Goal: Task Accomplishment & Management: Manage account settings

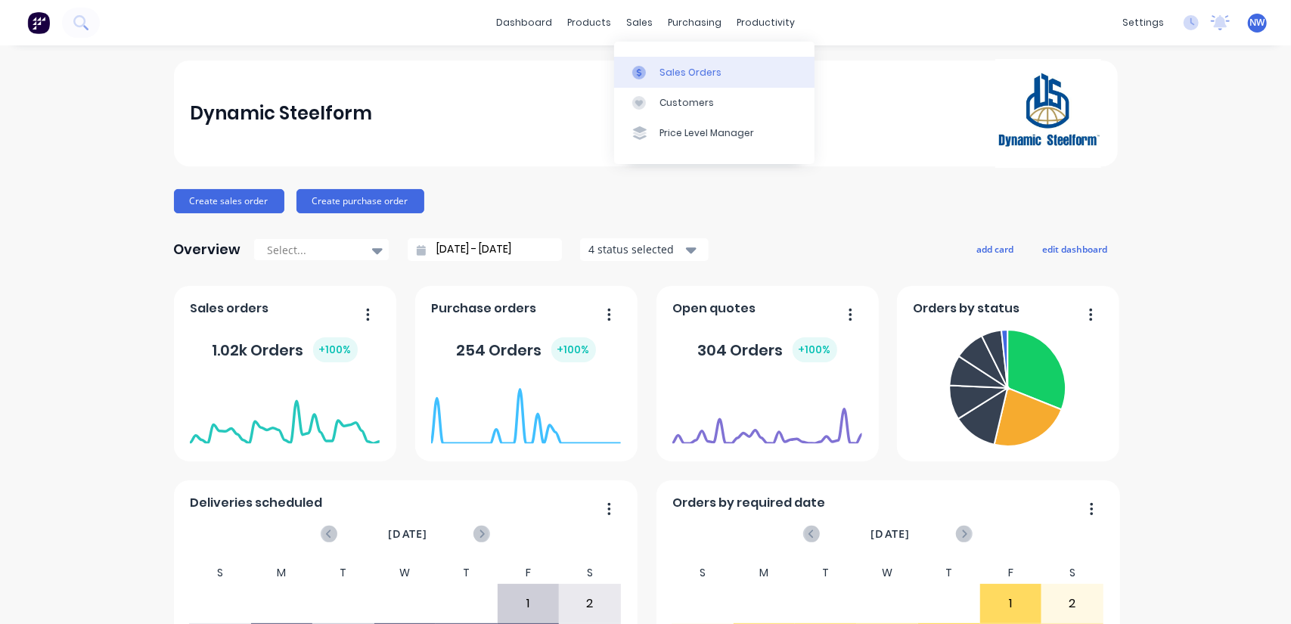
click at [687, 70] on div "Sales Orders" at bounding box center [690, 73] width 62 height 14
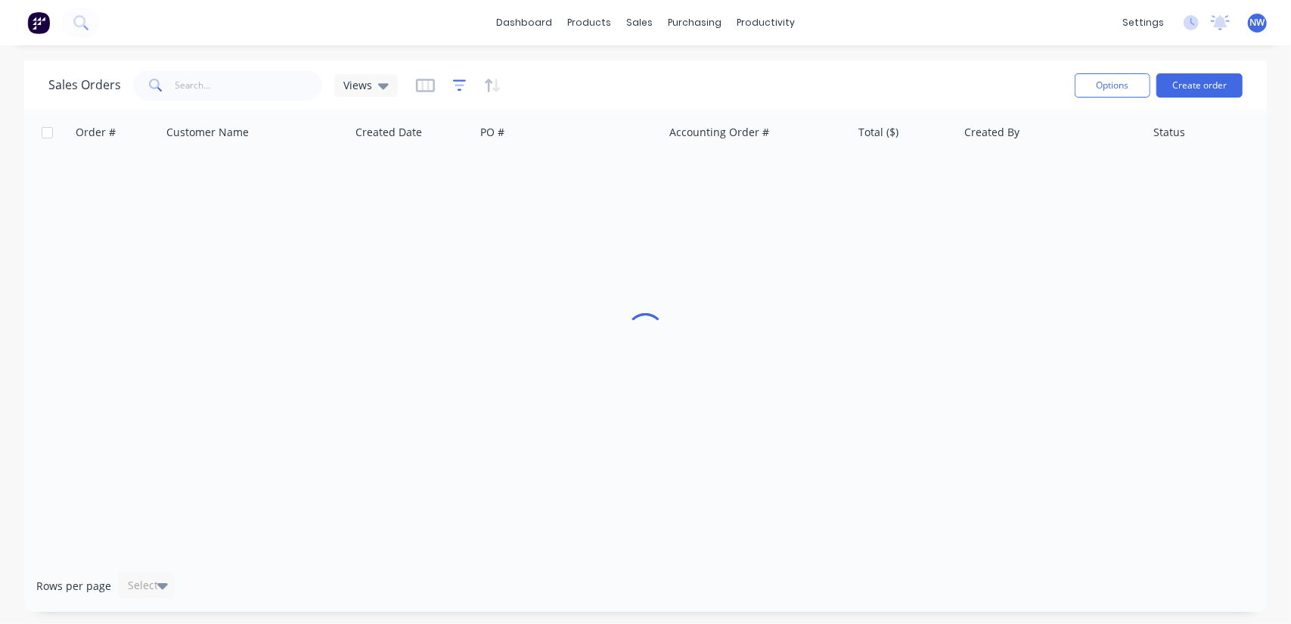
click at [453, 87] on icon "button" at bounding box center [460, 85] width 14 height 15
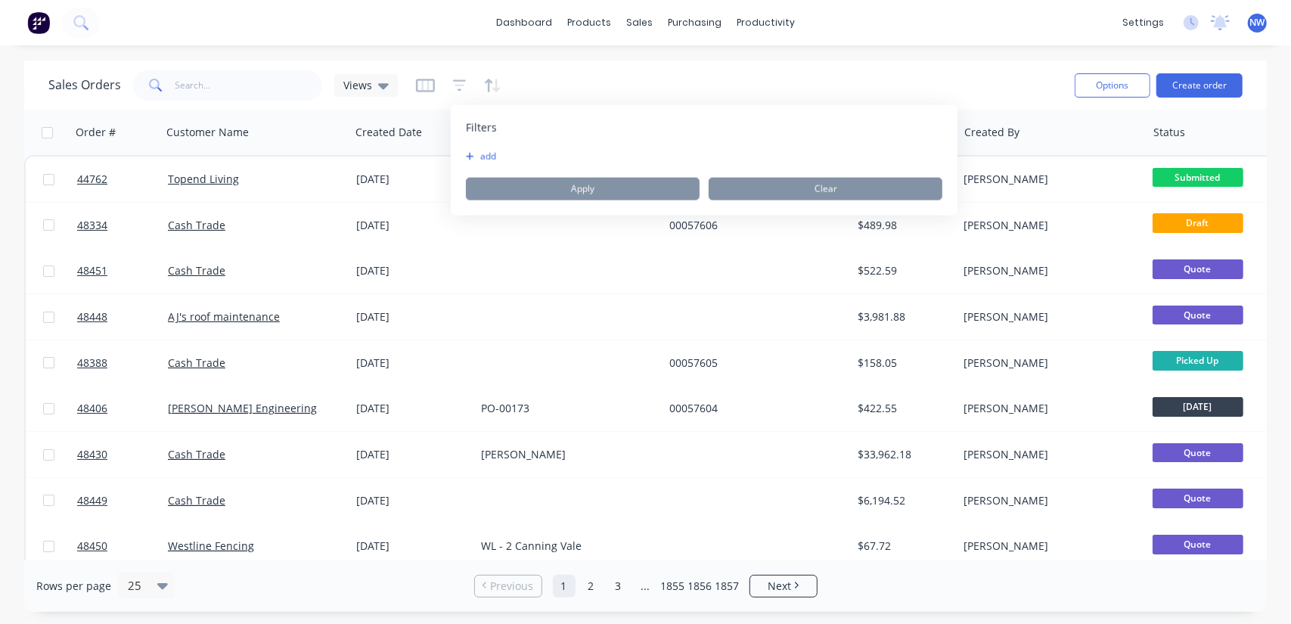
click at [466, 153] on icon "button" at bounding box center [470, 156] width 8 height 9
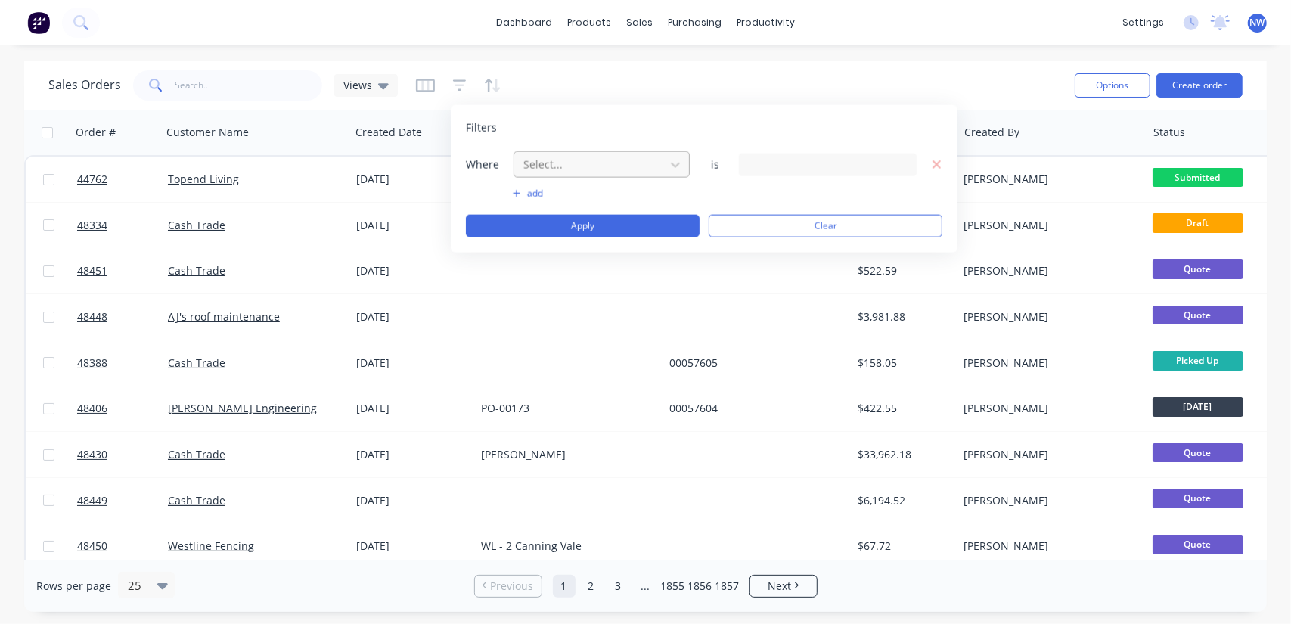
click at [575, 160] on div at bounding box center [589, 164] width 135 height 19
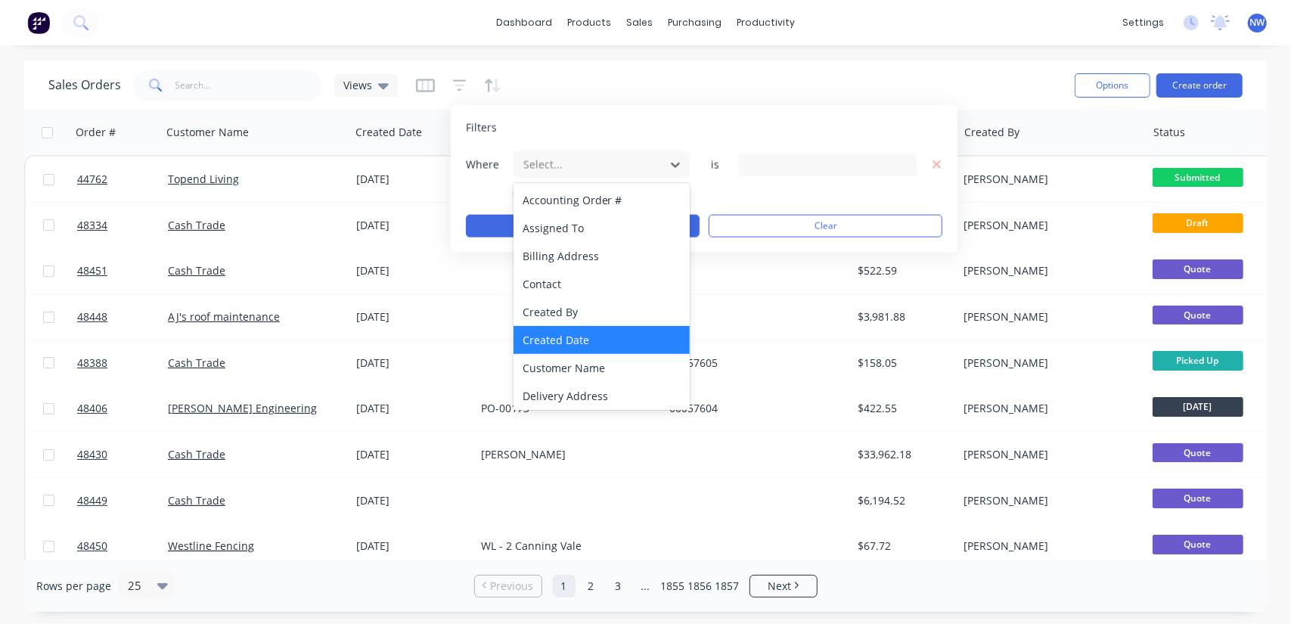
click at [579, 343] on div "Created Date" at bounding box center [601, 340] width 177 height 28
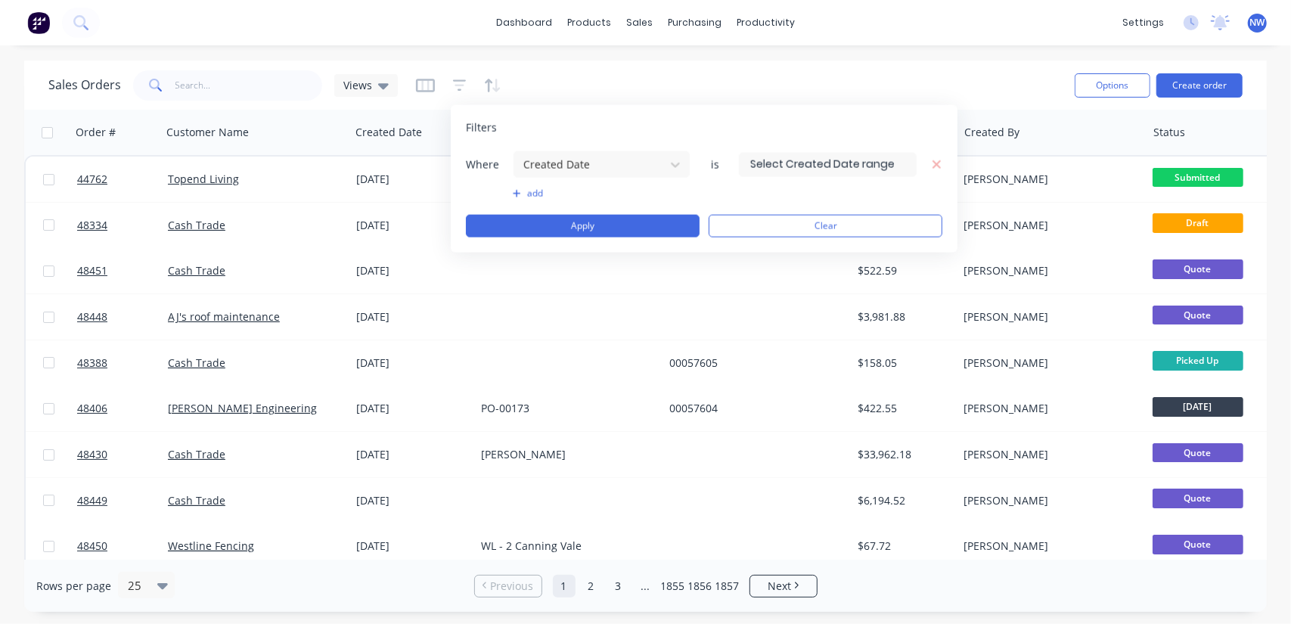
click at [803, 163] on input at bounding box center [827, 164] width 176 height 23
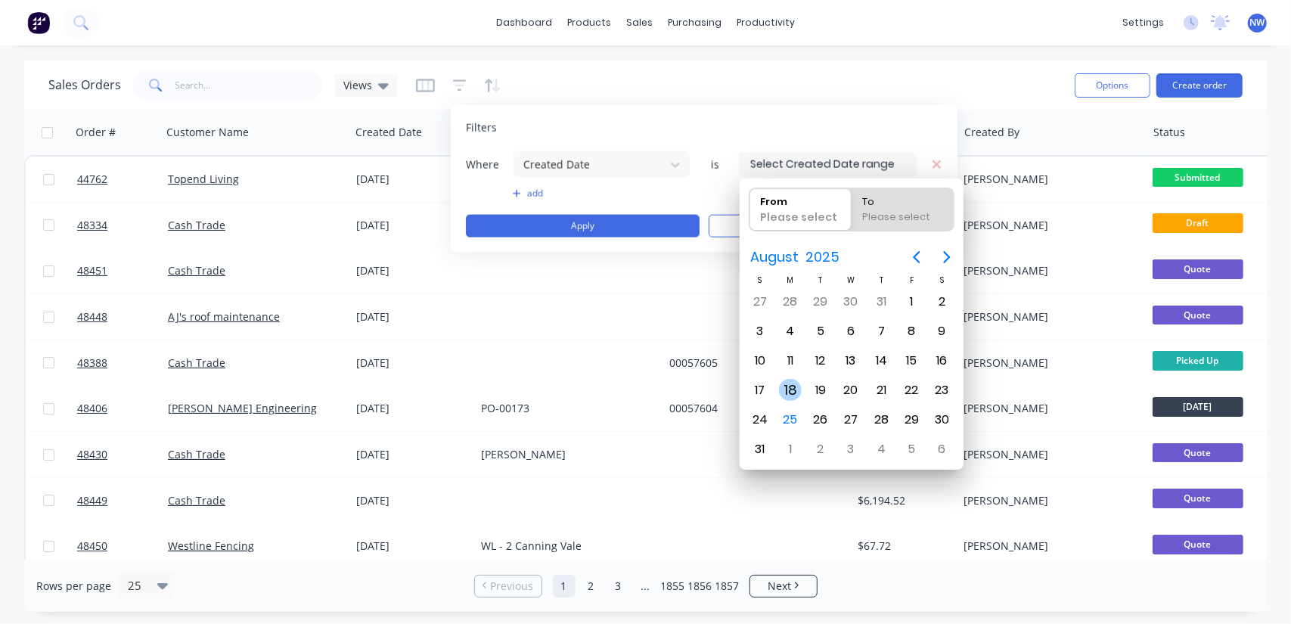
click at [791, 380] on div "18" at bounding box center [790, 390] width 23 height 23
type input "[DATE]"
radio input "false"
radio input "true"
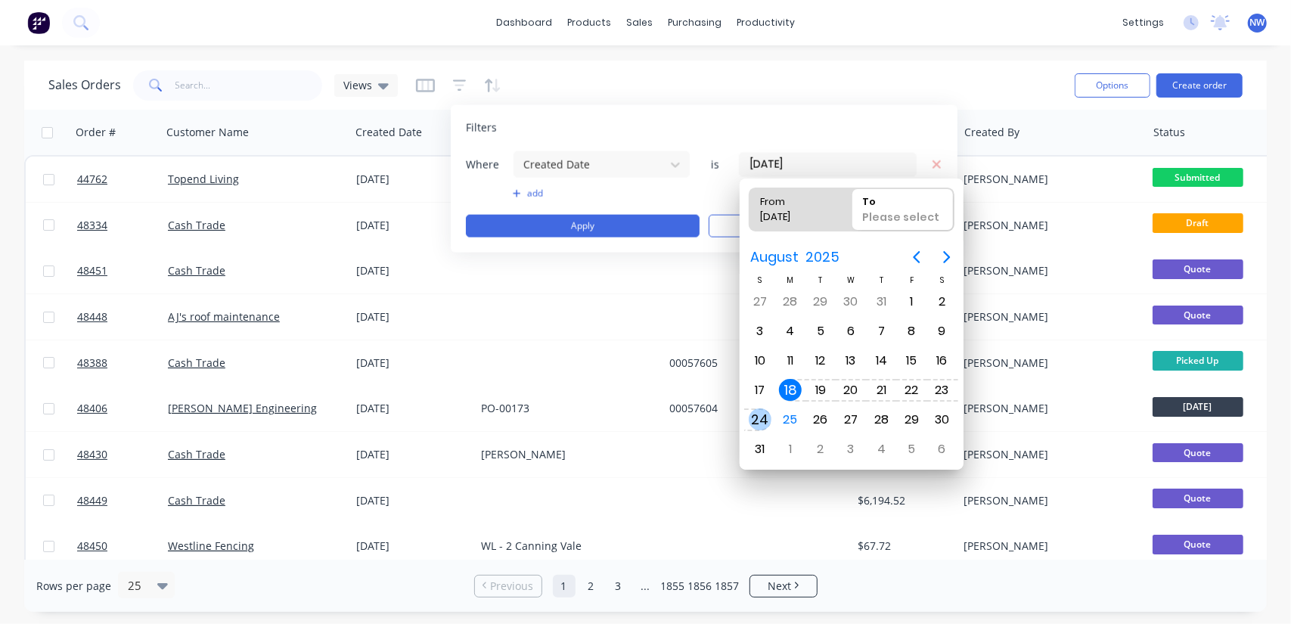
click at [761, 414] on div "24" at bounding box center [760, 419] width 23 height 23
type input "[DATE] - [DATE]"
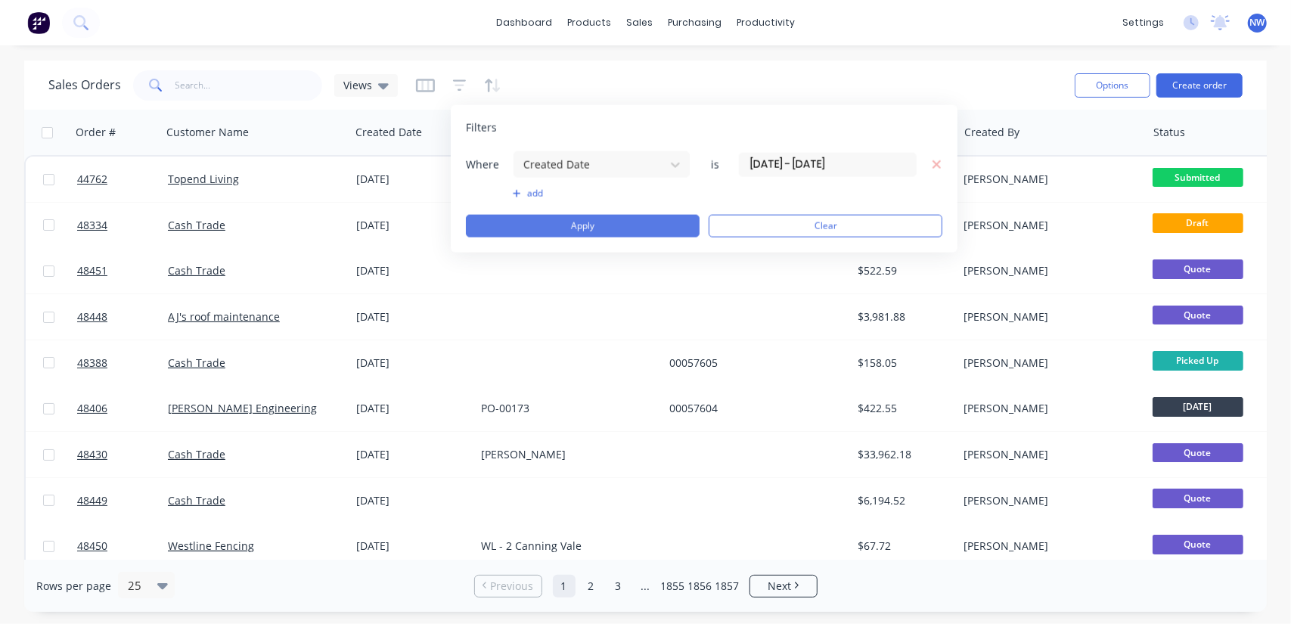
click at [610, 226] on button "Apply" at bounding box center [583, 226] width 234 height 23
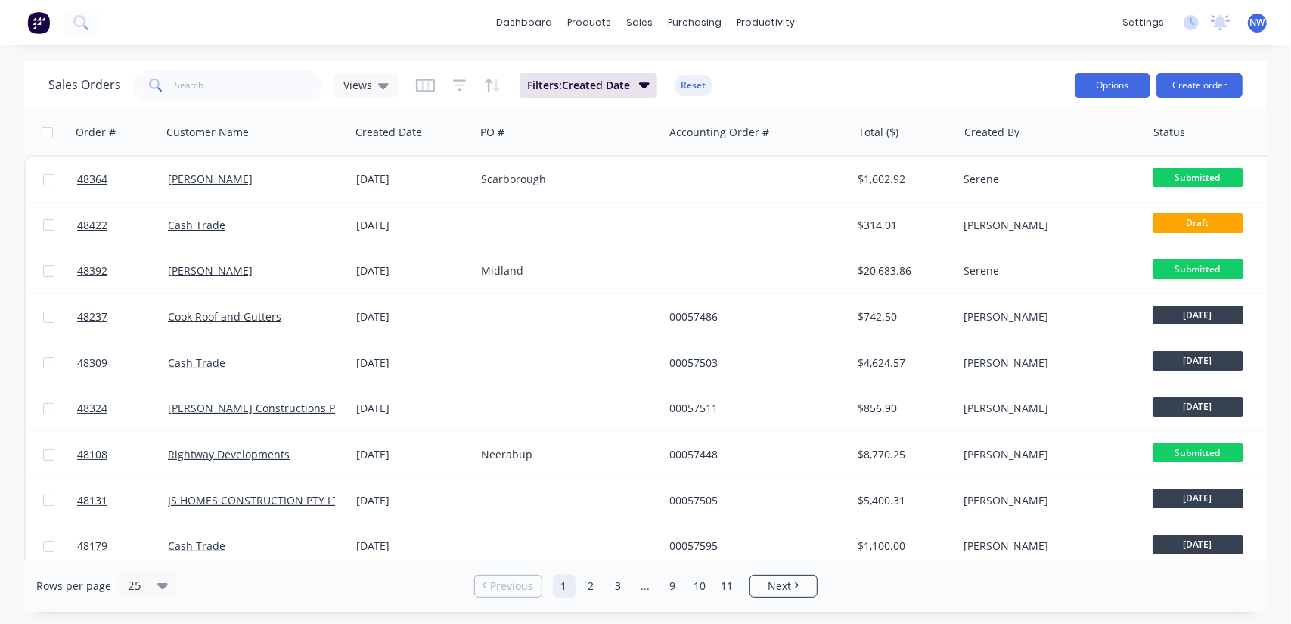
click at [1133, 85] on button "Options" at bounding box center [1112, 85] width 76 height 24
click at [1065, 178] on div "Export" at bounding box center [1066, 184] width 139 height 22
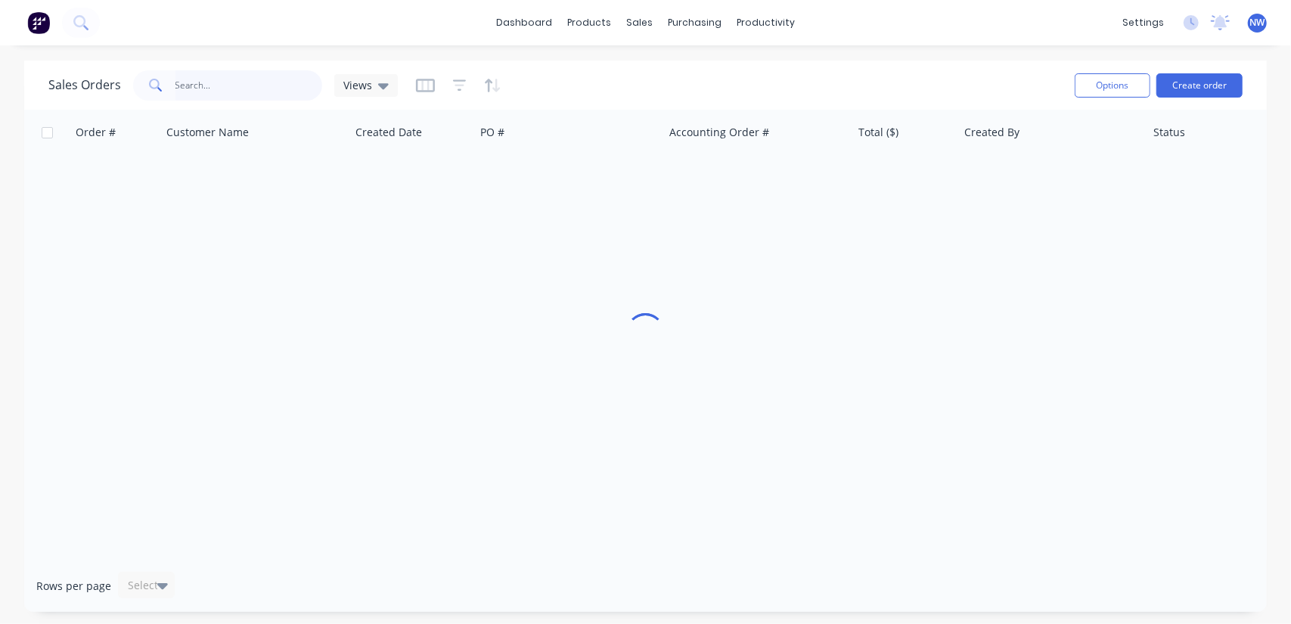
drag, startPoint x: 0, startPoint y: 0, endPoint x: 233, endPoint y: 73, distance: 243.9
click at [222, 89] on input "text" at bounding box center [248, 85] width 147 height 30
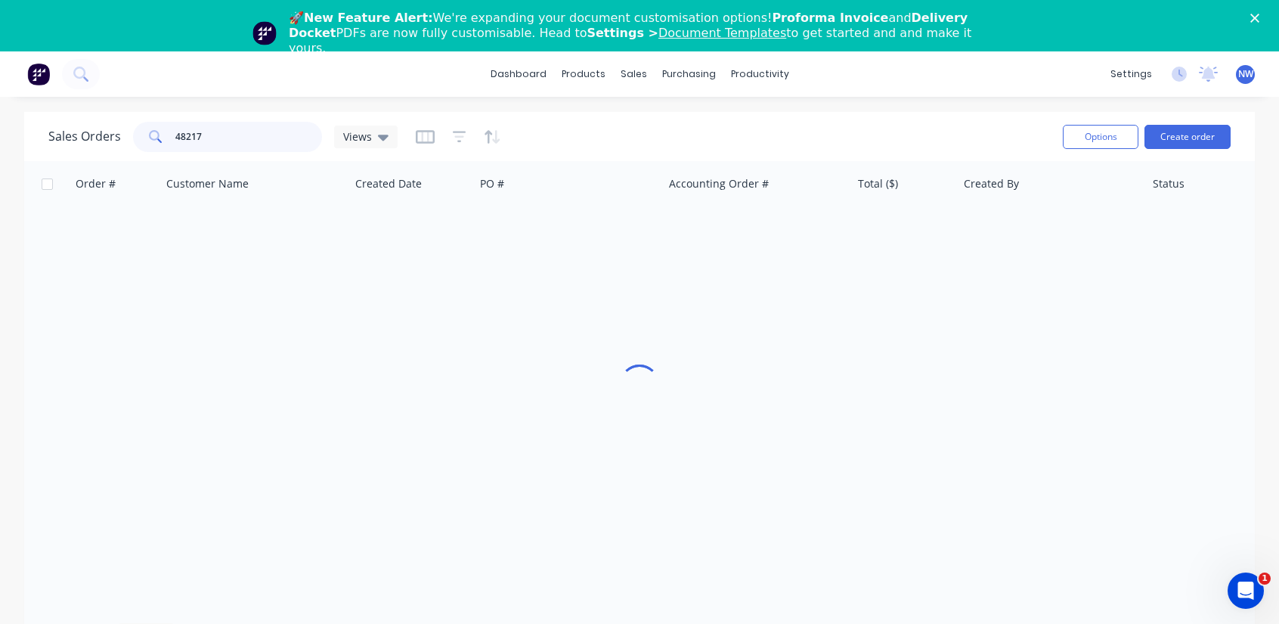
type input "48217"
click at [1260, 14] on icon "Close" at bounding box center [1255, 18] width 9 height 9
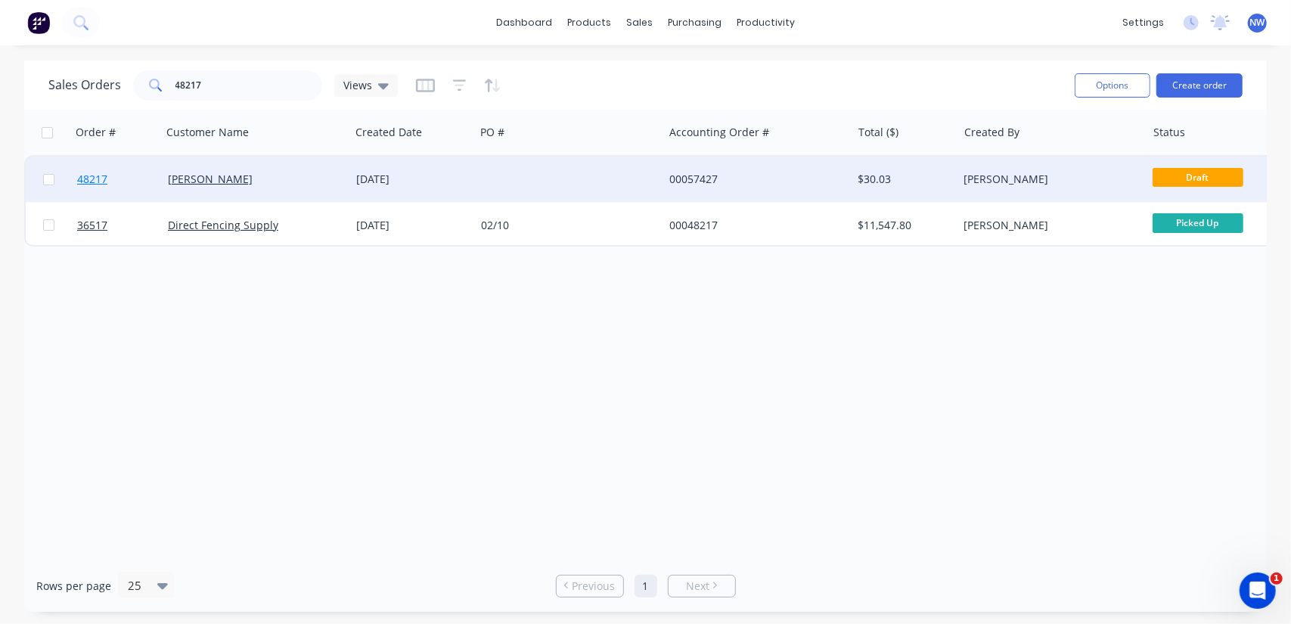
click at [89, 181] on span "48217" at bounding box center [92, 179] width 30 height 15
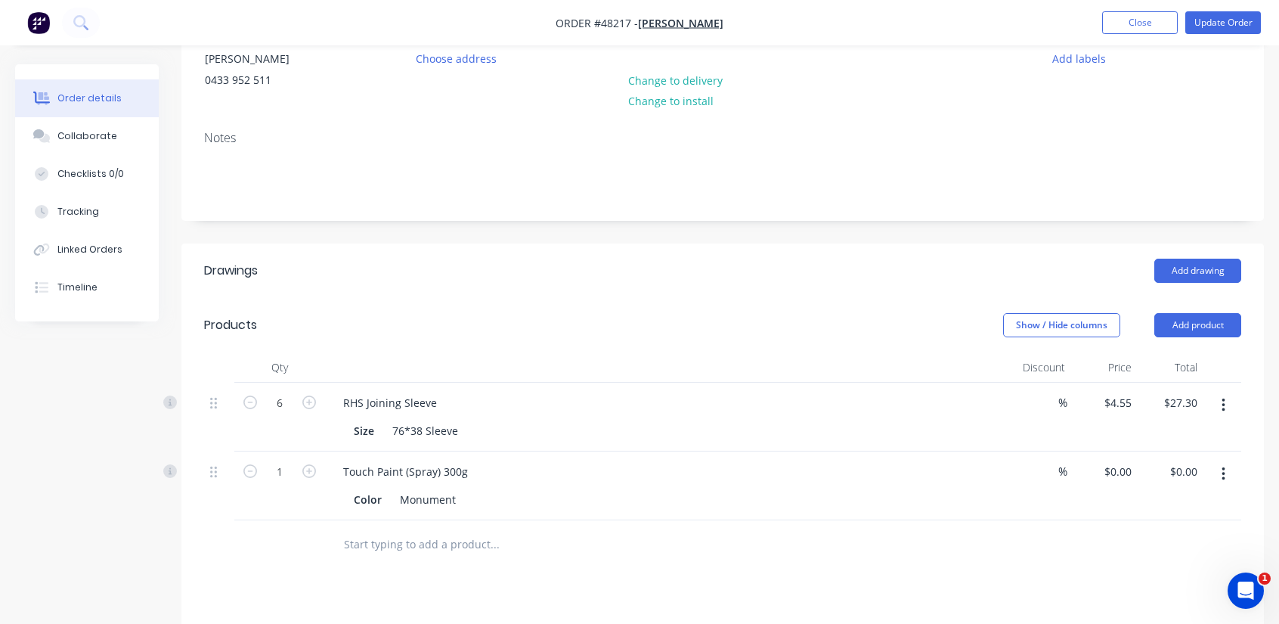
scroll to position [227, 0]
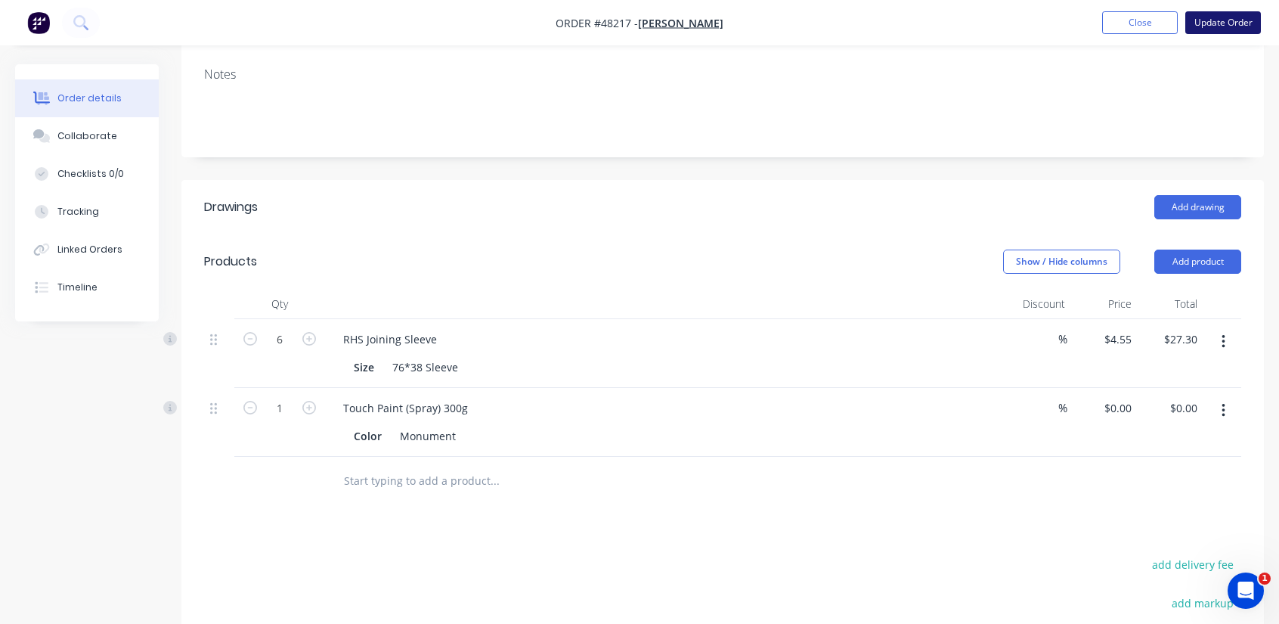
click at [1218, 22] on button "Update Order" at bounding box center [1224, 22] width 76 height 23
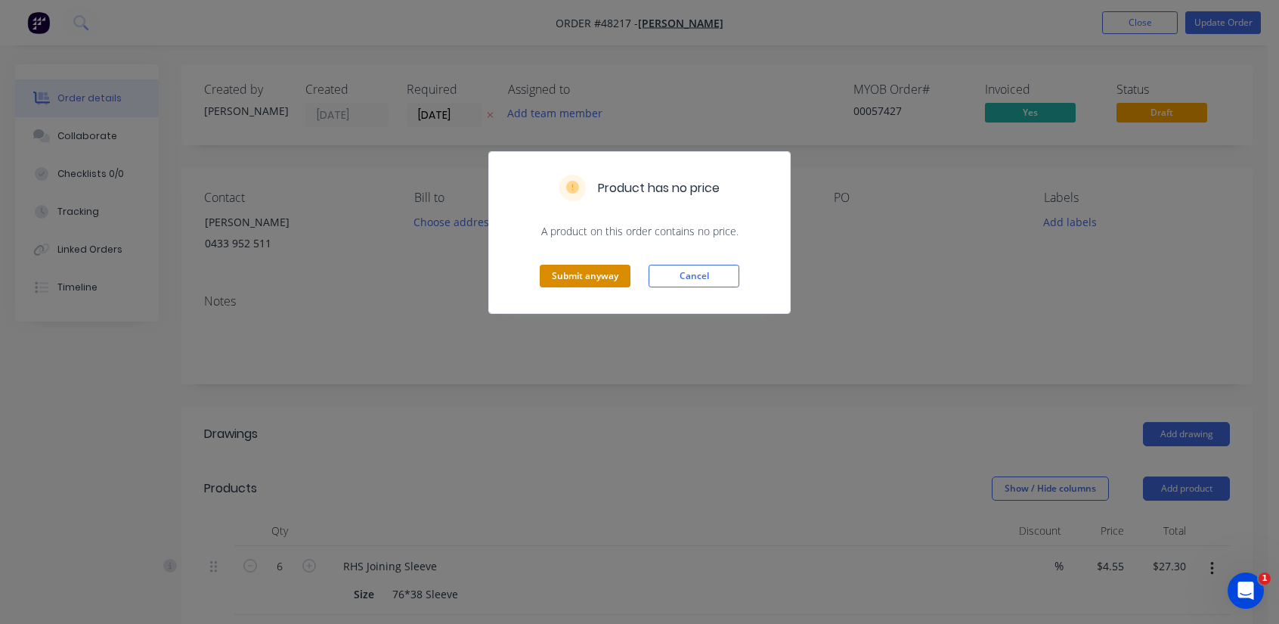
click at [591, 269] on button "Submit anyway" at bounding box center [585, 276] width 91 height 23
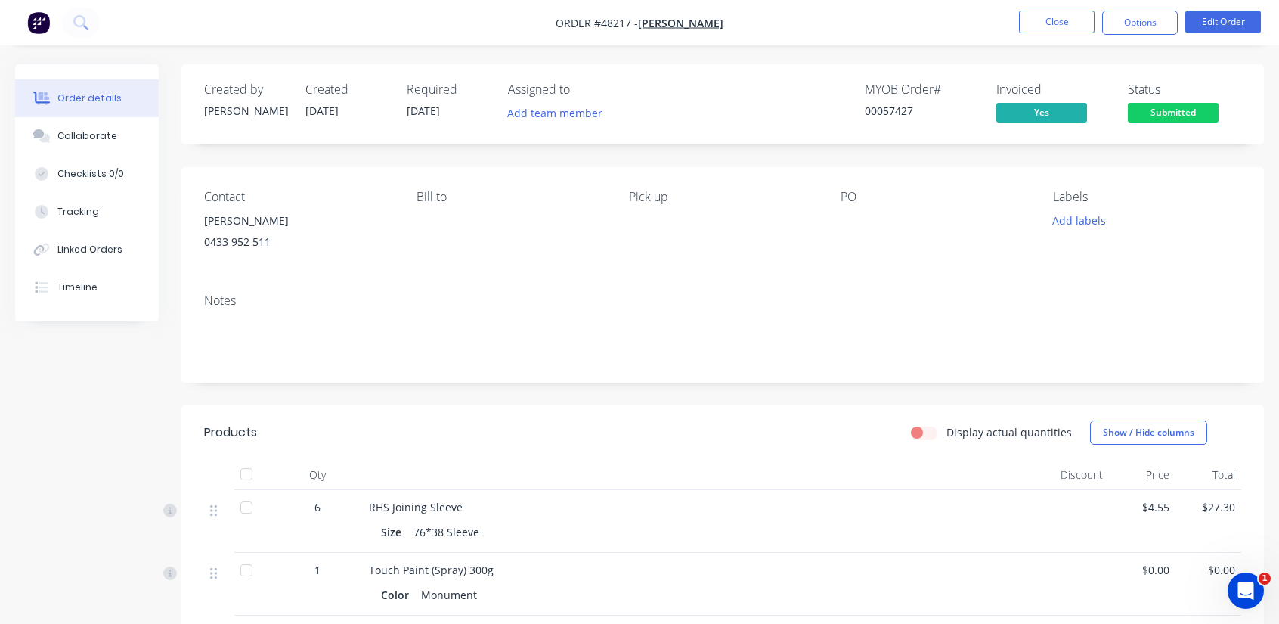
click at [1175, 117] on span "Submitted" at bounding box center [1173, 112] width 91 height 19
click at [1229, 13] on button "Edit Order" at bounding box center [1224, 22] width 76 height 23
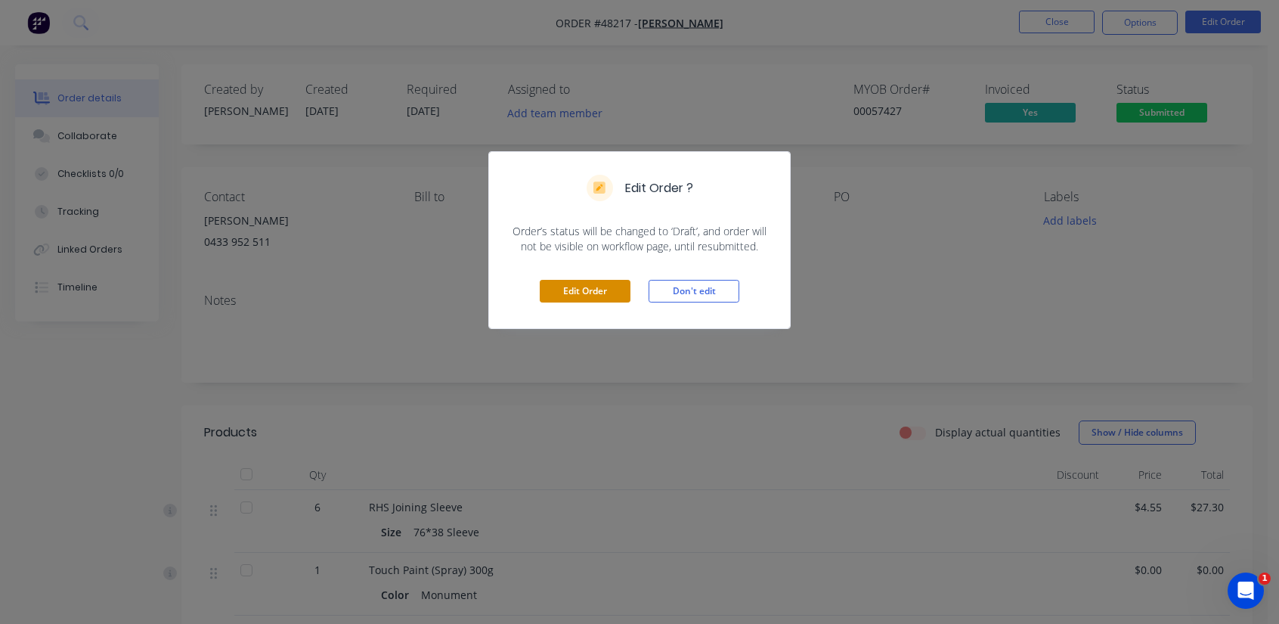
click at [611, 285] on button "Edit Order" at bounding box center [585, 291] width 91 height 23
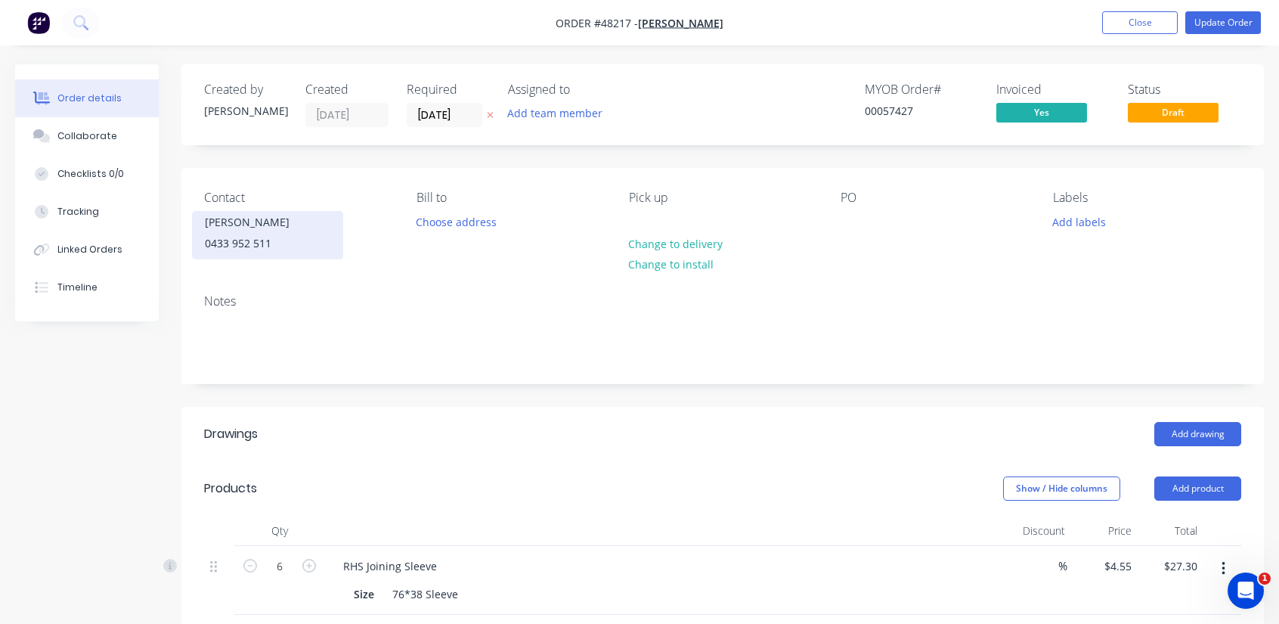
click at [281, 240] on div "0433 952 511" at bounding box center [268, 243] width 126 height 21
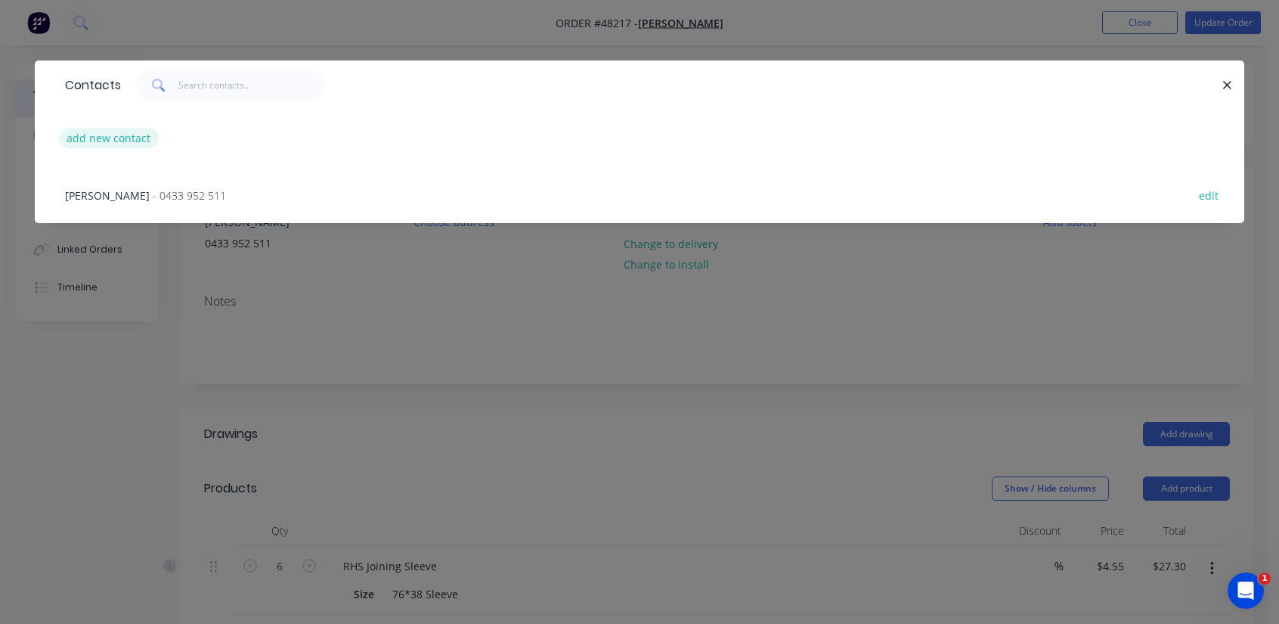
click at [98, 141] on button "add new contact" at bounding box center [109, 138] width 100 height 20
select select "AU"
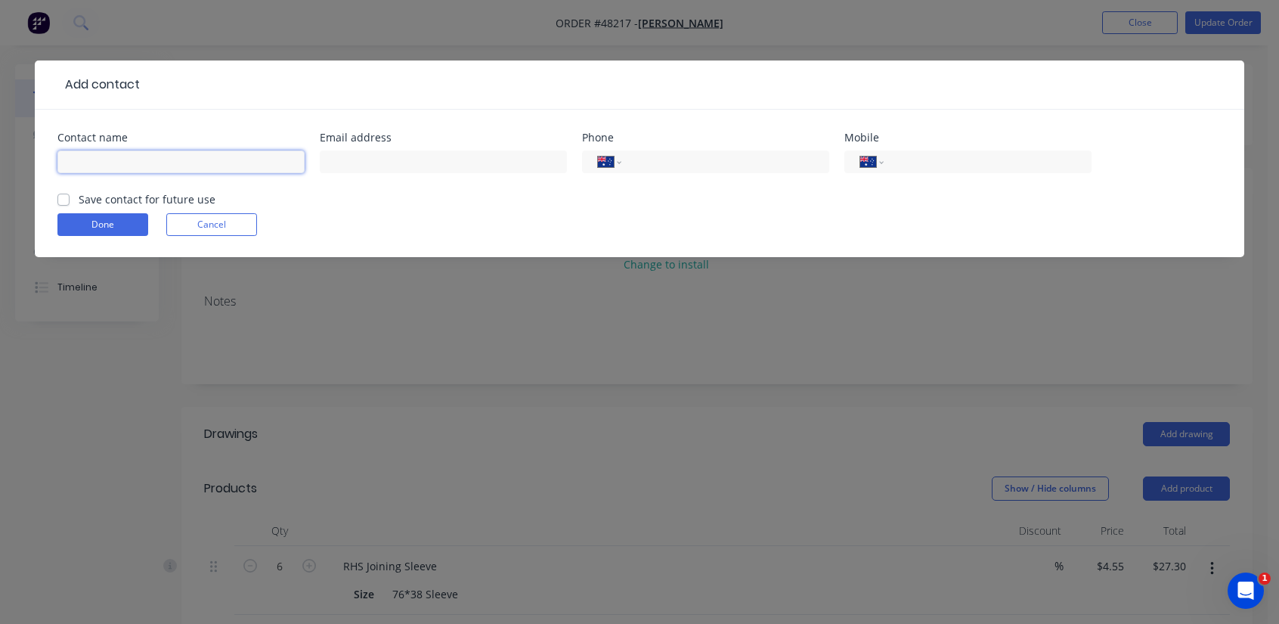
click at [116, 170] on input "text" at bounding box center [180, 161] width 247 height 23
click at [118, 221] on form "Contact name Email address Phone International Afghanistan Åland Islands Albani…" at bounding box center [639, 194] width 1164 height 125
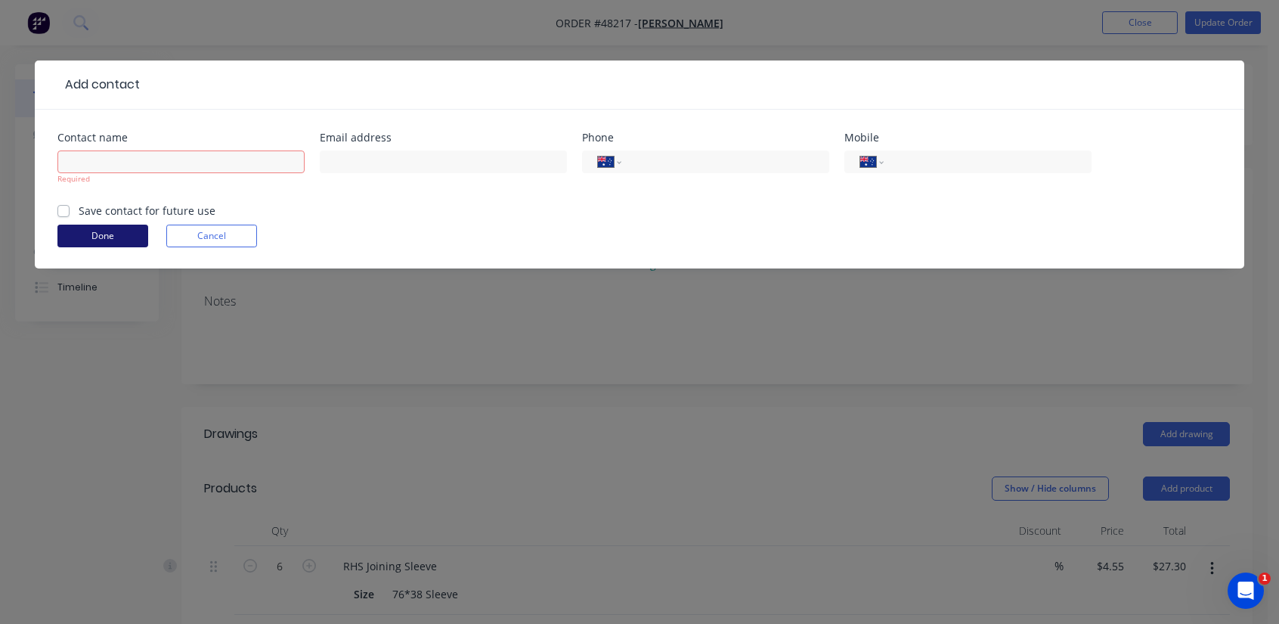
click at [115, 237] on button "Done" at bounding box center [102, 236] width 91 height 23
click at [126, 172] on input "text" at bounding box center [180, 161] width 247 height 23
click at [124, 163] on input "text" at bounding box center [180, 161] width 247 height 23
type input "1"
click at [88, 243] on form "Contact name 1 Required Email address Phone International Afghanistan Åland Isl…" at bounding box center [639, 200] width 1164 height 136
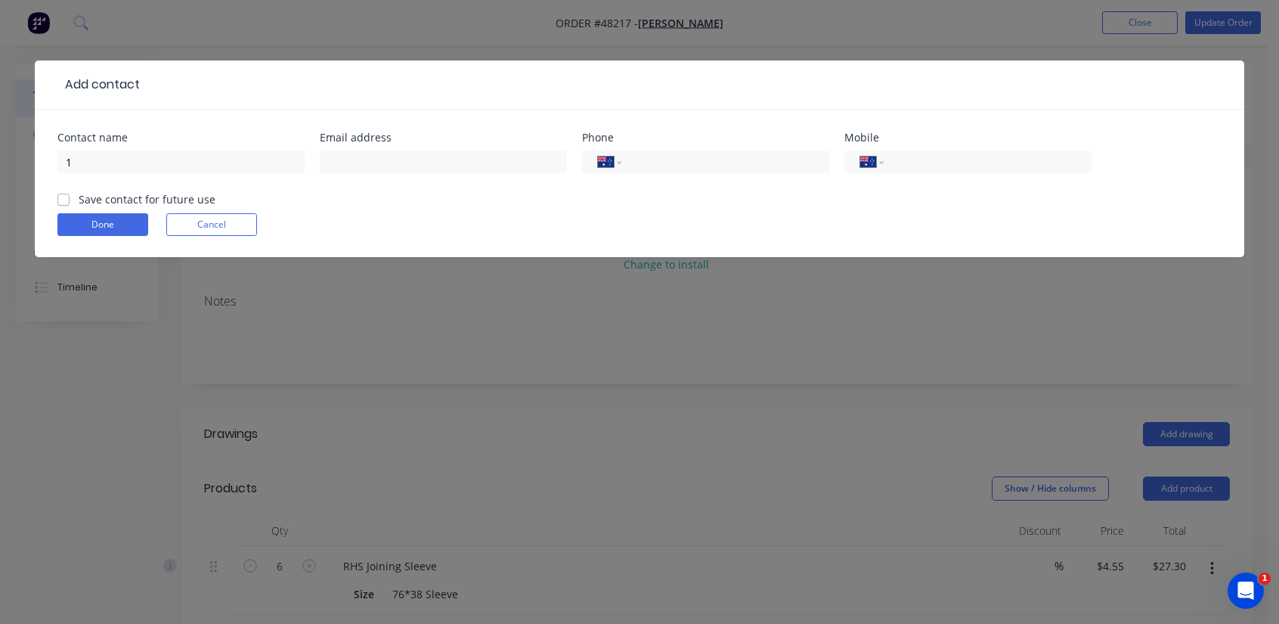
click at [116, 206] on form "Contact name 1 Email address Phone International Afghanistan Åland Islands Alba…" at bounding box center [639, 194] width 1164 height 125
click at [113, 219] on button "Done" at bounding box center [102, 224] width 91 height 23
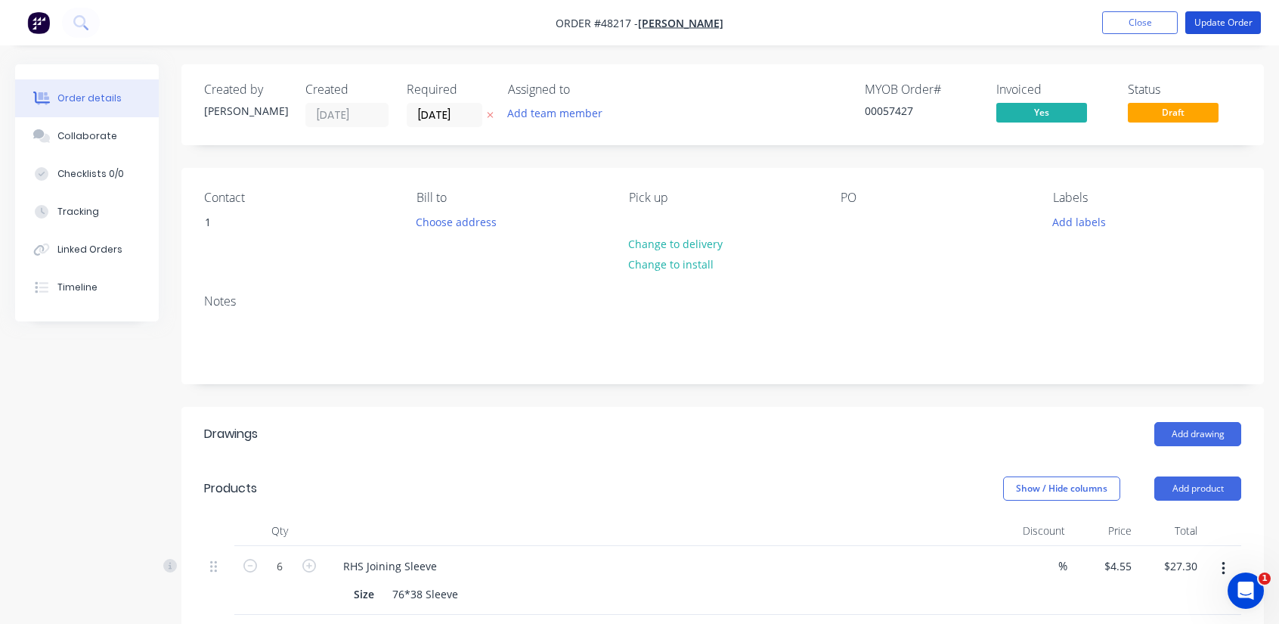
drag, startPoint x: 1241, startPoint y: 20, endPoint x: 1077, endPoint y: 17, distance: 164.1
click at [1240, 20] on button "Update Order" at bounding box center [1224, 22] width 76 height 23
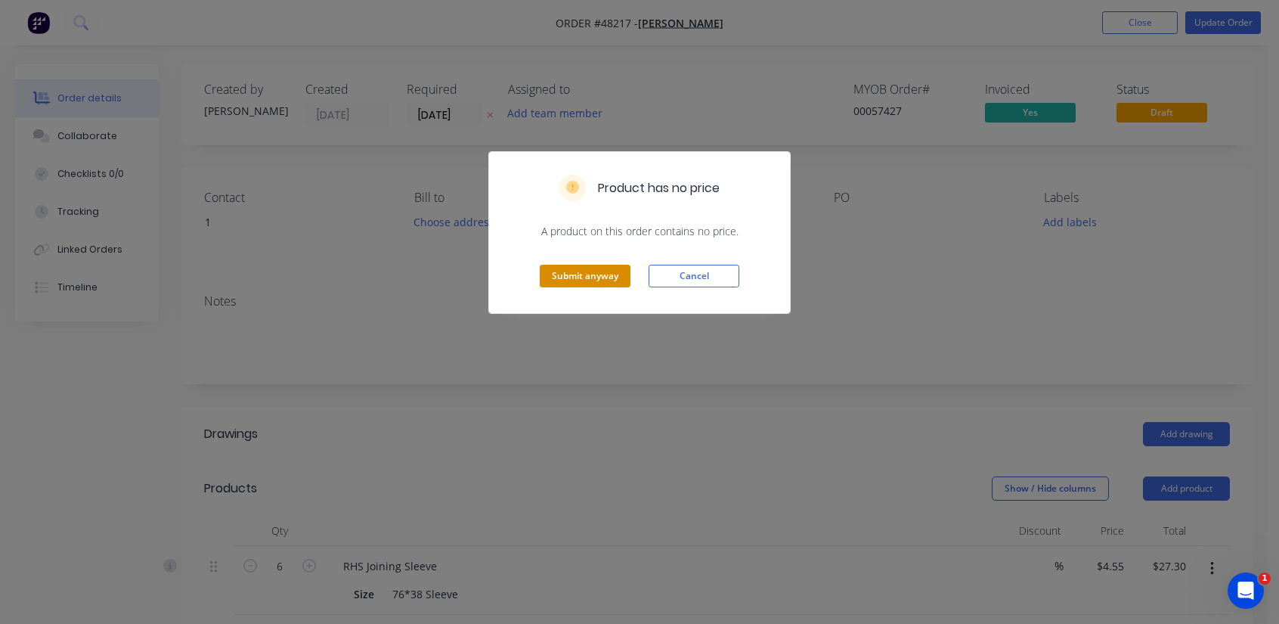
click at [596, 279] on button "Submit anyway" at bounding box center [585, 276] width 91 height 23
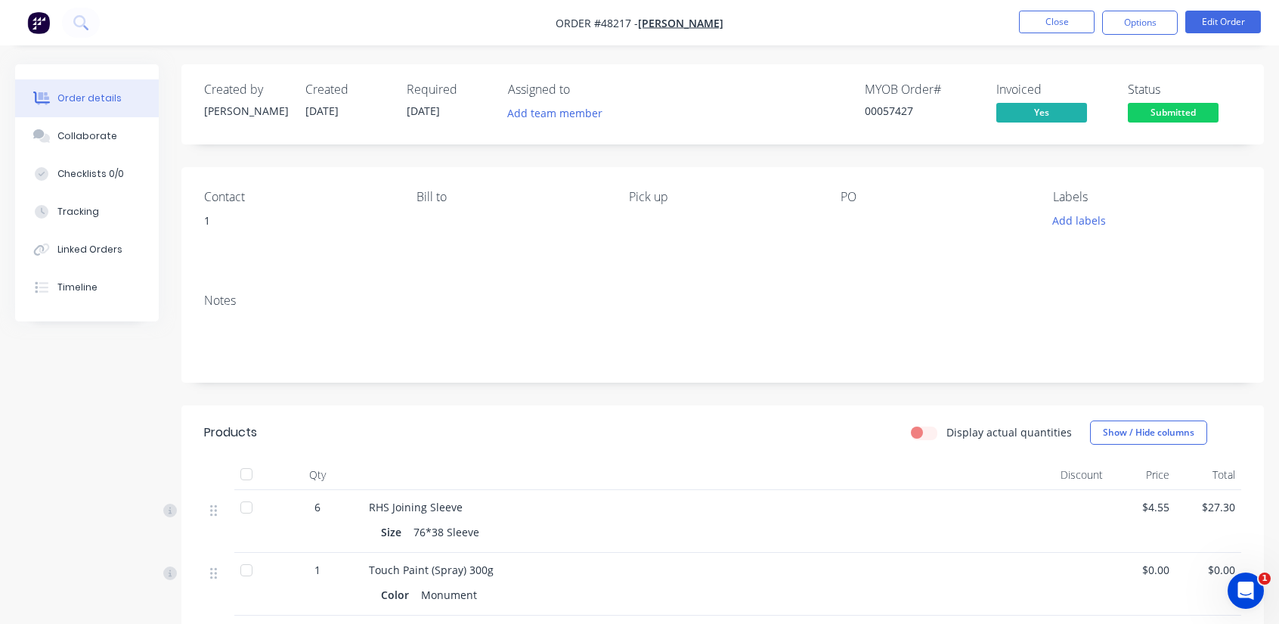
click at [1167, 117] on span "Submitted" at bounding box center [1173, 112] width 91 height 19
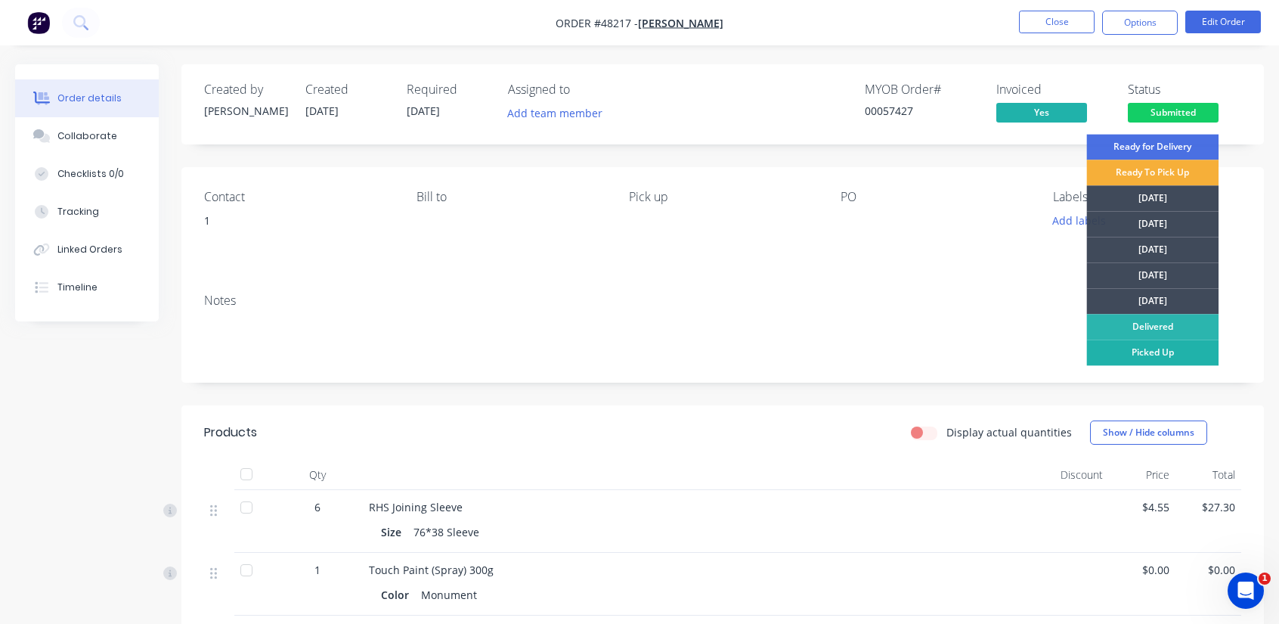
click at [1160, 351] on div "Picked Up" at bounding box center [1152, 352] width 132 height 26
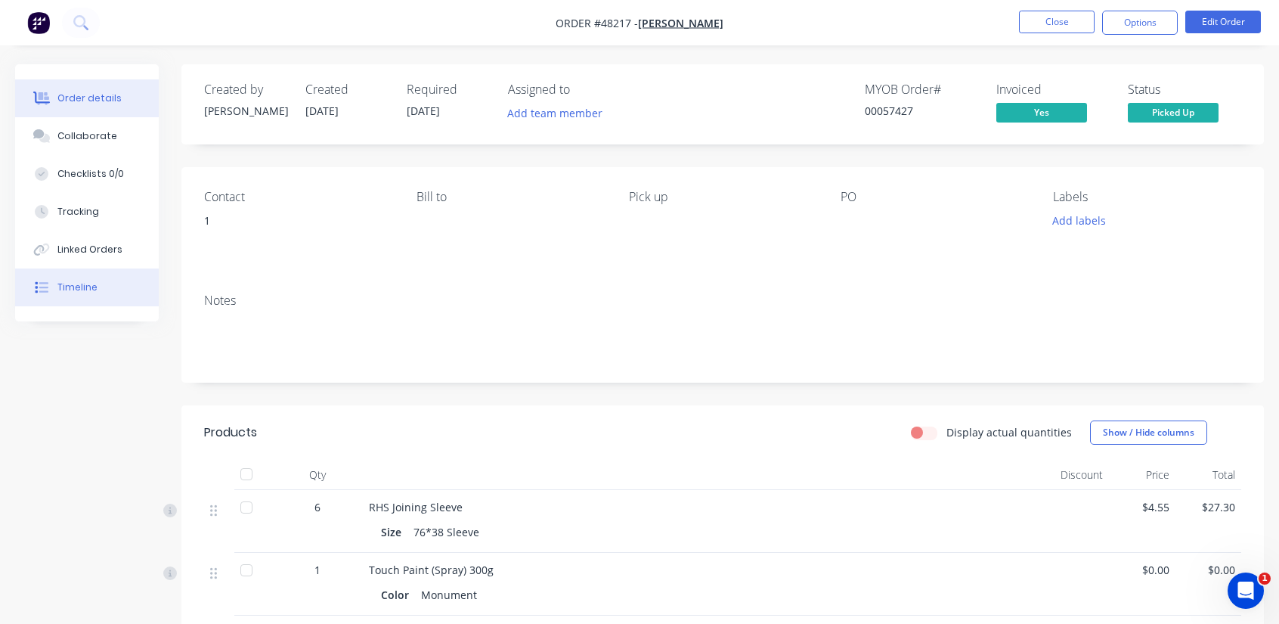
click at [94, 291] on div "Timeline" at bounding box center [77, 288] width 40 height 14
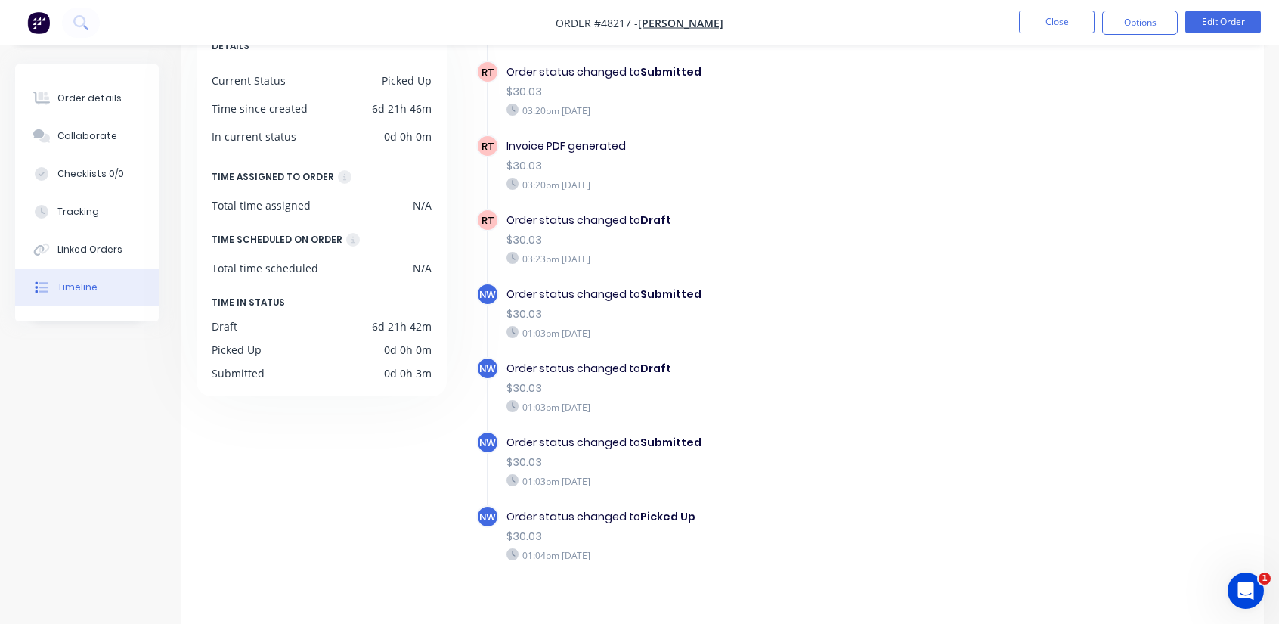
scroll to position [119, 0]
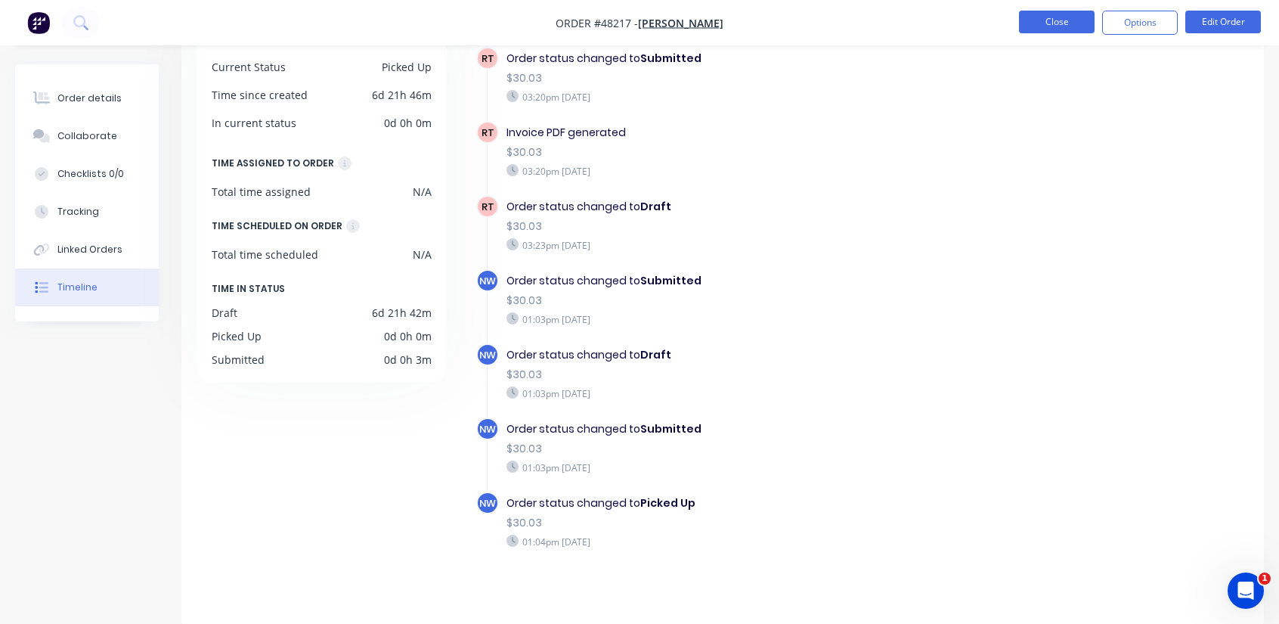
click at [1051, 26] on button "Close" at bounding box center [1057, 22] width 76 height 23
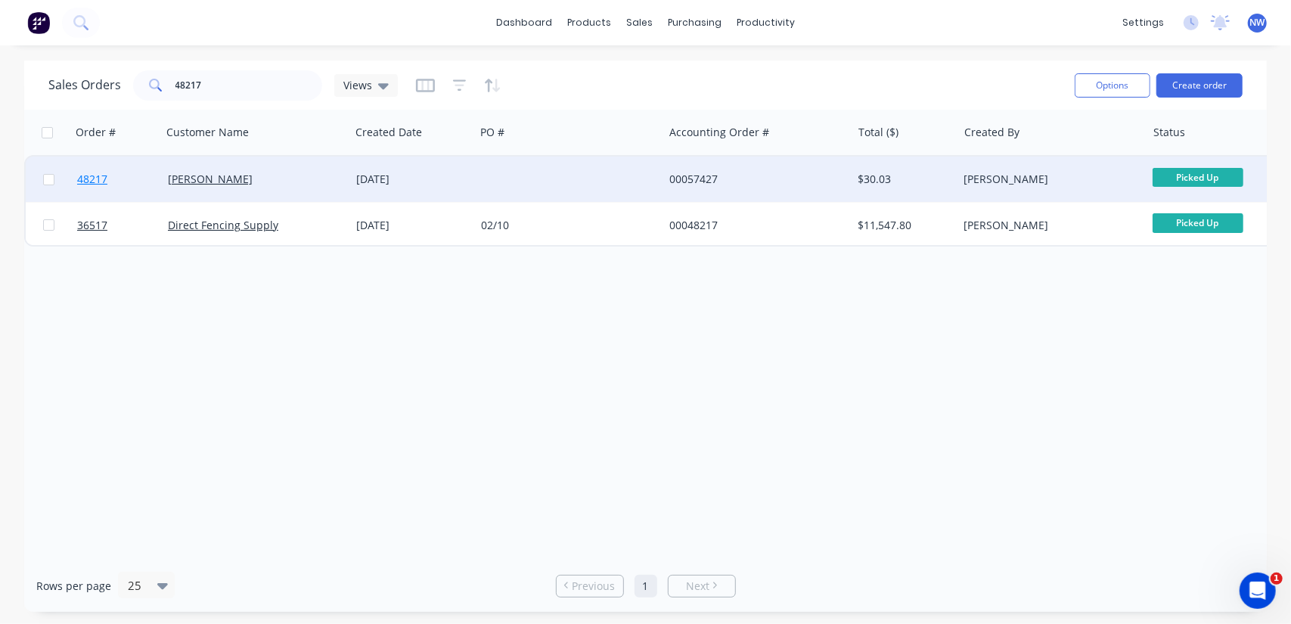
click at [94, 177] on span "48217" at bounding box center [92, 179] width 30 height 15
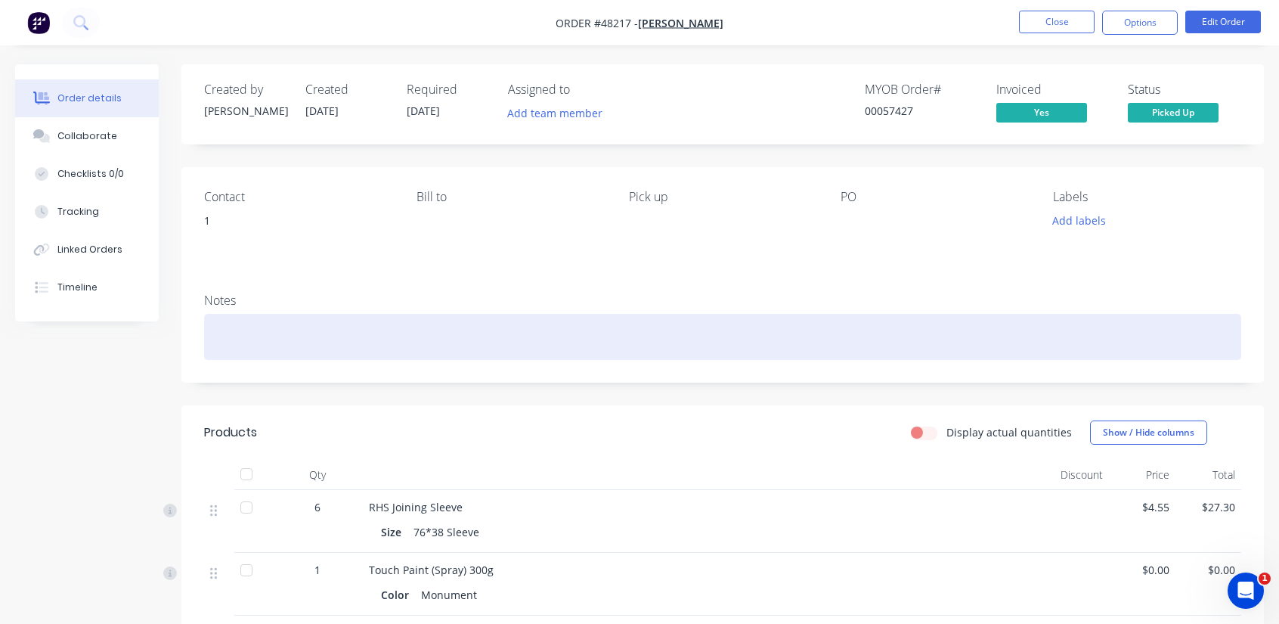
click at [227, 329] on div at bounding box center [722, 337] width 1037 height 46
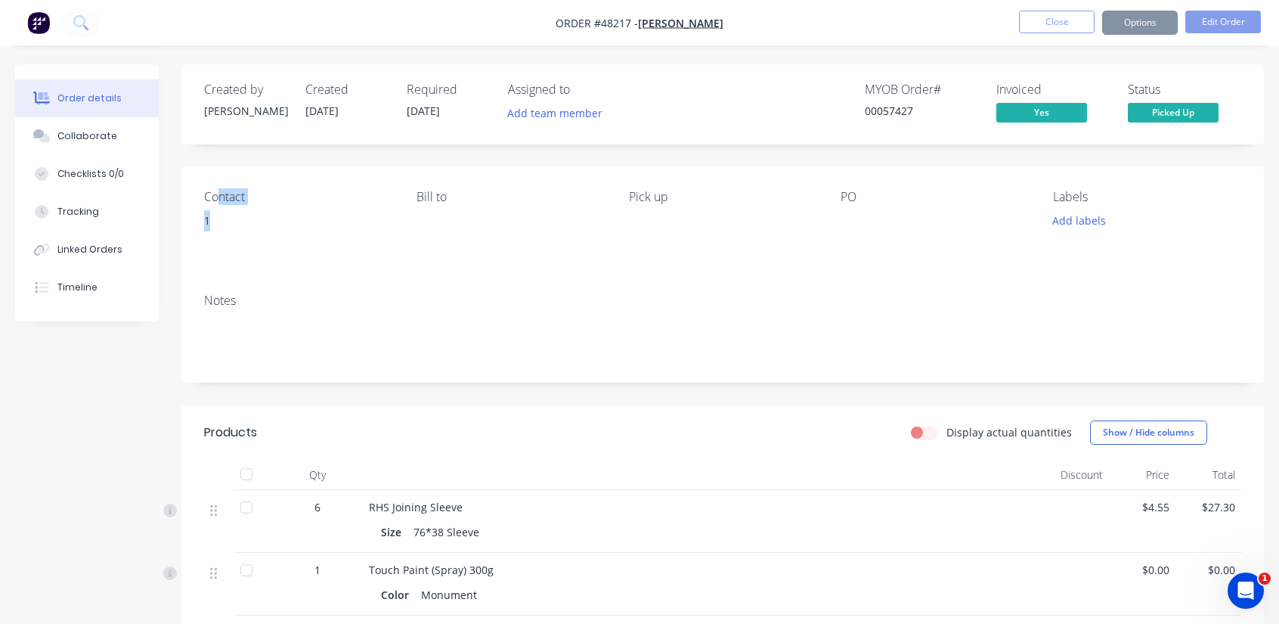
drag, startPoint x: 286, startPoint y: 238, endPoint x: 215, endPoint y: 204, distance: 78.8
click at [215, 204] on div "Contact 1" at bounding box center [298, 224] width 188 height 69
copy div "ntact 1"
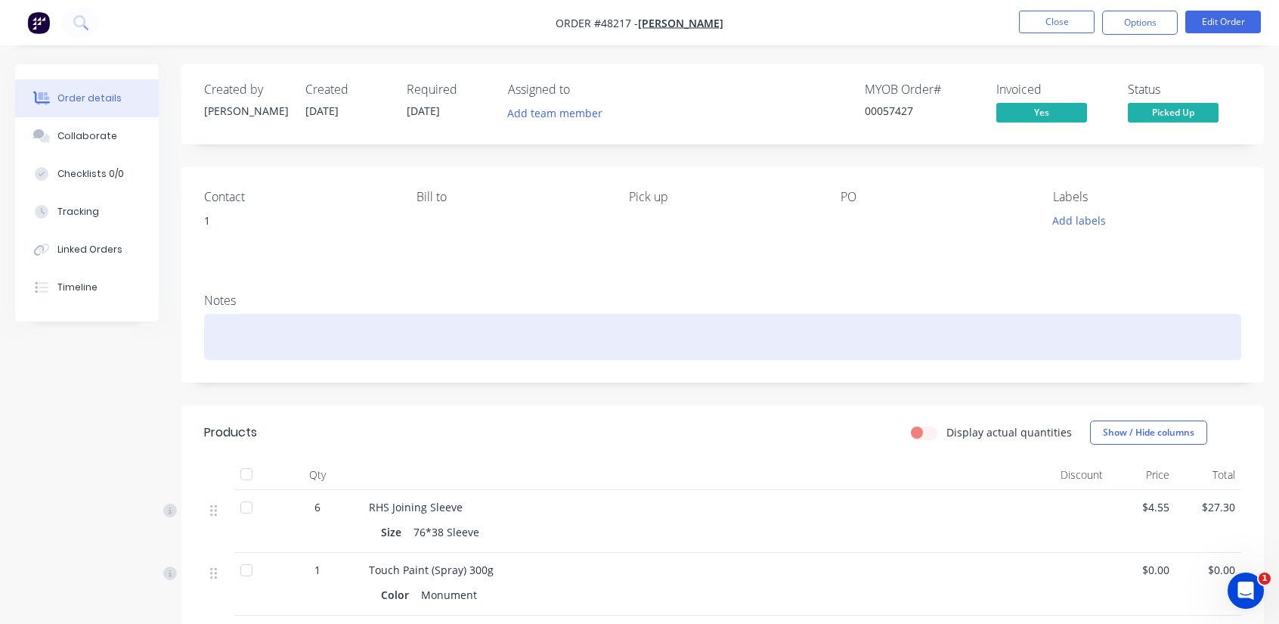
click at [253, 335] on div at bounding box center [722, 337] width 1037 height 46
paste div
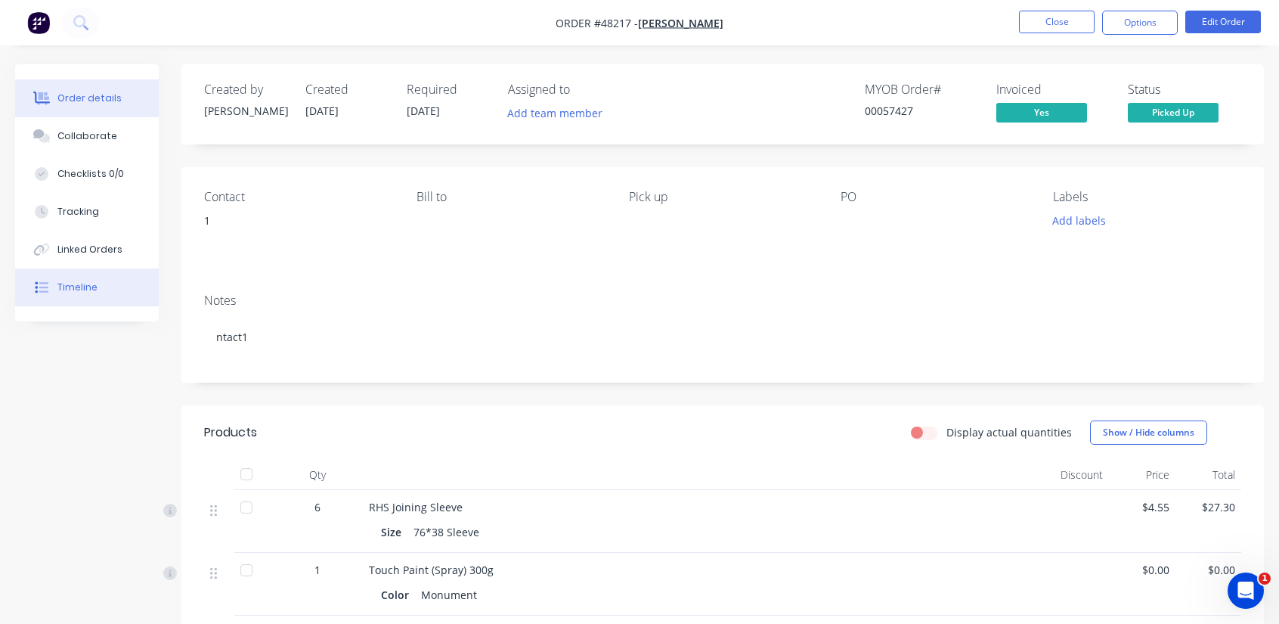
click at [96, 297] on button "Timeline" at bounding box center [87, 287] width 144 height 38
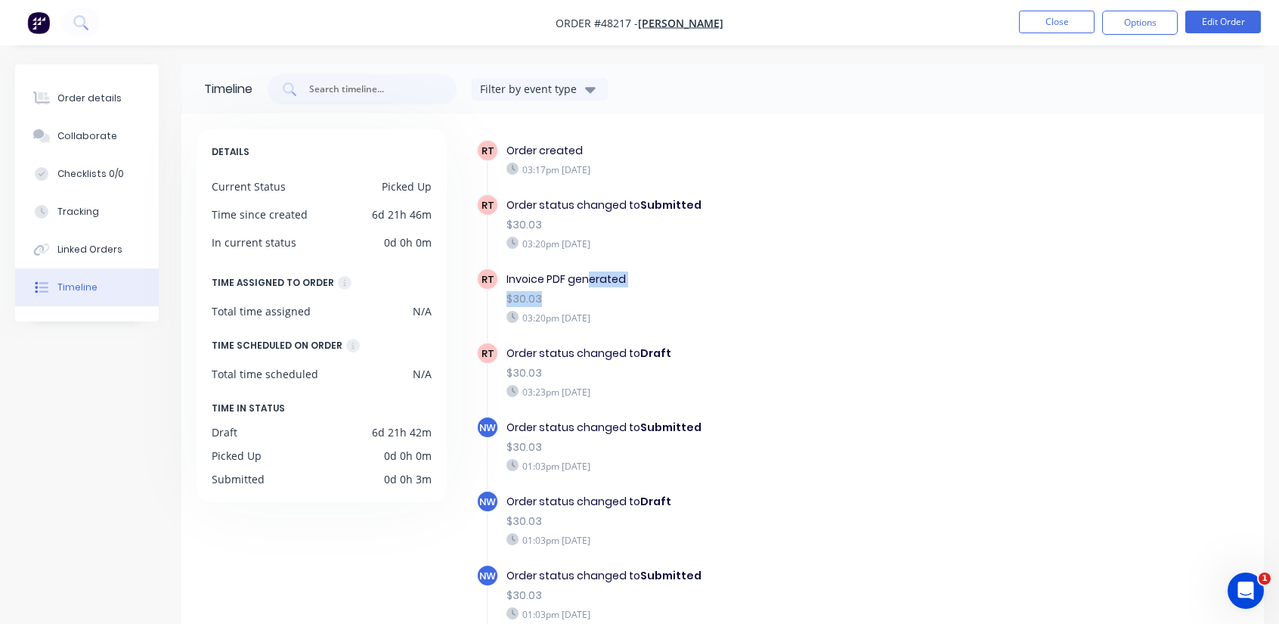
drag, startPoint x: 621, startPoint y: 280, endPoint x: 696, endPoint y: 288, distance: 74.6
click at [696, 288] on div "Invoice PDF generated $30.03 03:20pm Monday 18/08/25" at bounding box center [745, 298] width 492 height 60
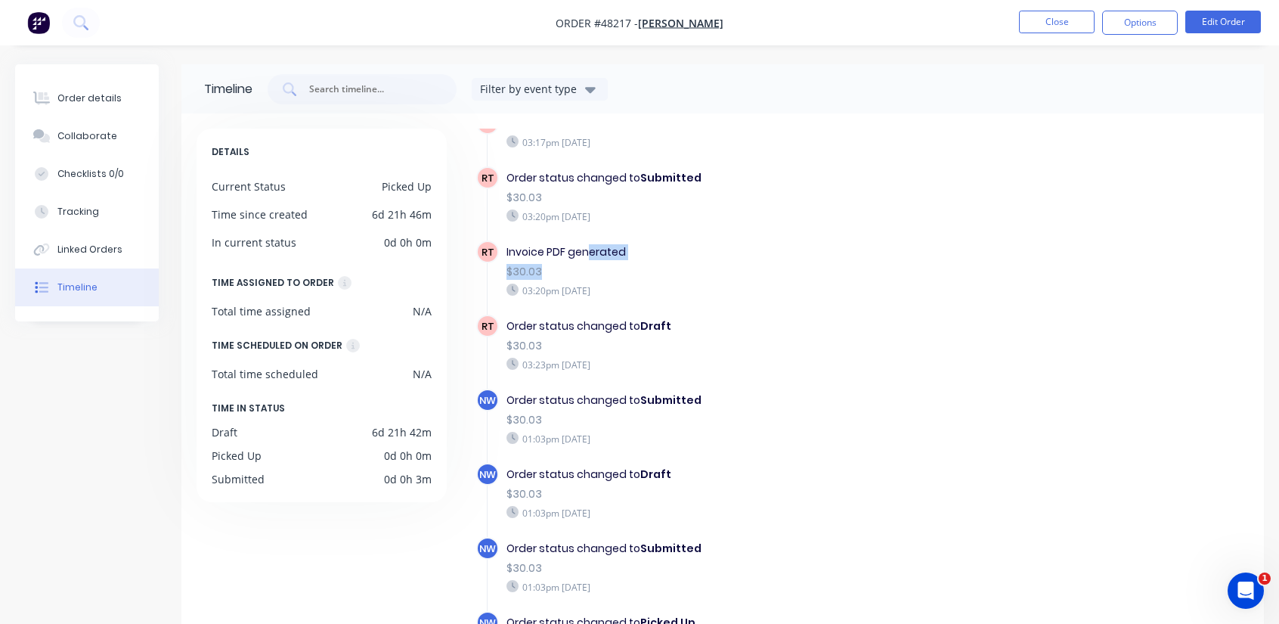
scroll to position [174, 0]
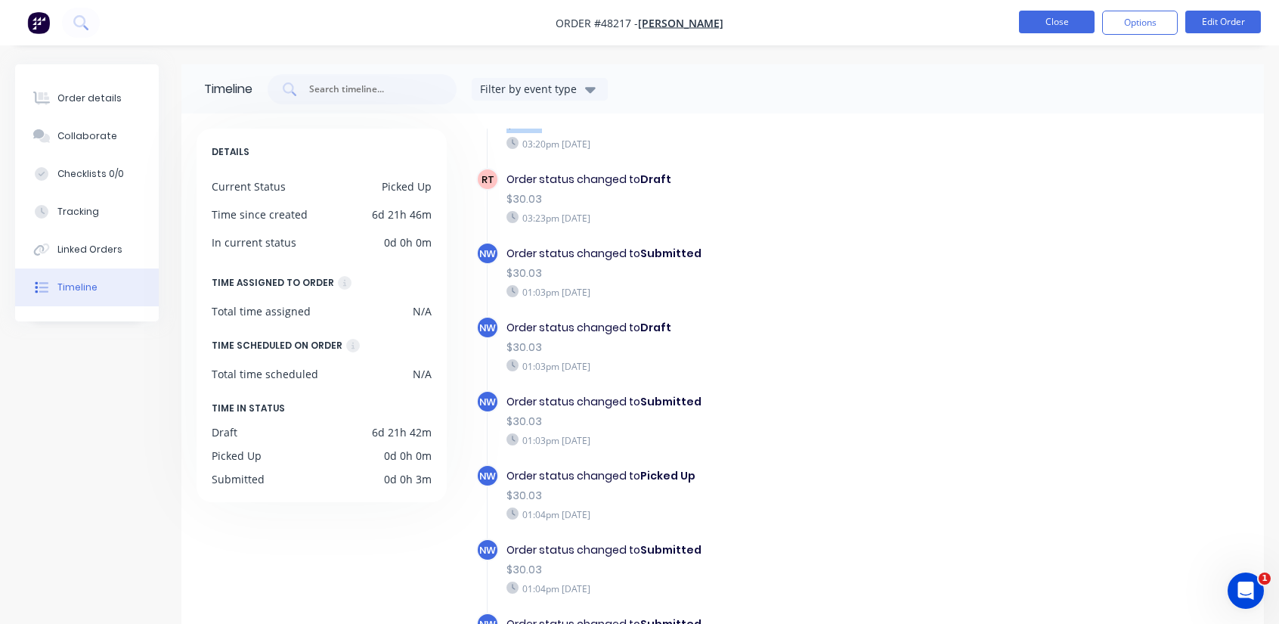
click at [1064, 20] on button "Close" at bounding box center [1057, 22] width 76 height 23
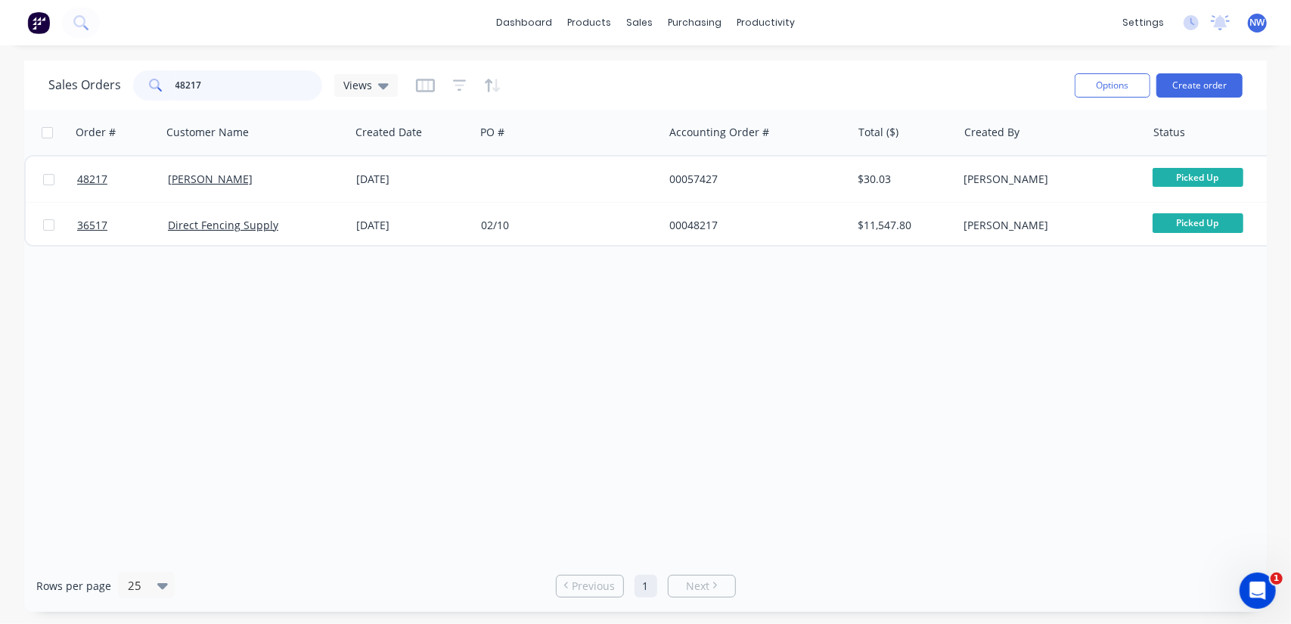
click at [257, 91] on input "48217" at bounding box center [248, 85] width 147 height 30
click at [667, 99] on div "Customers" at bounding box center [692, 103] width 54 height 14
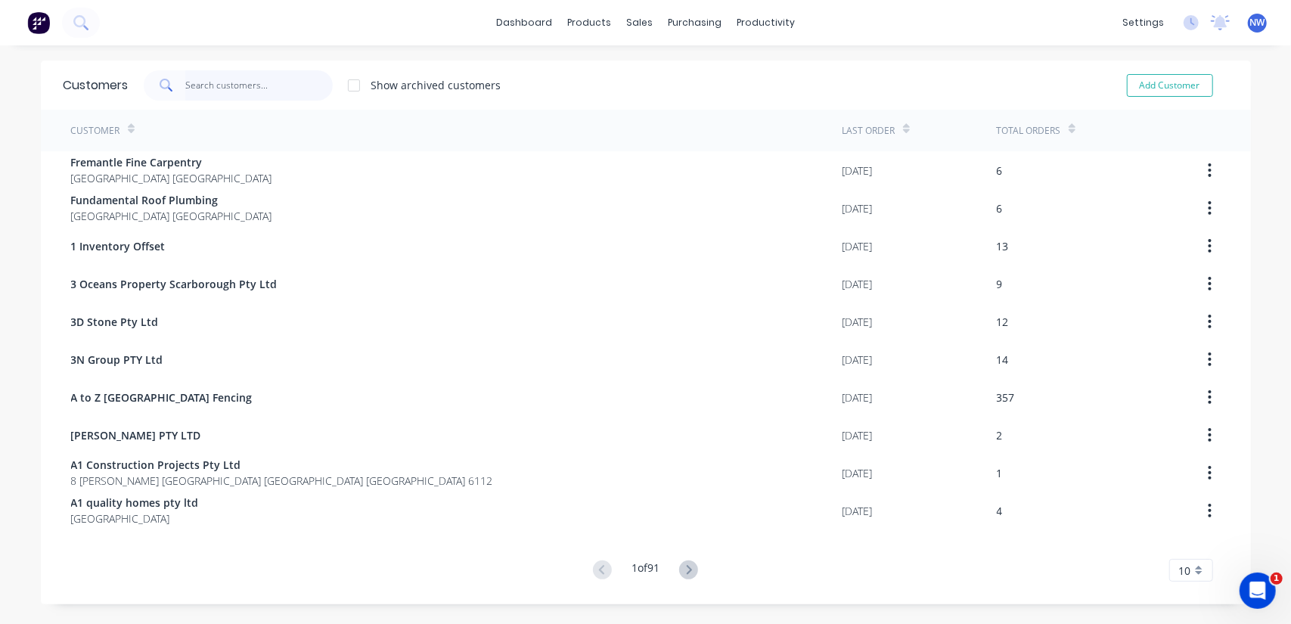
click at [246, 84] on input "text" at bounding box center [258, 85] width 147 height 30
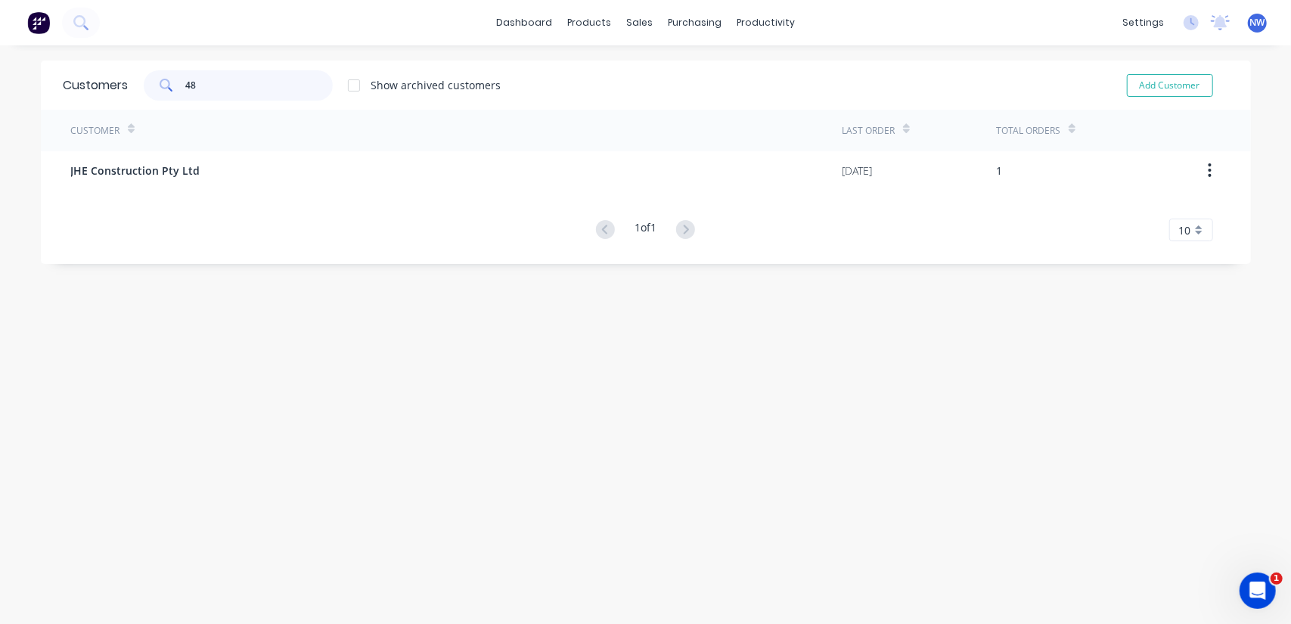
type input "4"
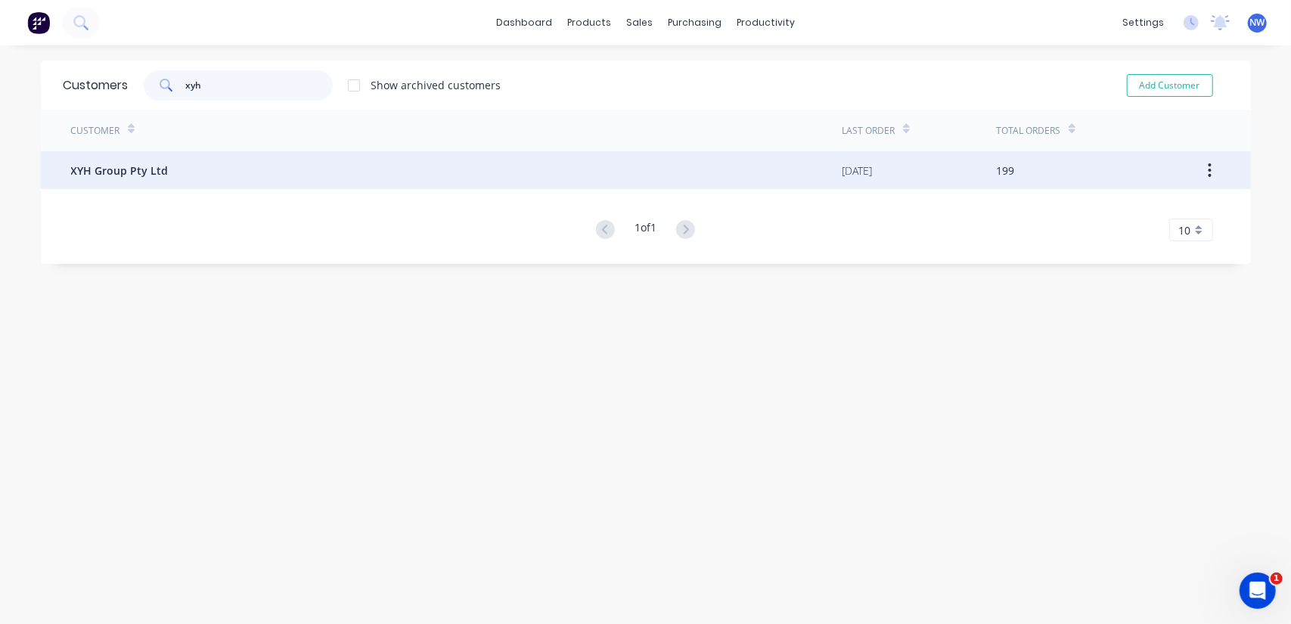
type input "xyh"
click at [234, 179] on div "XYH Group Pty Ltd" at bounding box center [456, 170] width 771 height 38
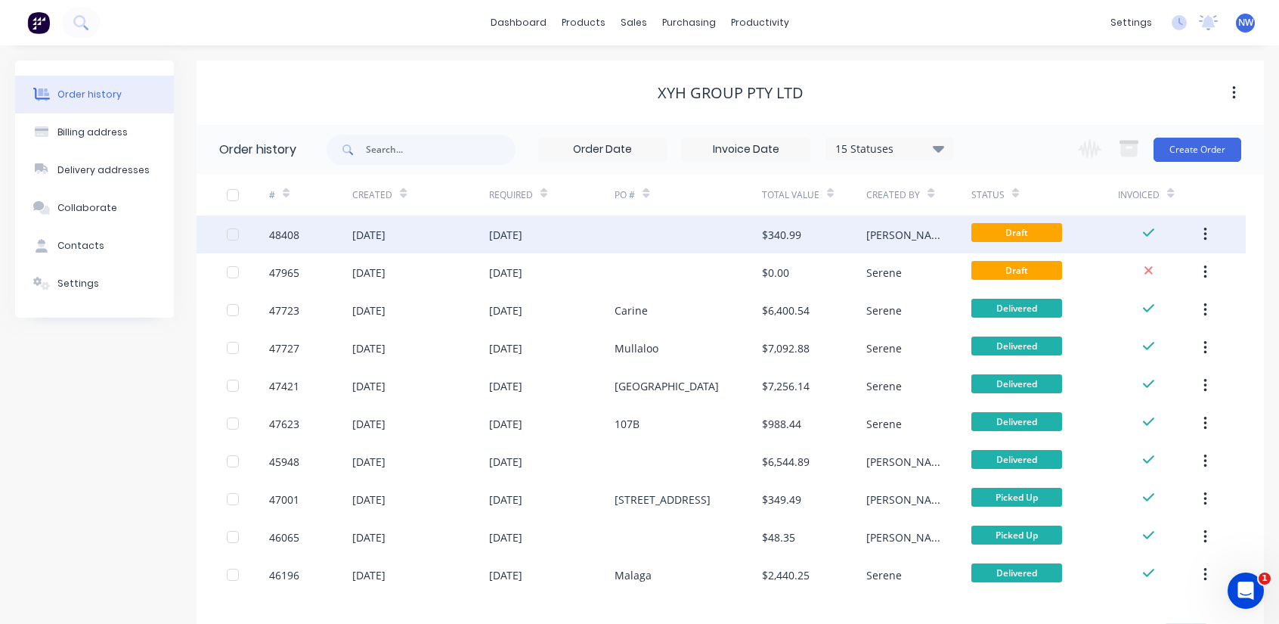
click at [736, 240] on div at bounding box center [688, 234] width 147 height 38
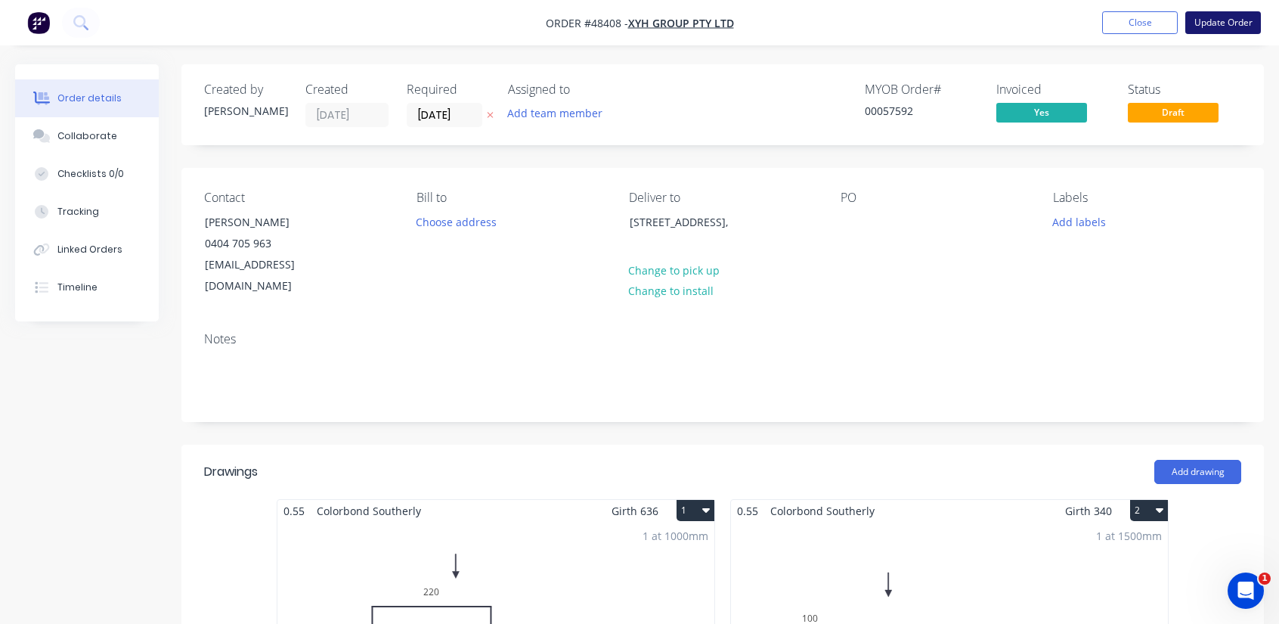
click at [1223, 20] on button "Update Order" at bounding box center [1224, 22] width 76 height 23
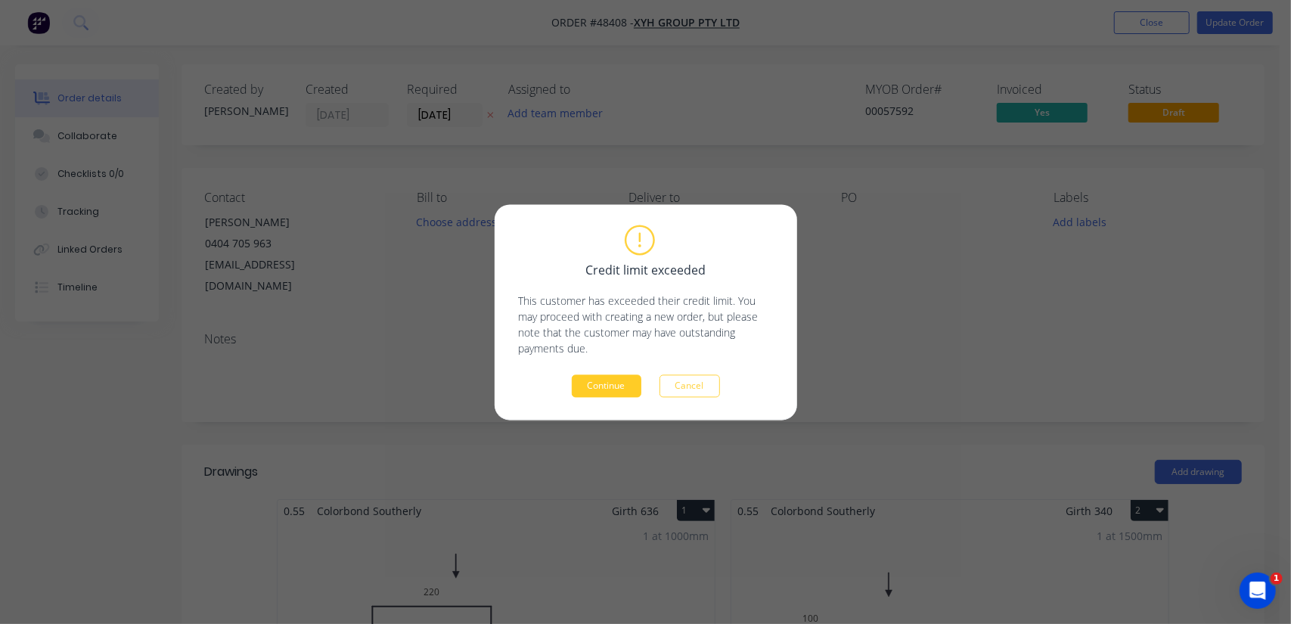
click at [612, 386] on button "Continue" at bounding box center [607, 385] width 70 height 23
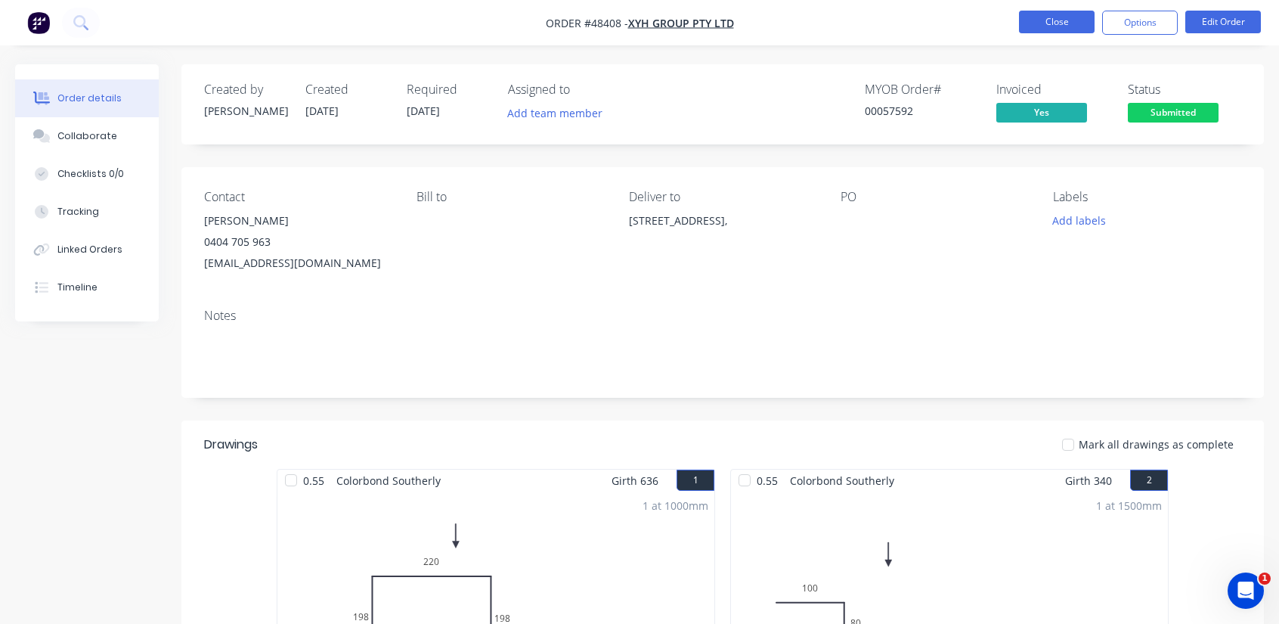
click at [1041, 14] on button "Close" at bounding box center [1057, 22] width 76 height 23
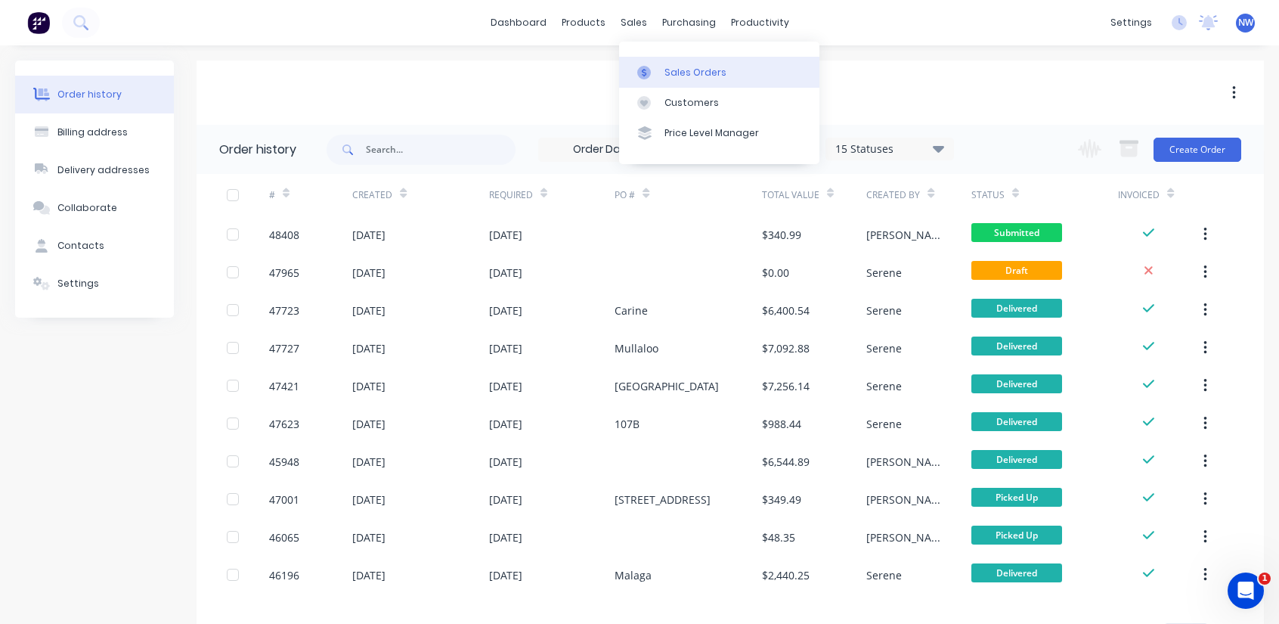
click at [674, 64] on link "Sales Orders" at bounding box center [719, 72] width 200 height 30
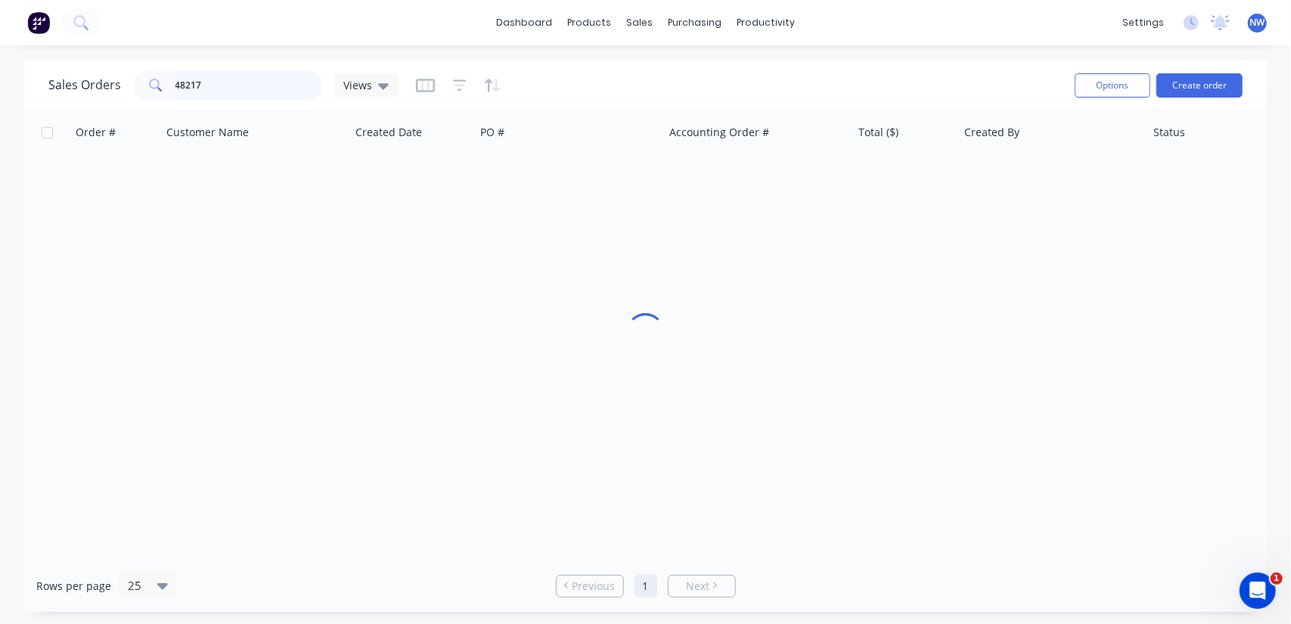
click at [267, 93] on input "48217" at bounding box center [248, 85] width 147 height 30
click at [267, 91] on input "48217" at bounding box center [248, 85] width 147 height 30
click at [266, 91] on input "48217" at bounding box center [248, 85] width 147 height 30
type input "481"
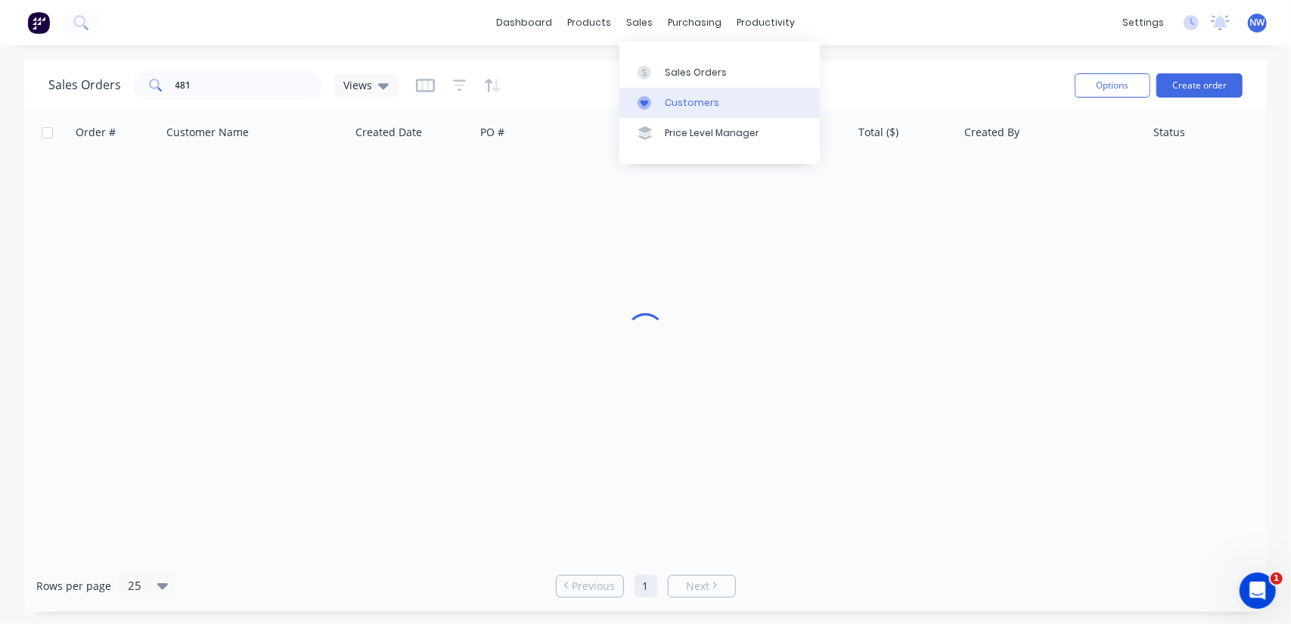
click at [666, 104] on div "Customers" at bounding box center [692, 103] width 54 height 14
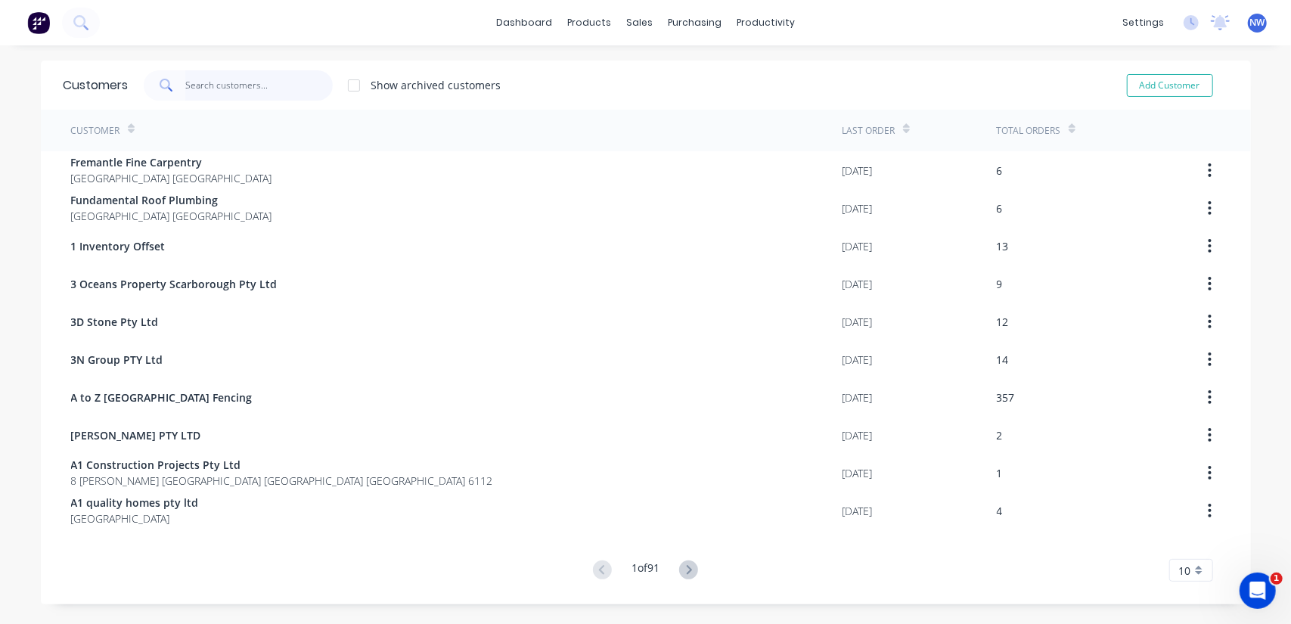
click at [281, 88] on input "text" at bounding box center [258, 85] width 147 height 30
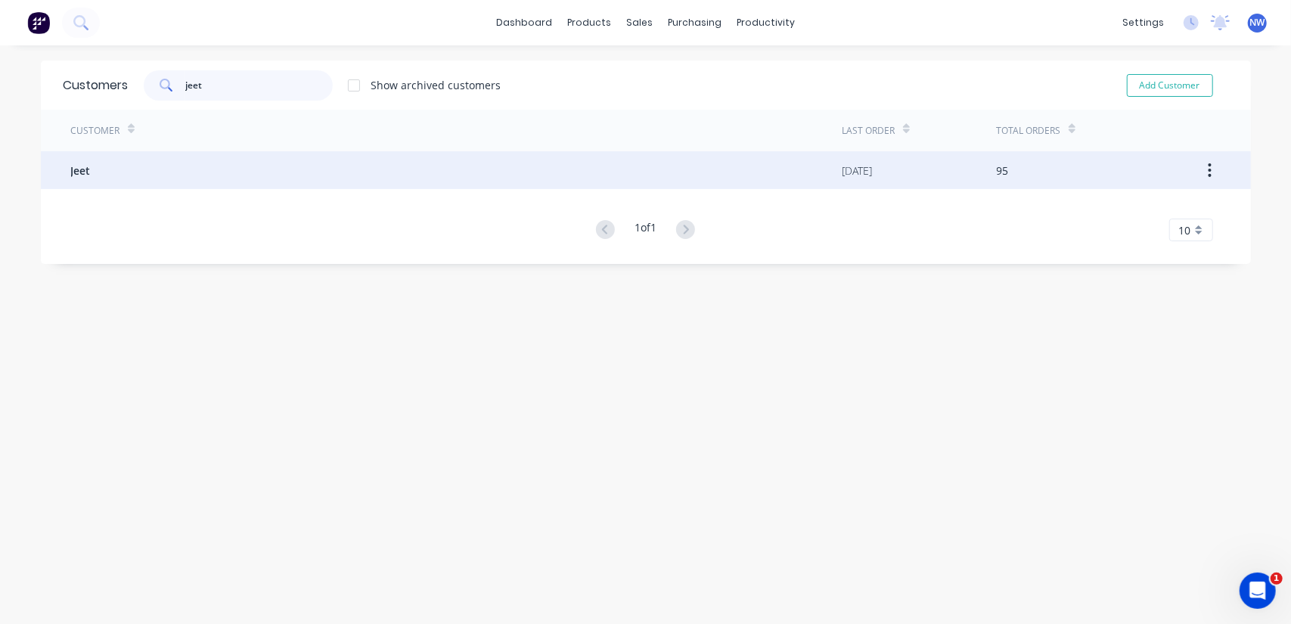
type input "jeet"
click at [204, 162] on div "Jeet" at bounding box center [456, 170] width 771 height 38
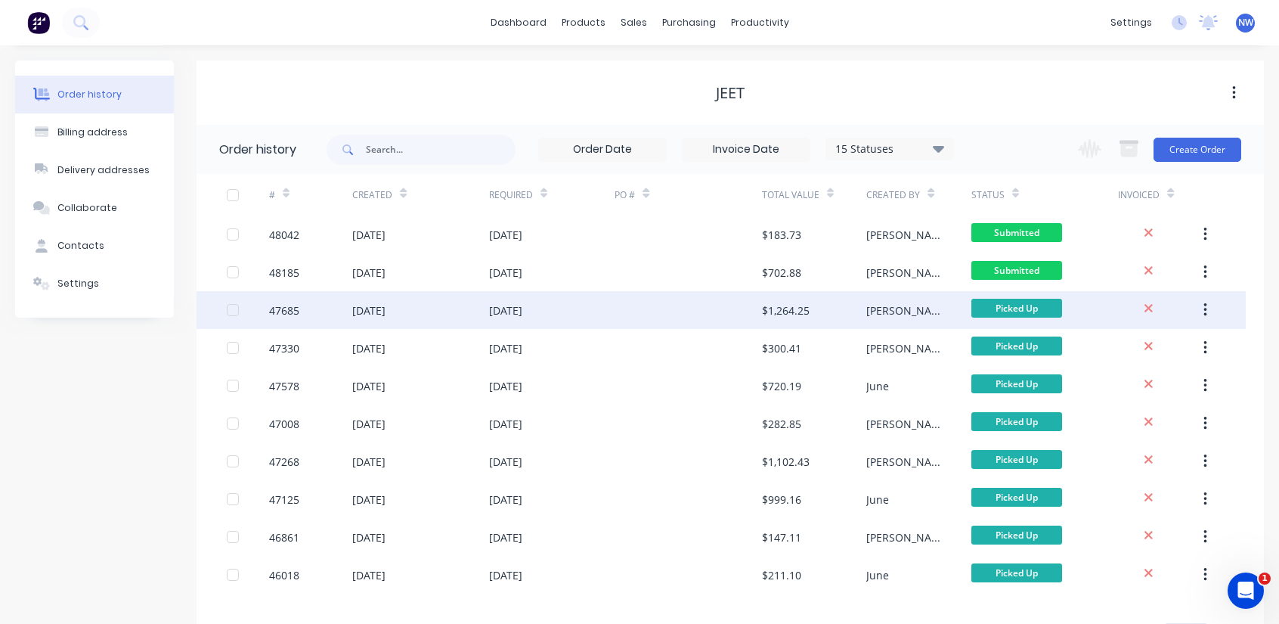
click at [674, 310] on div at bounding box center [688, 310] width 147 height 38
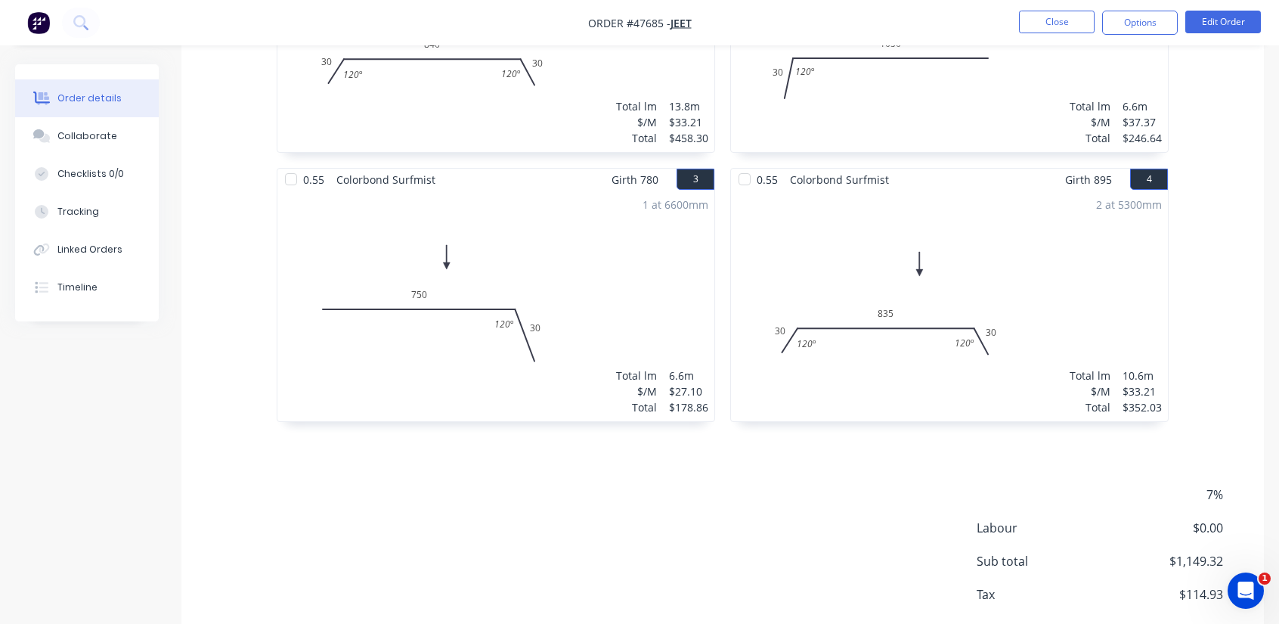
scroll to position [637, 0]
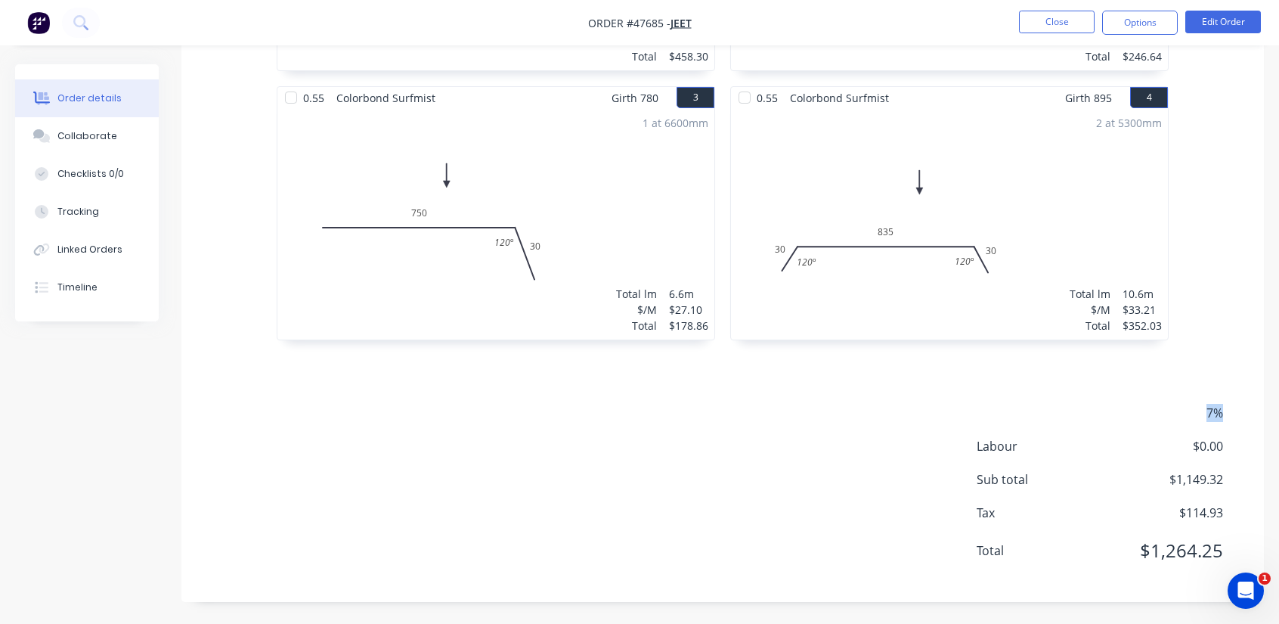
drag, startPoint x: 1176, startPoint y: 410, endPoint x: 1226, endPoint y: 417, distance: 49.6
click at [1226, 417] on div "7%" at bounding box center [1109, 413] width 265 height 18
click at [1083, 19] on button "Close" at bounding box center [1057, 22] width 76 height 23
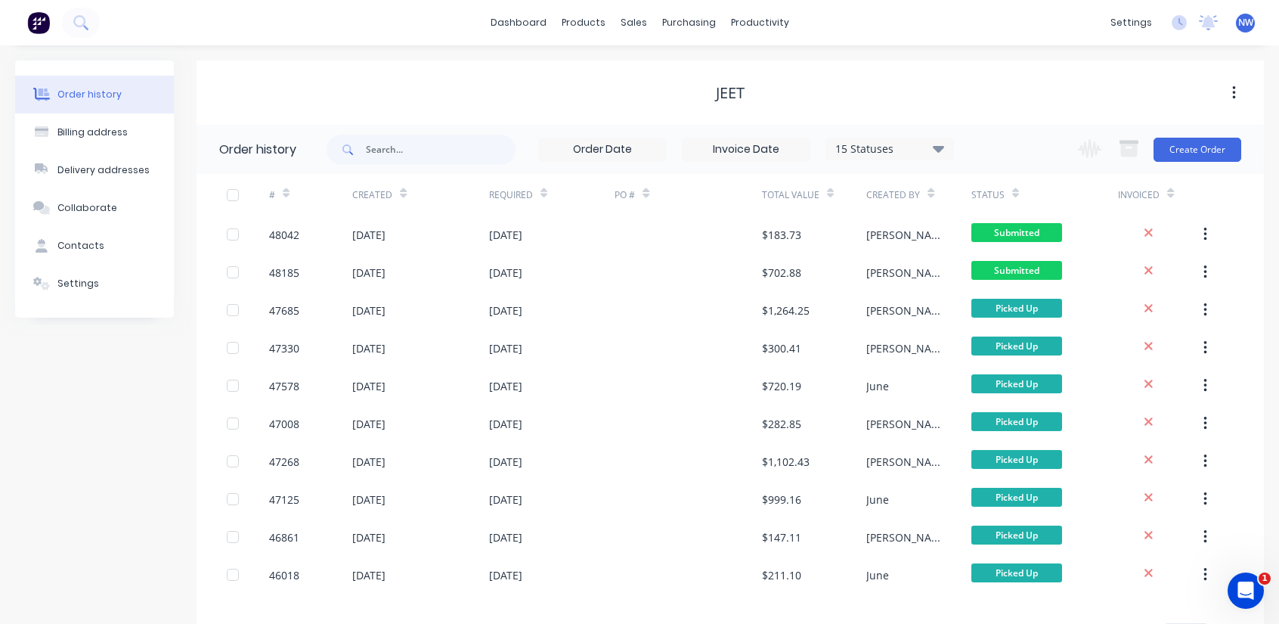
click at [1046, 85] on div "Jeet" at bounding box center [731, 93] width 1068 height 18
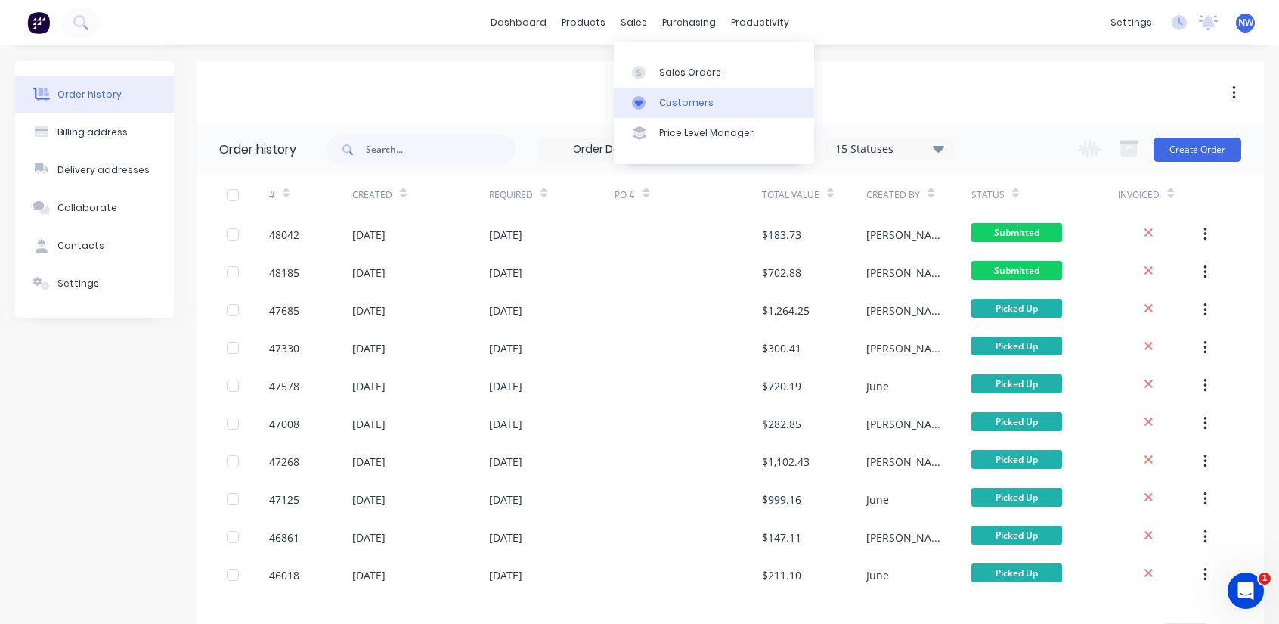
click at [659, 104] on div "Customers" at bounding box center [686, 103] width 54 height 14
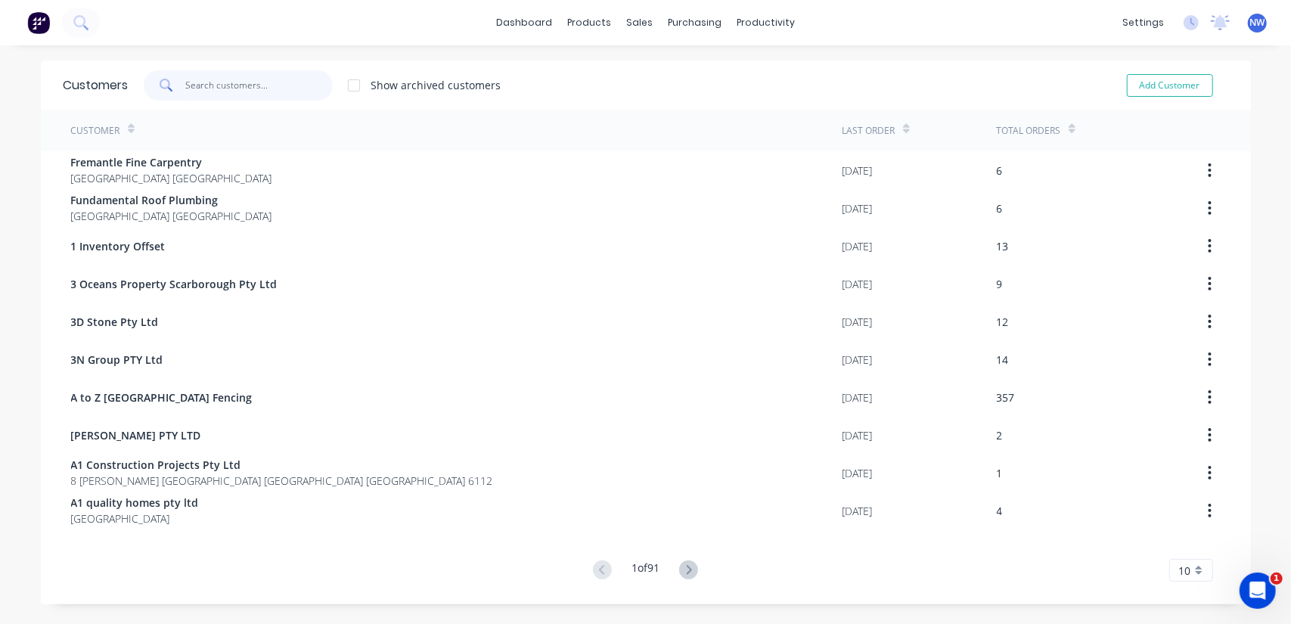
click at [289, 82] on input "text" at bounding box center [258, 85] width 147 height 30
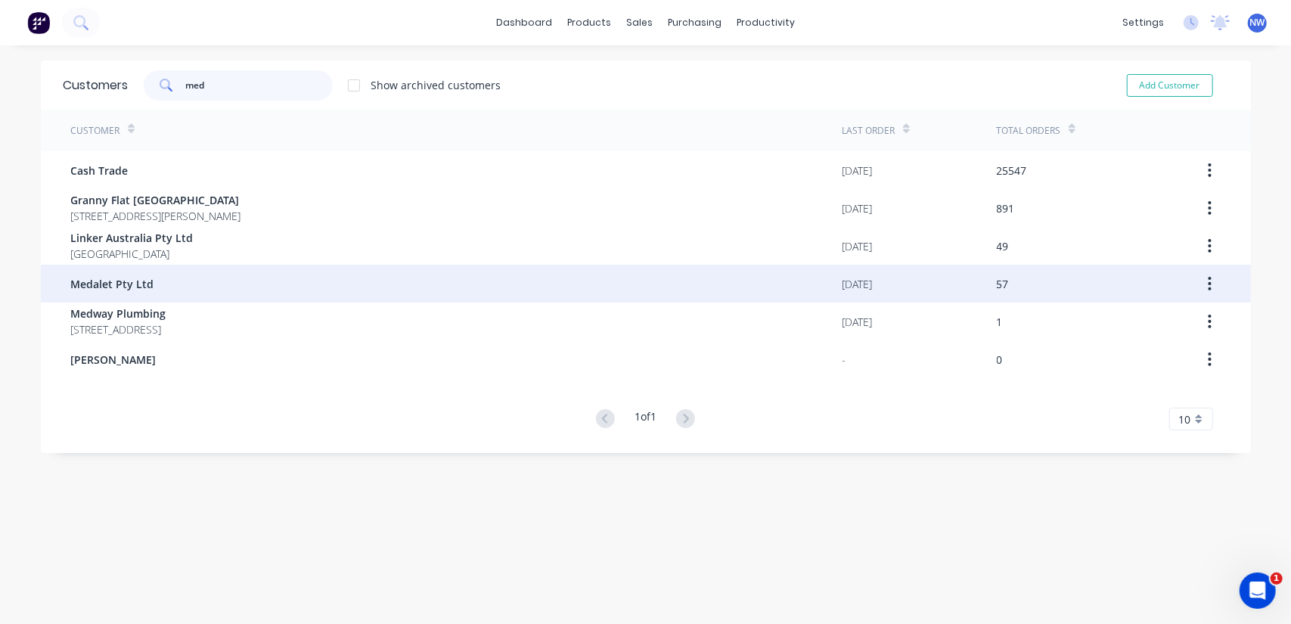
type input "med"
click at [178, 283] on div "Medalet Pty Ltd" at bounding box center [456, 284] width 771 height 38
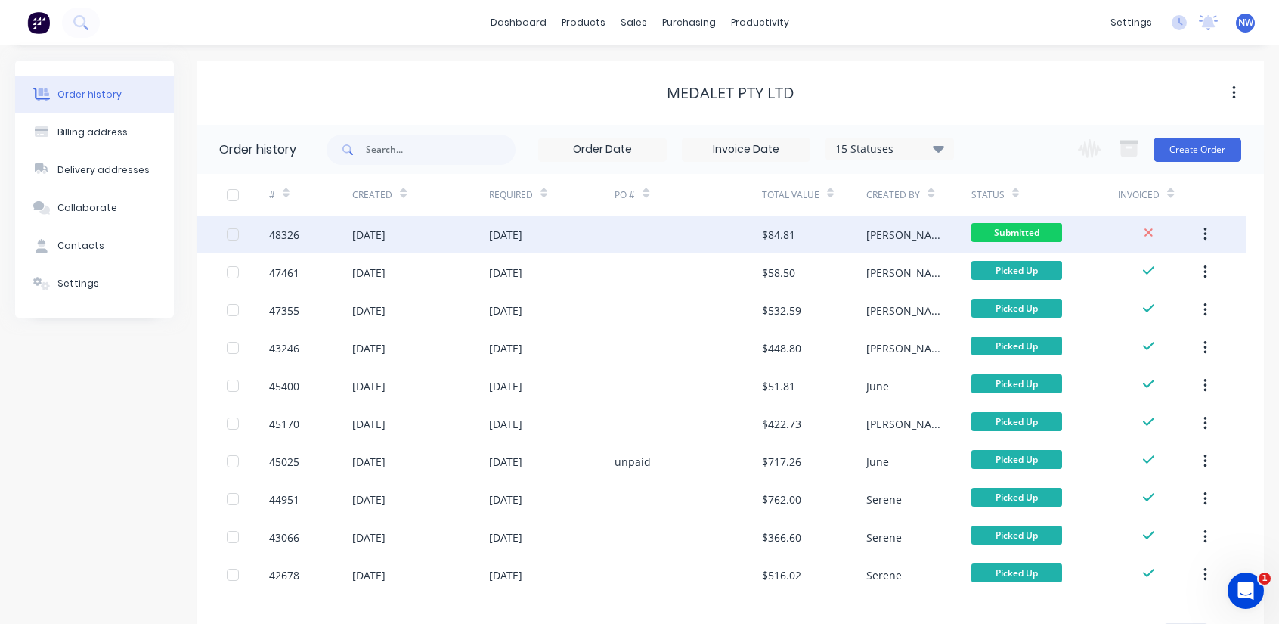
click at [827, 229] on div "$84.81" at bounding box center [814, 234] width 105 height 38
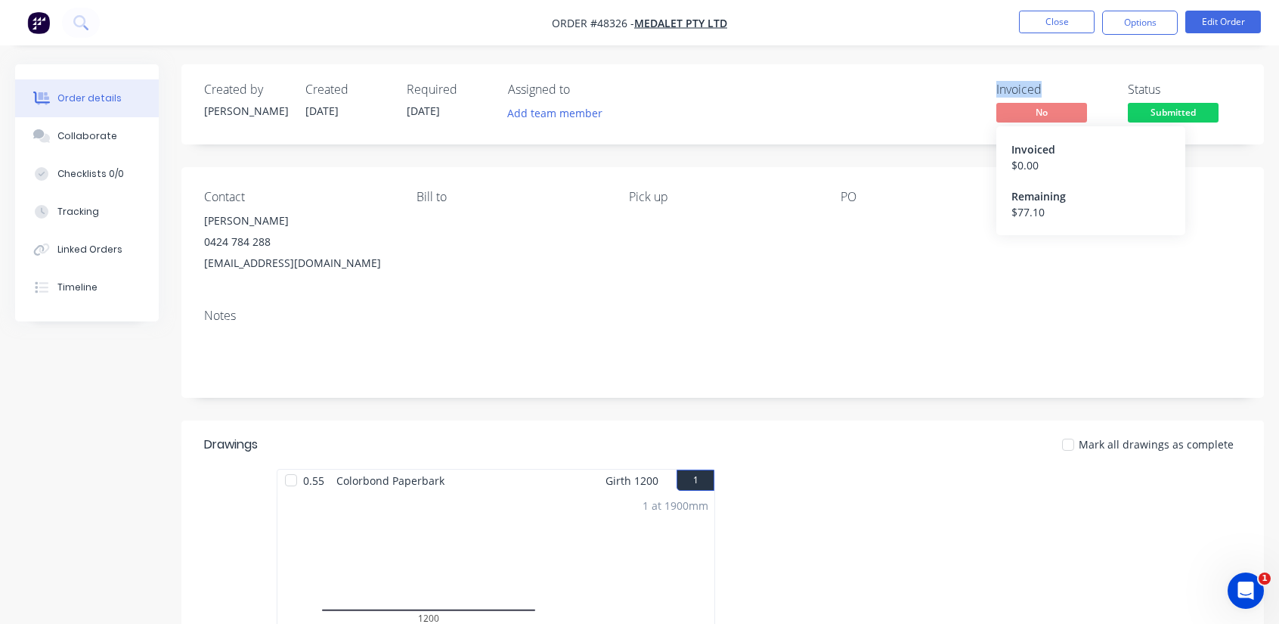
drag, startPoint x: 998, startPoint y: 90, endPoint x: 1071, endPoint y: 131, distance: 83.3
click at [1071, 126] on div "Invoiced No Invoiced $ 0.00 Remaining $ 77.10" at bounding box center [1053, 104] width 113 height 44
click at [677, 82] on div "Invoiced No Status Submitted" at bounding box center [950, 104] width 582 height 44
click at [1063, 22] on button "Close" at bounding box center [1057, 22] width 76 height 23
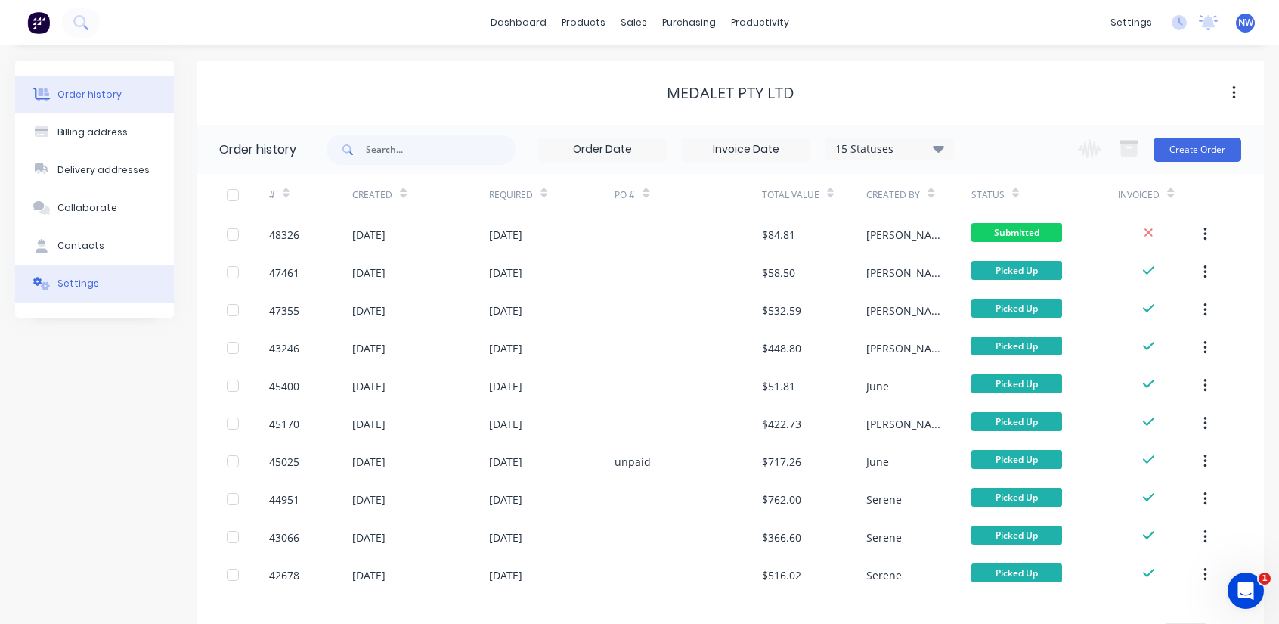
click at [100, 290] on button "Settings" at bounding box center [94, 284] width 159 height 38
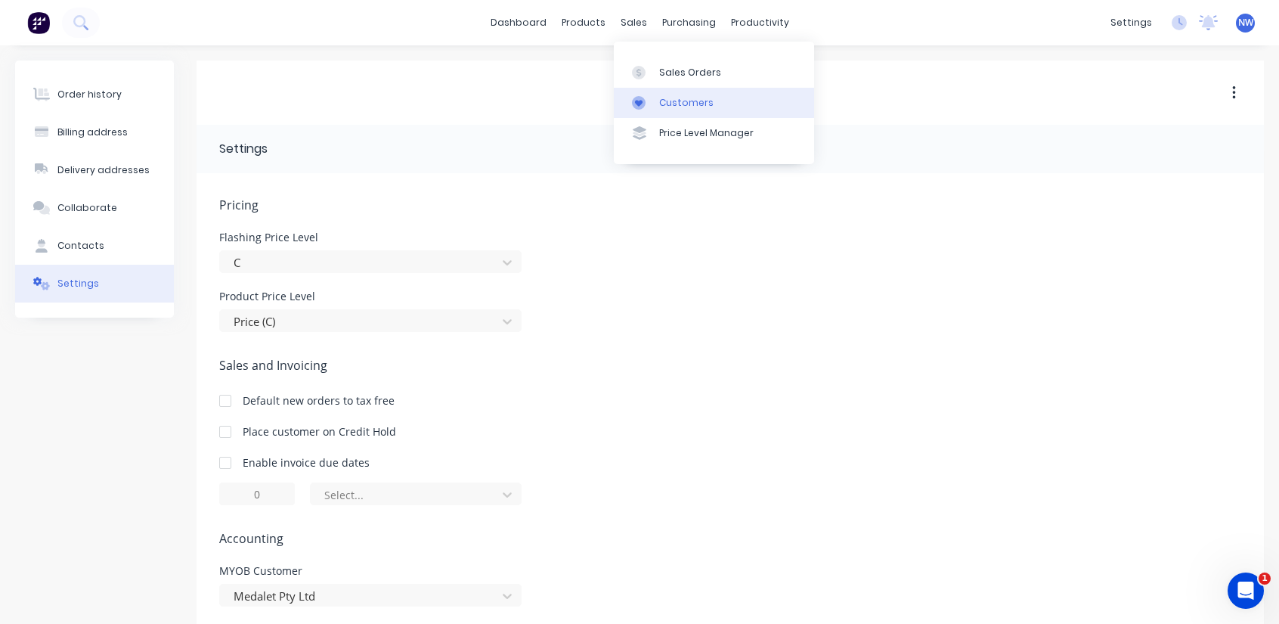
click at [671, 110] on link "Customers" at bounding box center [714, 103] width 200 height 30
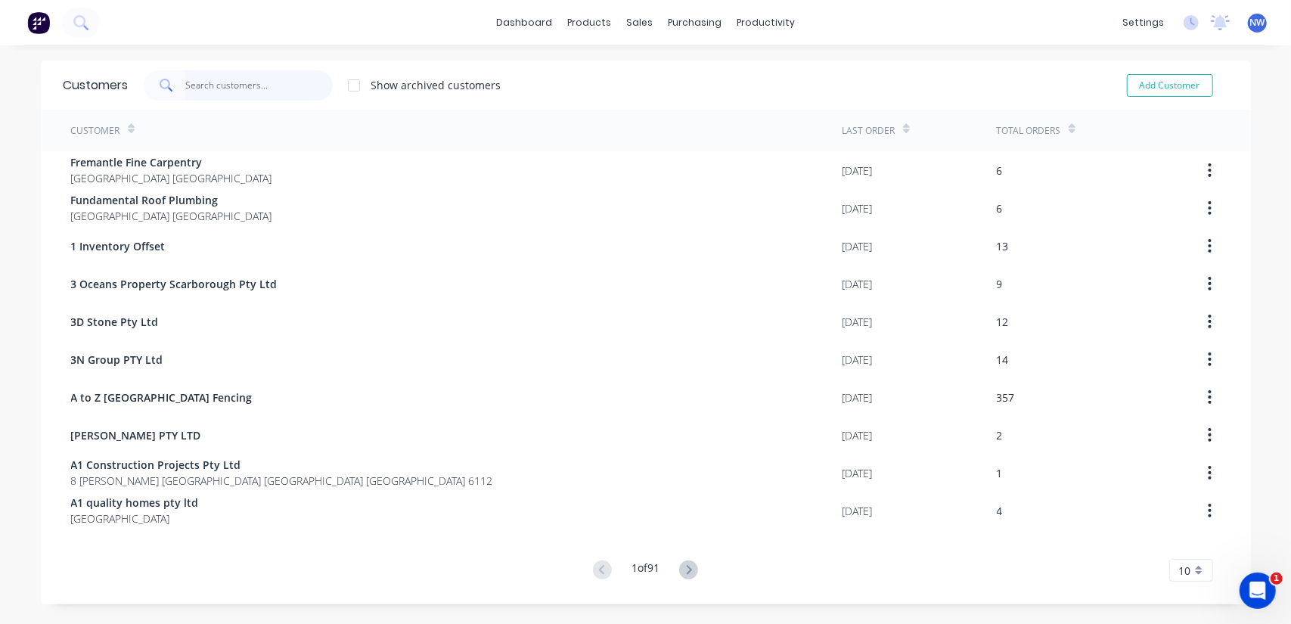
click at [293, 81] on input "text" at bounding box center [258, 85] width 147 height 30
click at [691, 567] on icon at bounding box center [688, 569] width 19 height 19
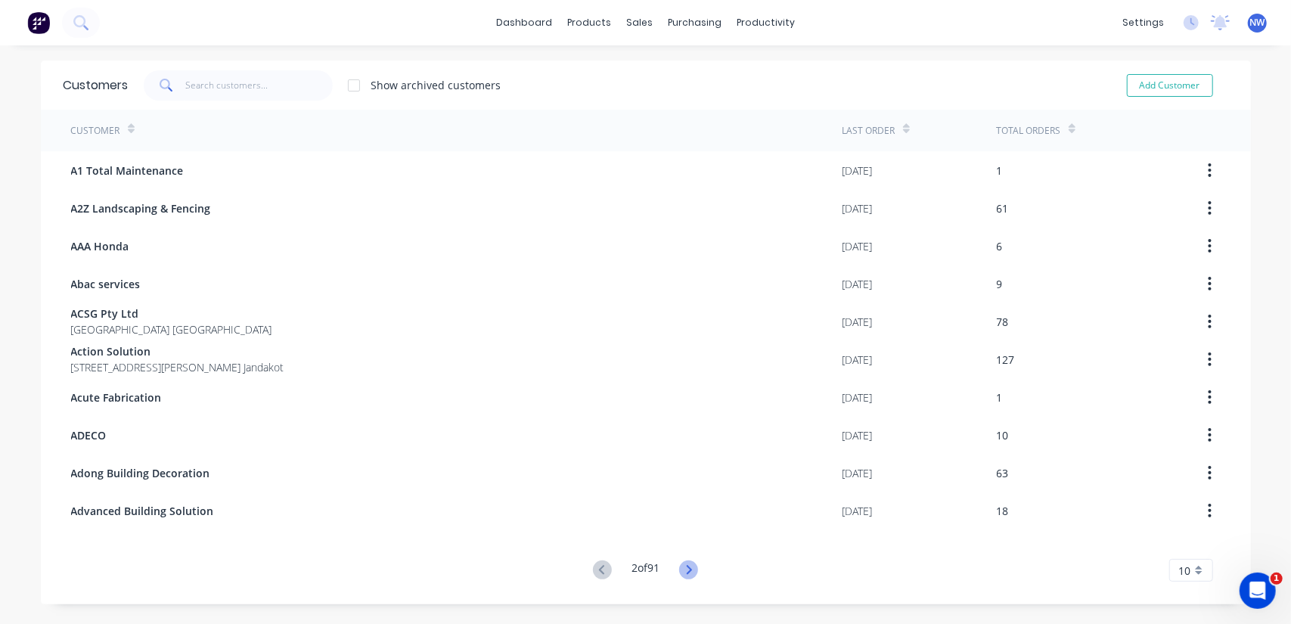
click at [690, 568] on icon at bounding box center [688, 569] width 19 height 19
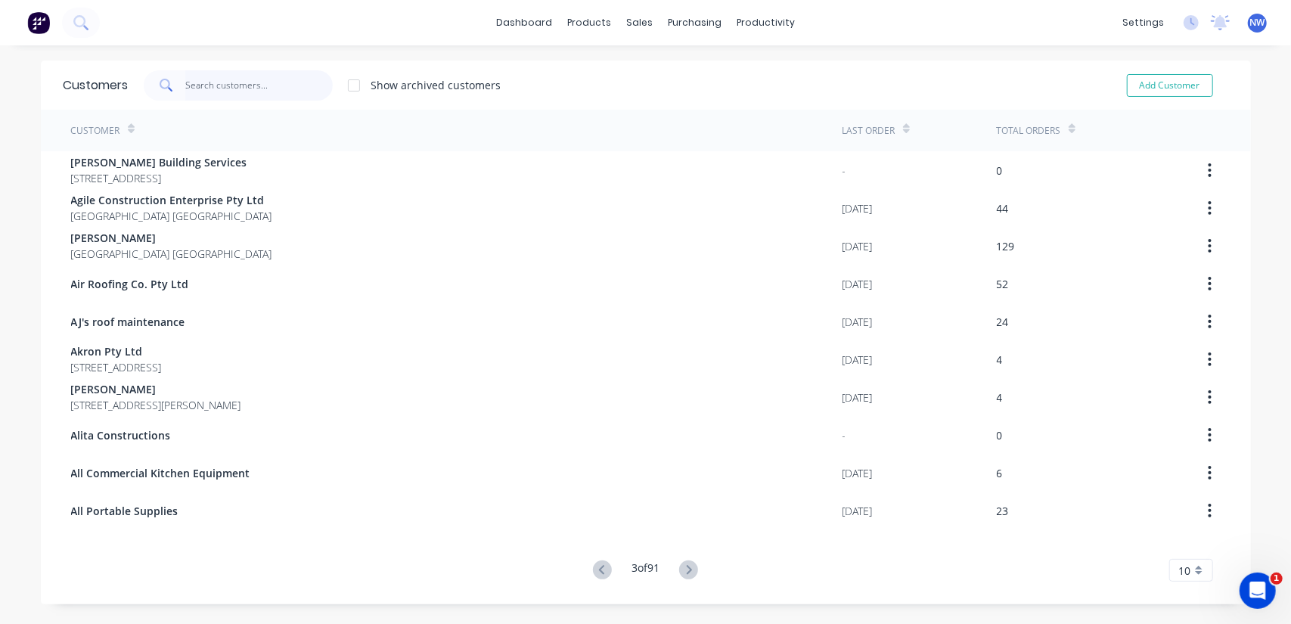
click at [274, 85] on input "text" at bounding box center [258, 85] width 147 height 30
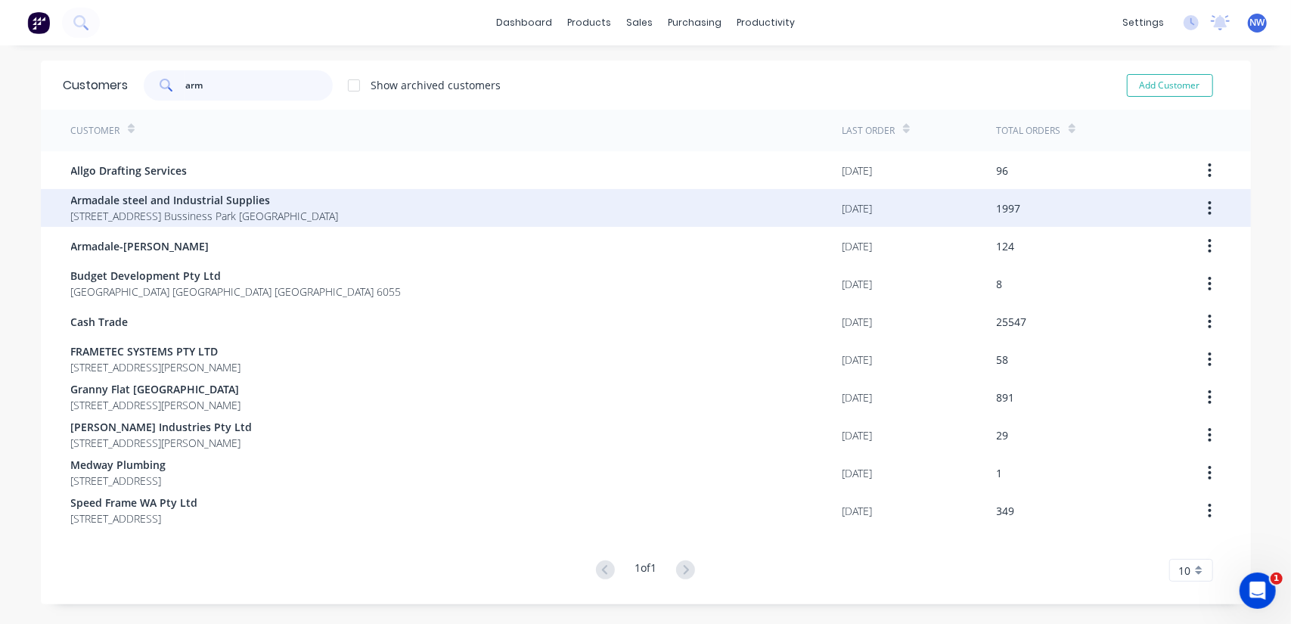
type input "arm"
click at [243, 204] on span "Armadale steel and Industrial Supplies" at bounding box center [205, 200] width 268 height 16
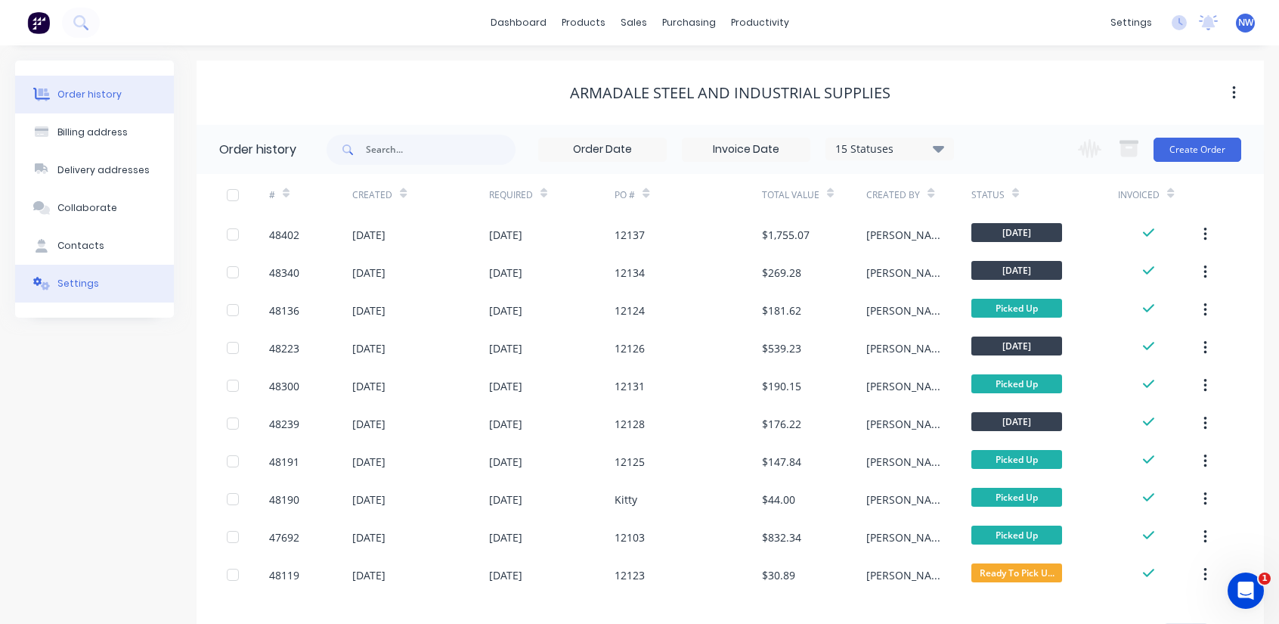
click at [92, 287] on div "Settings" at bounding box center [78, 284] width 42 height 14
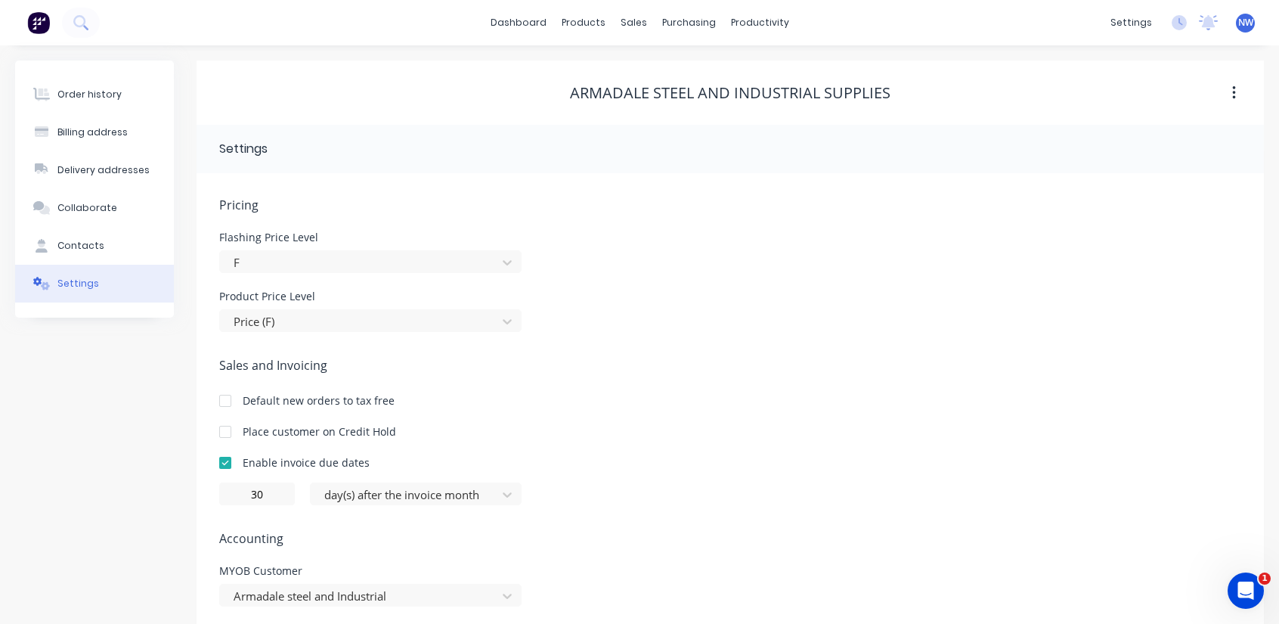
click at [224, 432] on div at bounding box center [225, 432] width 30 height 30
click at [631, 15] on div "sales" at bounding box center [634, 22] width 42 height 23
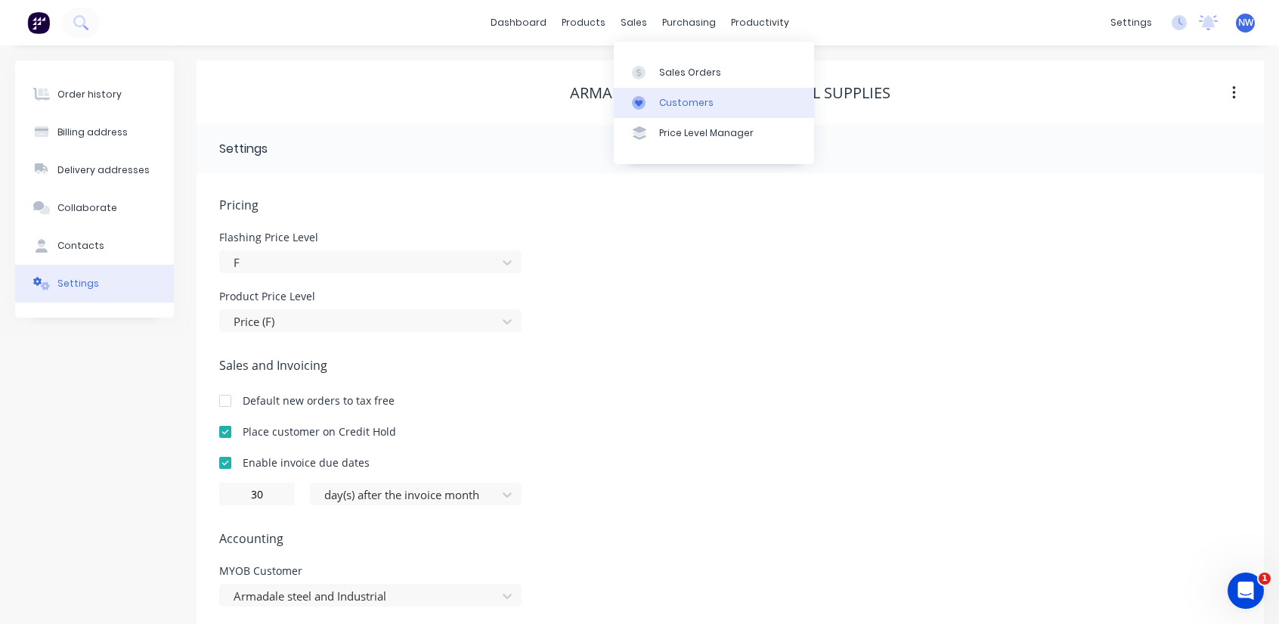
click at [672, 102] on div "Customers" at bounding box center [686, 103] width 54 height 14
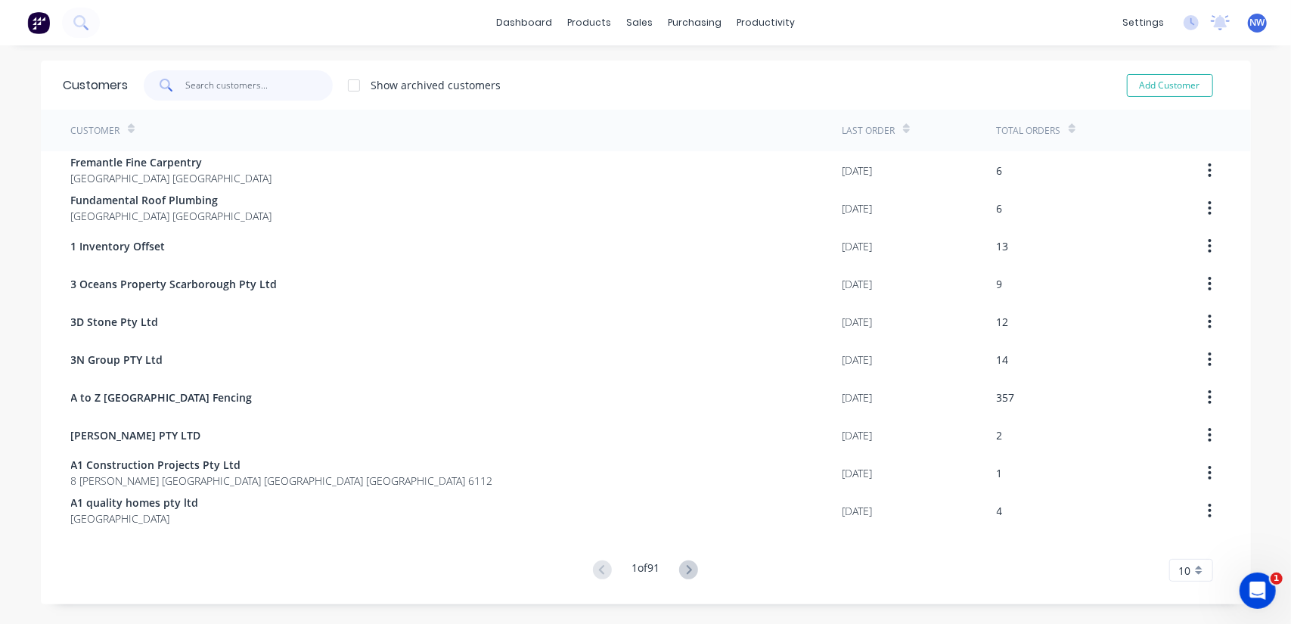
click at [286, 81] on input "text" at bounding box center [258, 85] width 147 height 30
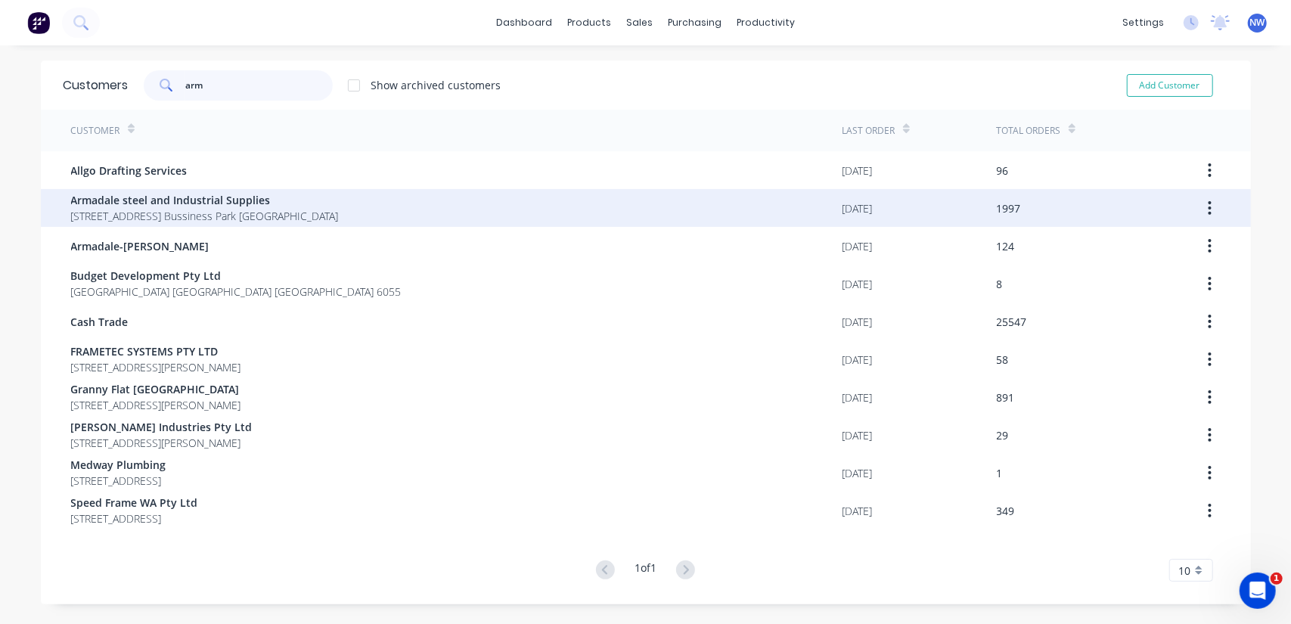
type input "arm"
click at [227, 216] on span "4 Bessemer Road Forrestdale Bussiness Park Forrestdale" at bounding box center [205, 216] width 268 height 16
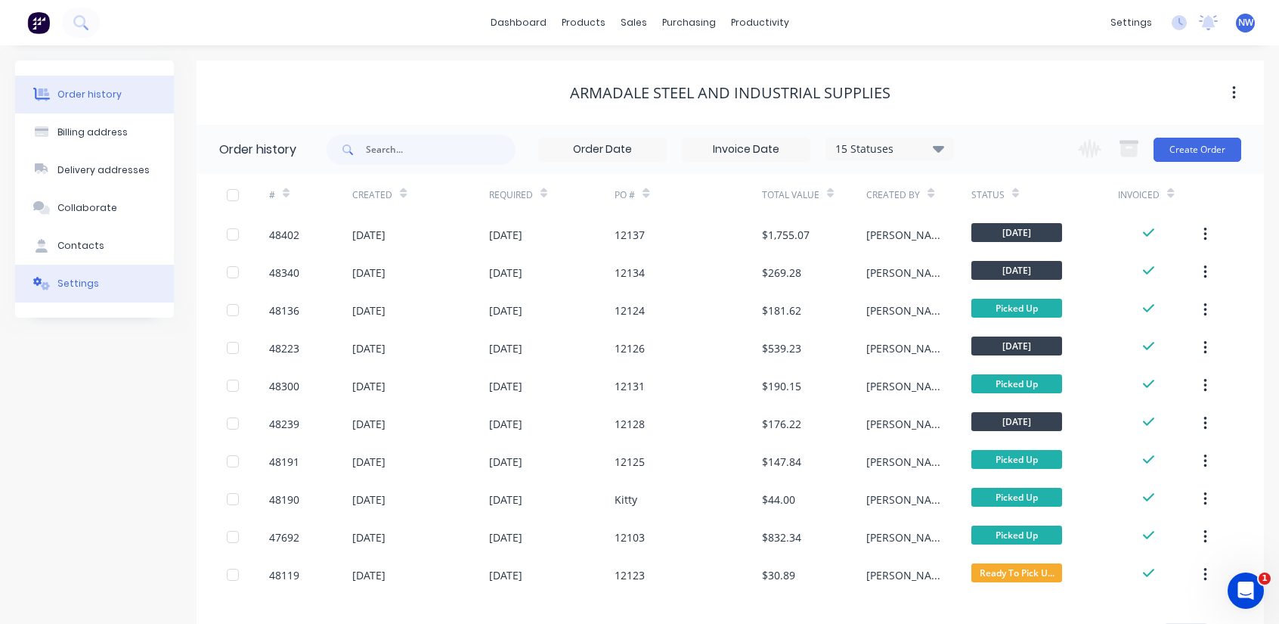
click at [70, 290] on button "Settings" at bounding box center [94, 284] width 159 height 38
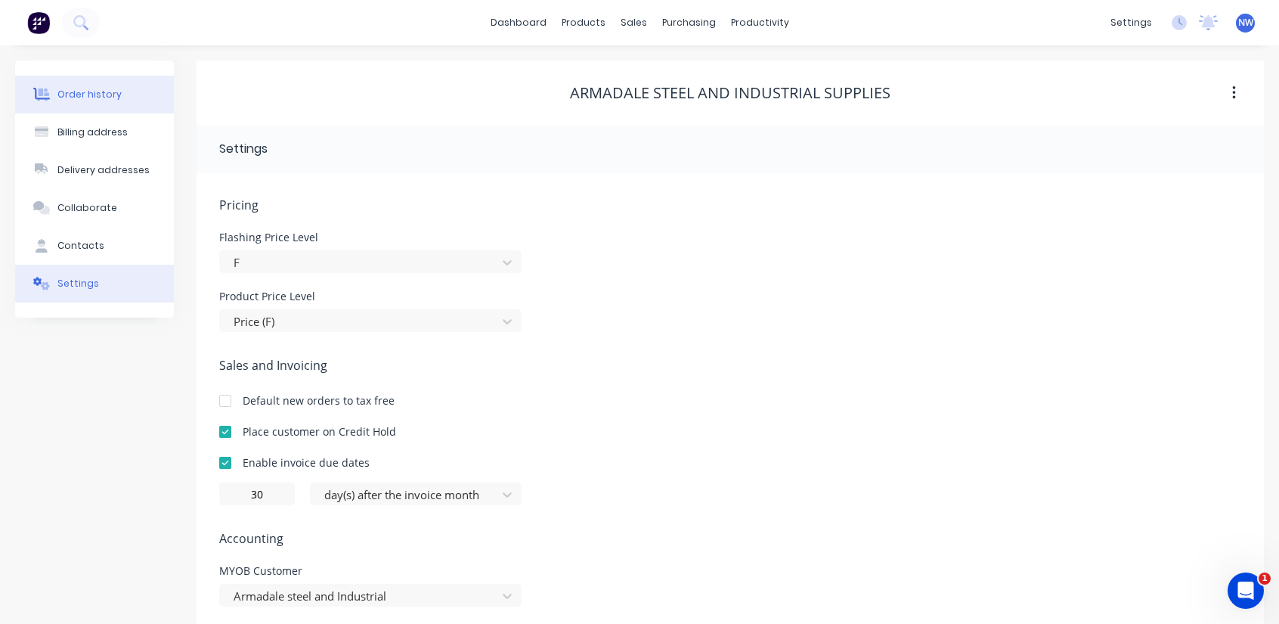
click at [109, 94] on div "Order history" at bounding box center [89, 95] width 64 height 14
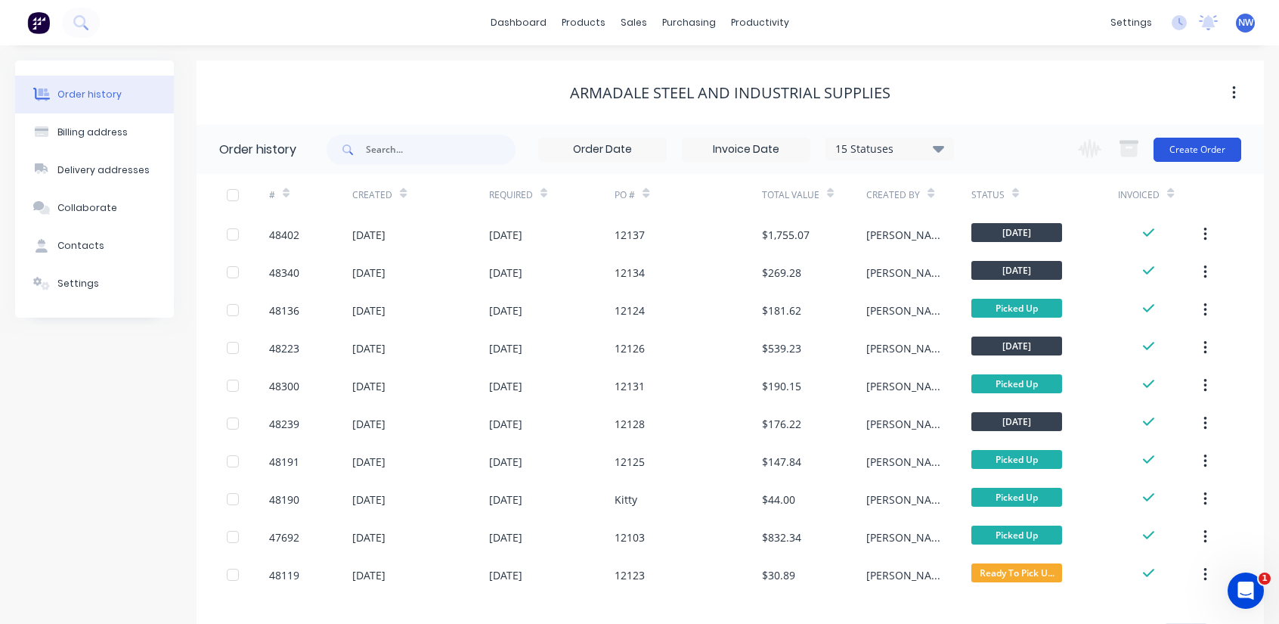
click at [1186, 153] on button "Create Order" at bounding box center [1198, 150] width 88 height 24
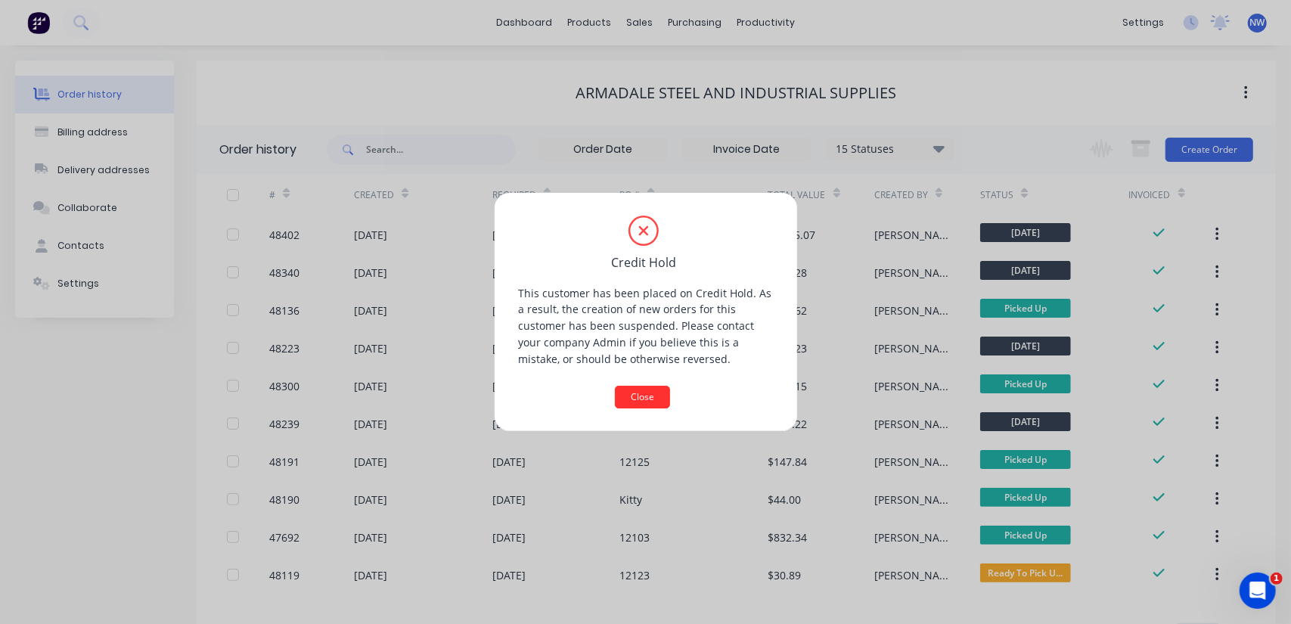
click at [659, 398] on button "Close" at bounding box center [642, 397] width 55 height 23
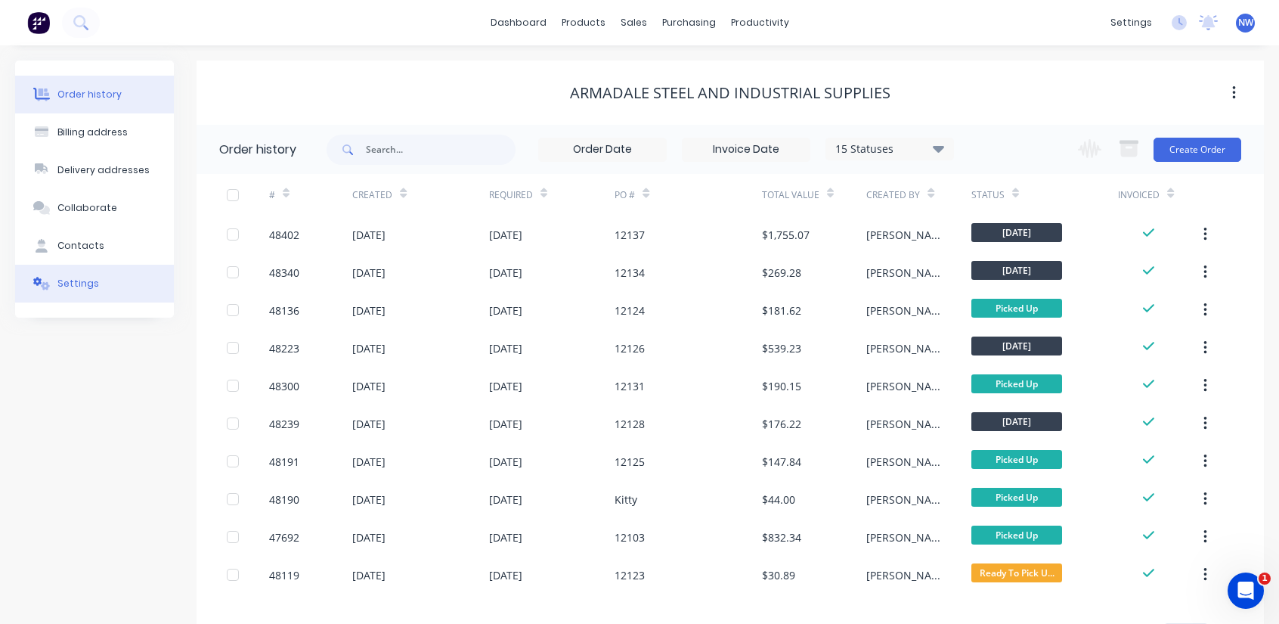
drag, startPoint x: 73, startPoint y: 285, endPoint x: 159, endPoint y: 274, distance: 86.8
click at [71, 285] on div "Settings" at bounding box center [78, 284] width 42 height 14
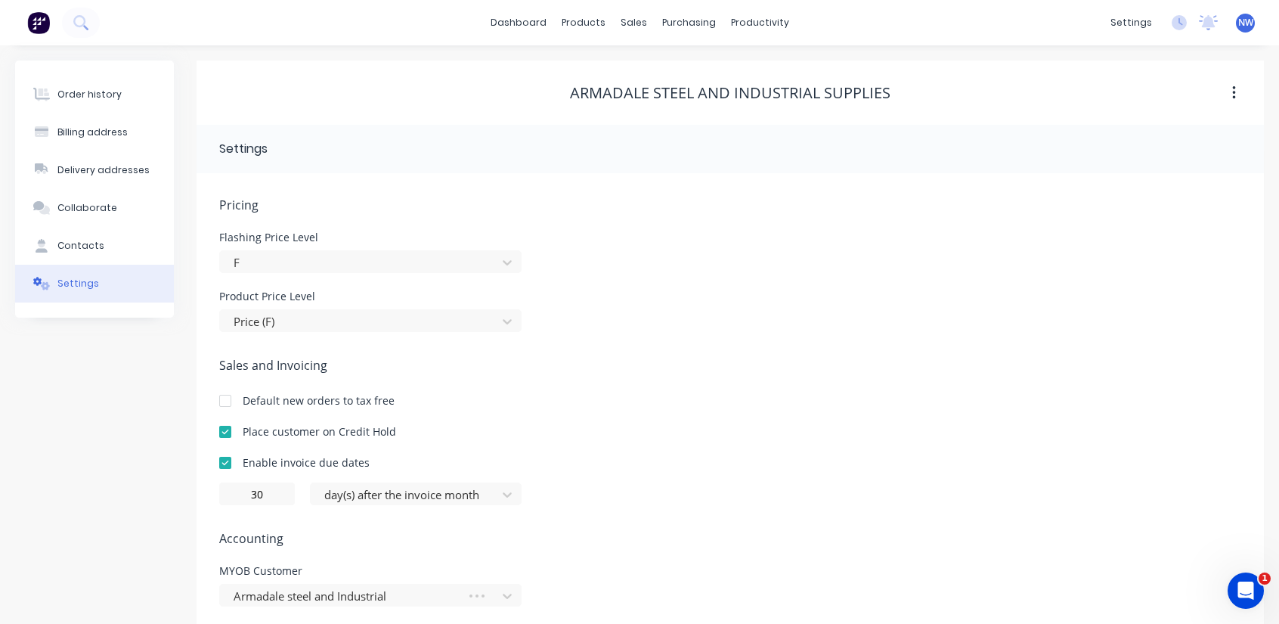
click at [222, 433] on div at bounding box center [225, 432] width 30 height 30
click at [82, 107] on button "Order history" at bounding box center [94, 95] width 159 height 38
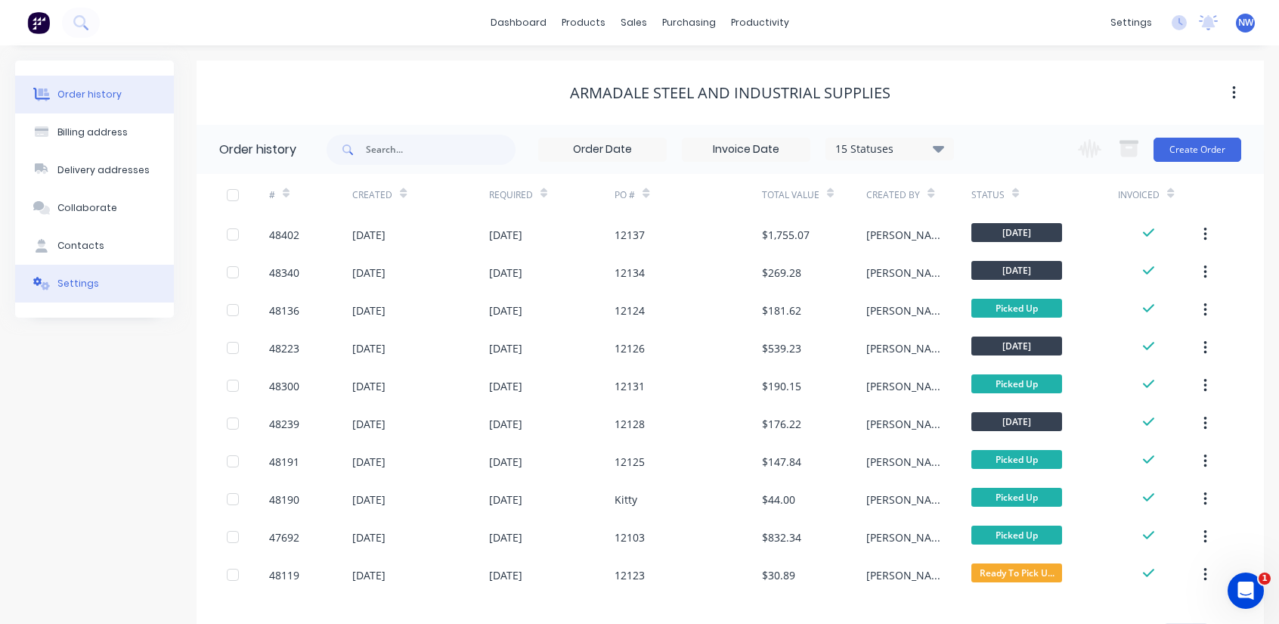
click at [112, 290] on button "Settings" at bounding box center [94, 284] width 159 height 38
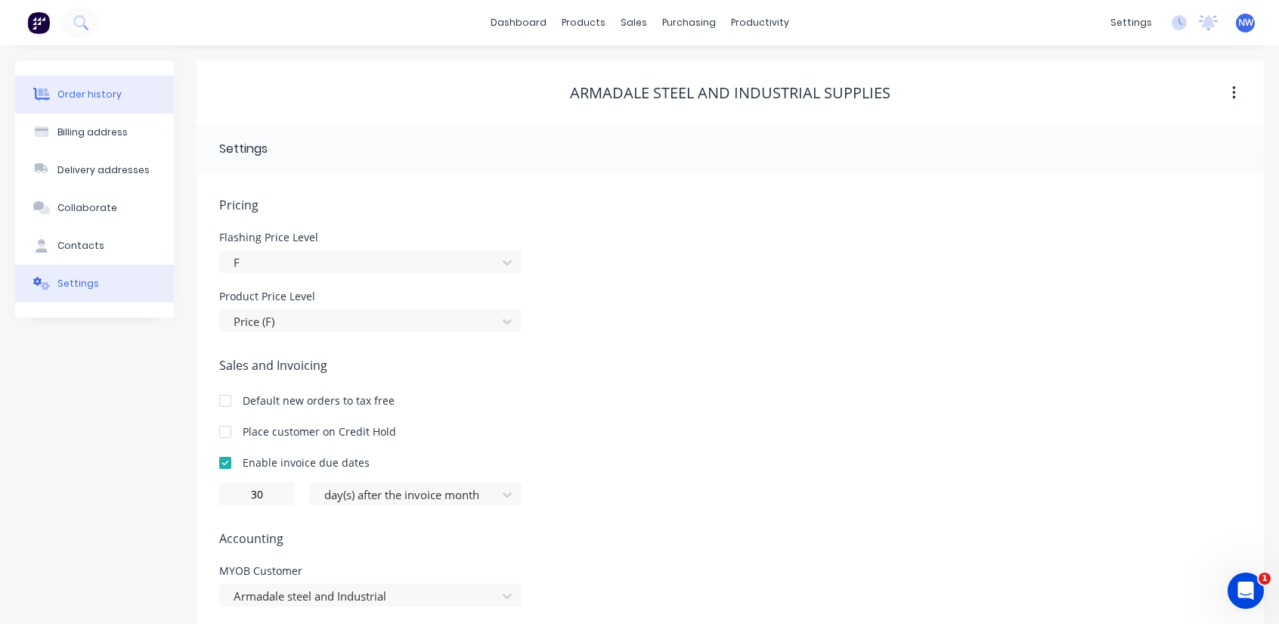
click at [102, 97] on div "Order history" at bounding box center [89, 95] width 64 height 14
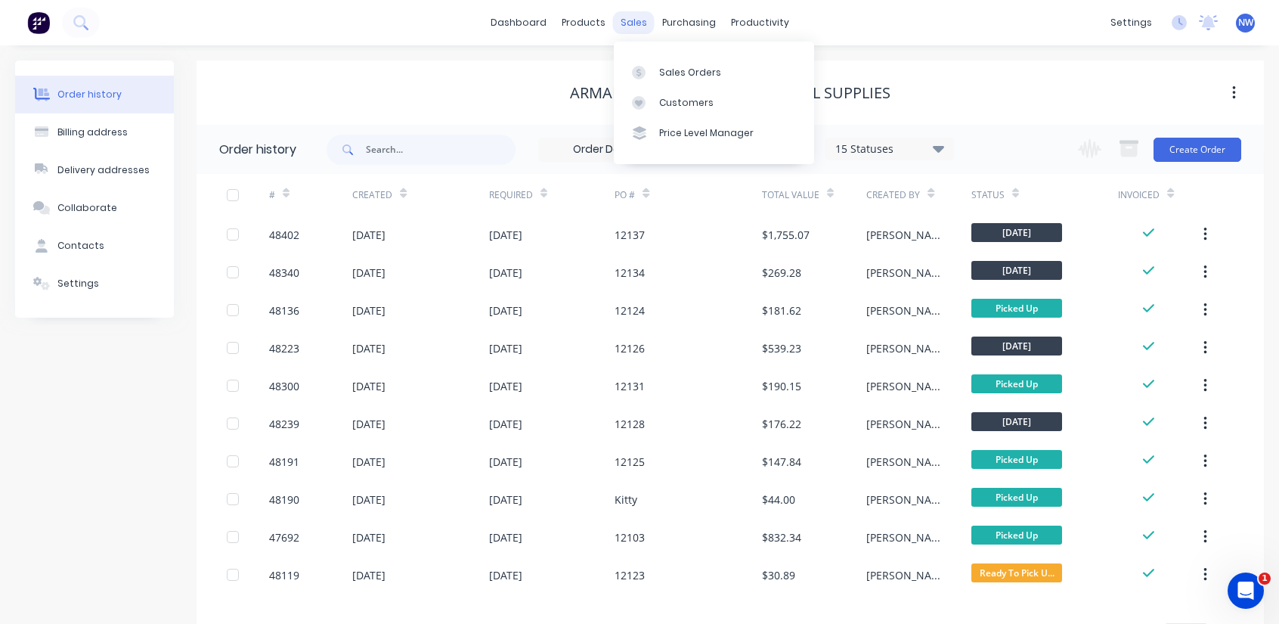
click at [643, 26] on div "sales" at bounding box center [634, 22] width 42 height 23
click at [638, 29] on div "sales" at bounding box center [634, 22] width 42 height 23
click at [676, 73] on div "Sales Orders" at bounding box center [690, 73] width 62 height 14
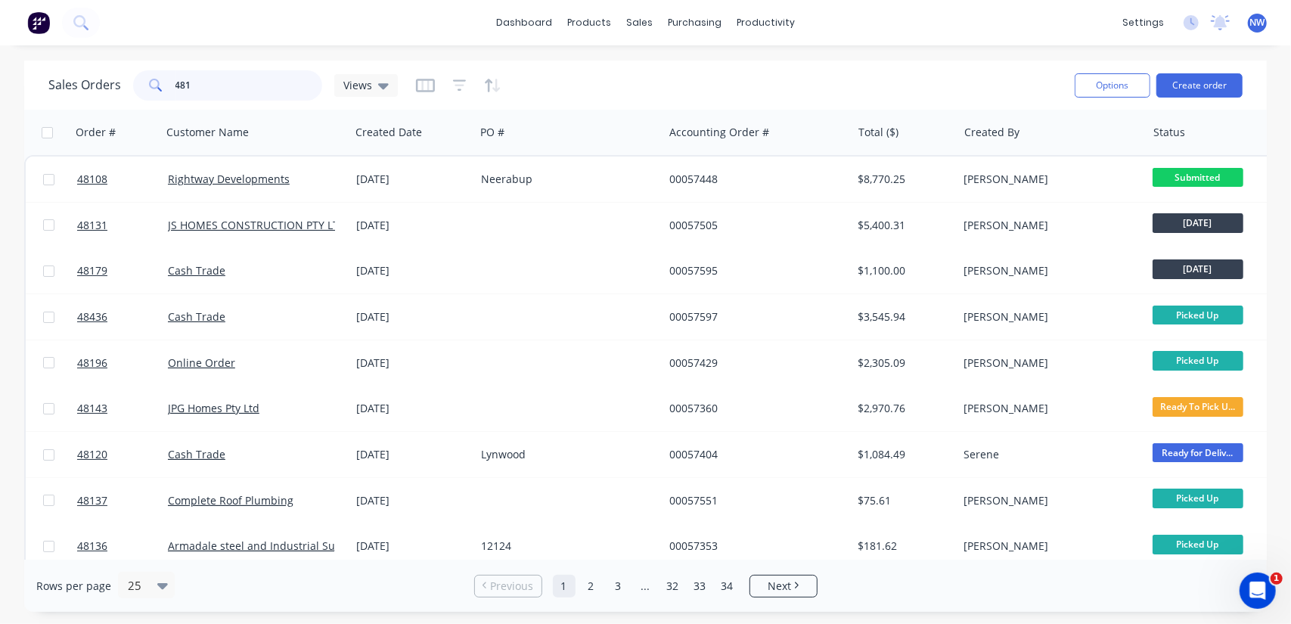
drag, startPoint x: 209, startPoint y: 85, endPoint x: 138, endPoint y: 80, distance: 71.3
click at [138, 80] on div "481" at bounding box center [227, 85] width 189 height 30
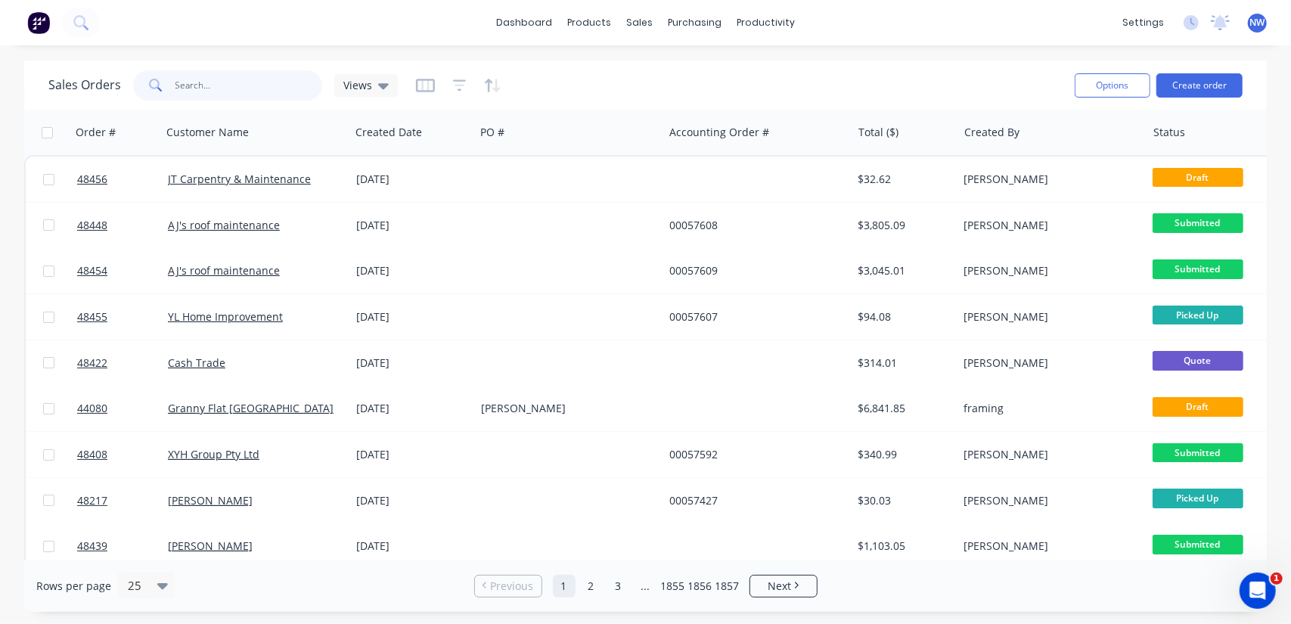
click at [221, 82] on input "text" at bounding box center [248, 85] width 147 height 30
paste input "48208"
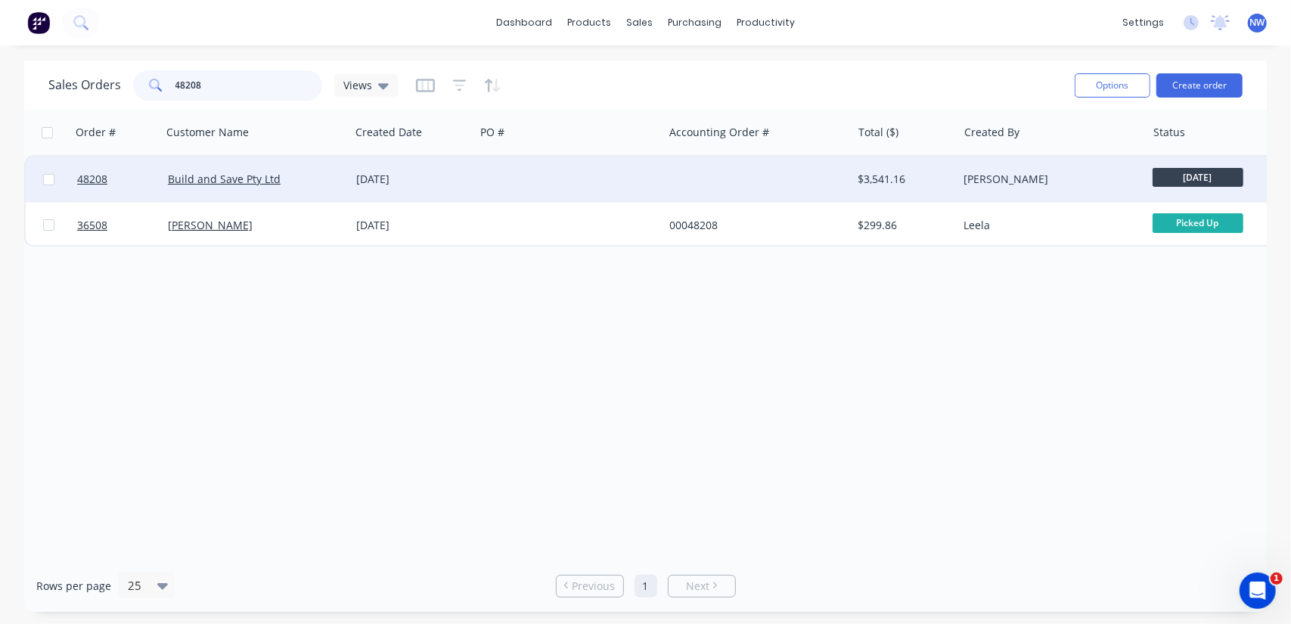
type input "48208"
click at [93, 178] on span "48208" at bounding box center [92, 179] width 30 height 15
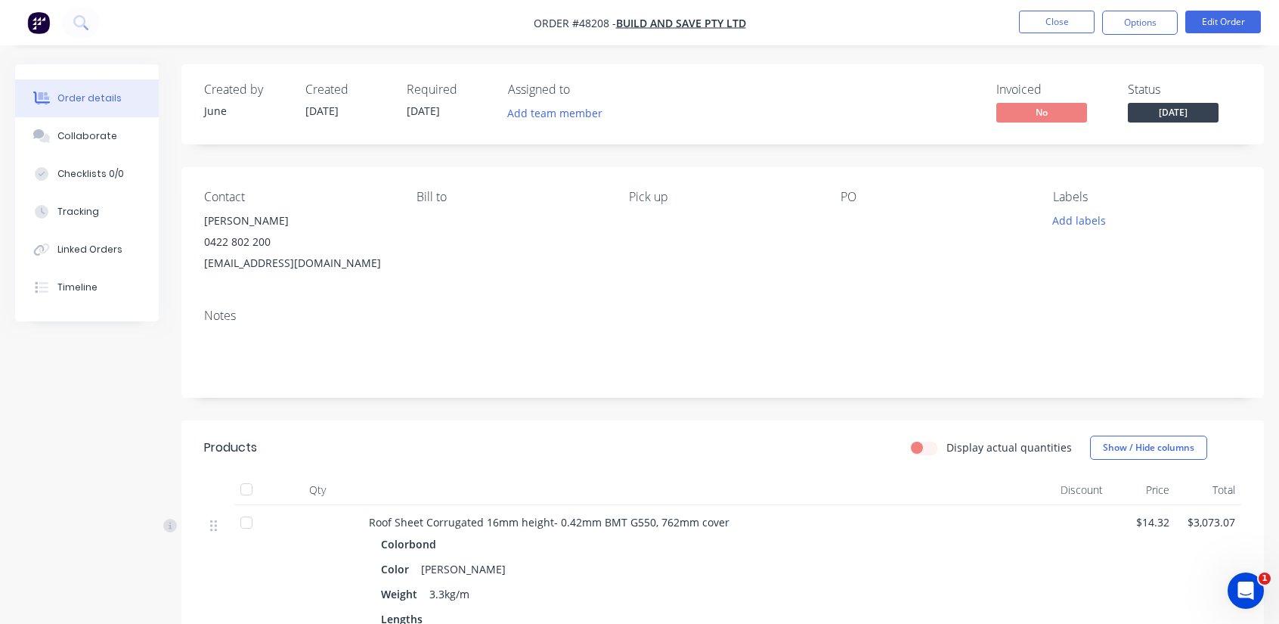
click at [253, 222] on div "Balamurgan Ravi" at bounding box center [298, 220] width 188 height 21
click at [1034, 25] on button "Close" at bounding box center [1057, 22] width 76 height 23
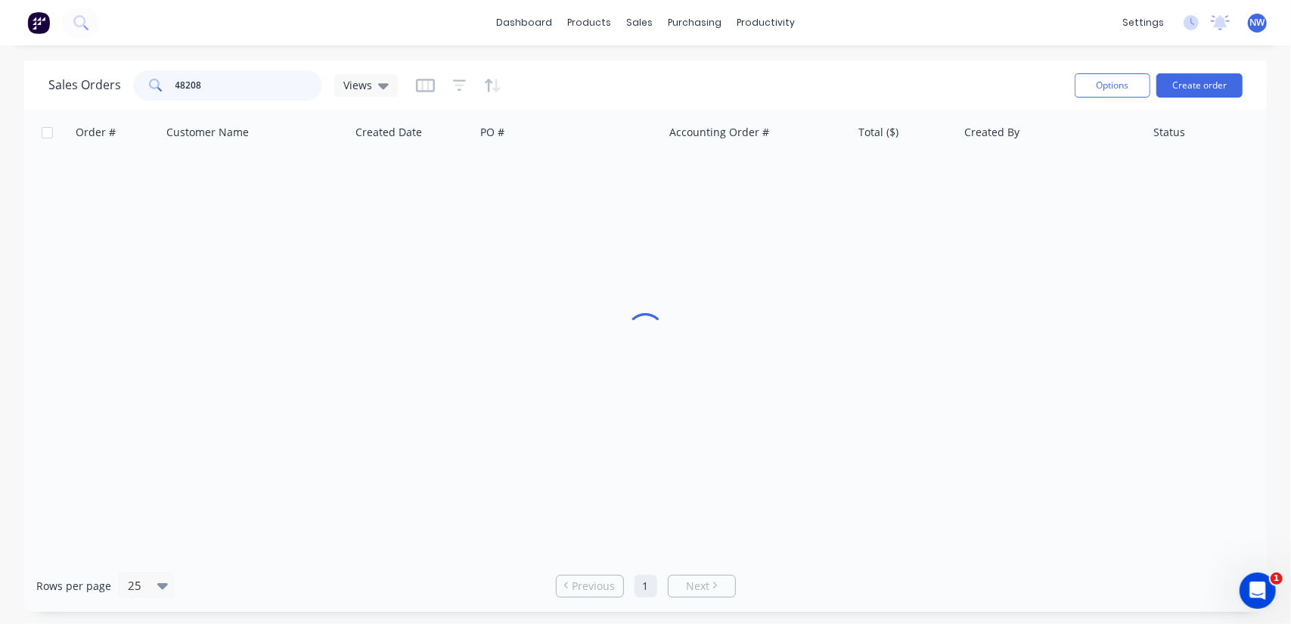
drag, startPoint x: 221, startPoint y: 86, endPoint x: 136, endPoint y: 82, distance: 84.8
click at [136, 82] on div "48208" at bounding box center [227, 85] width 189 height 30
paste input "30"
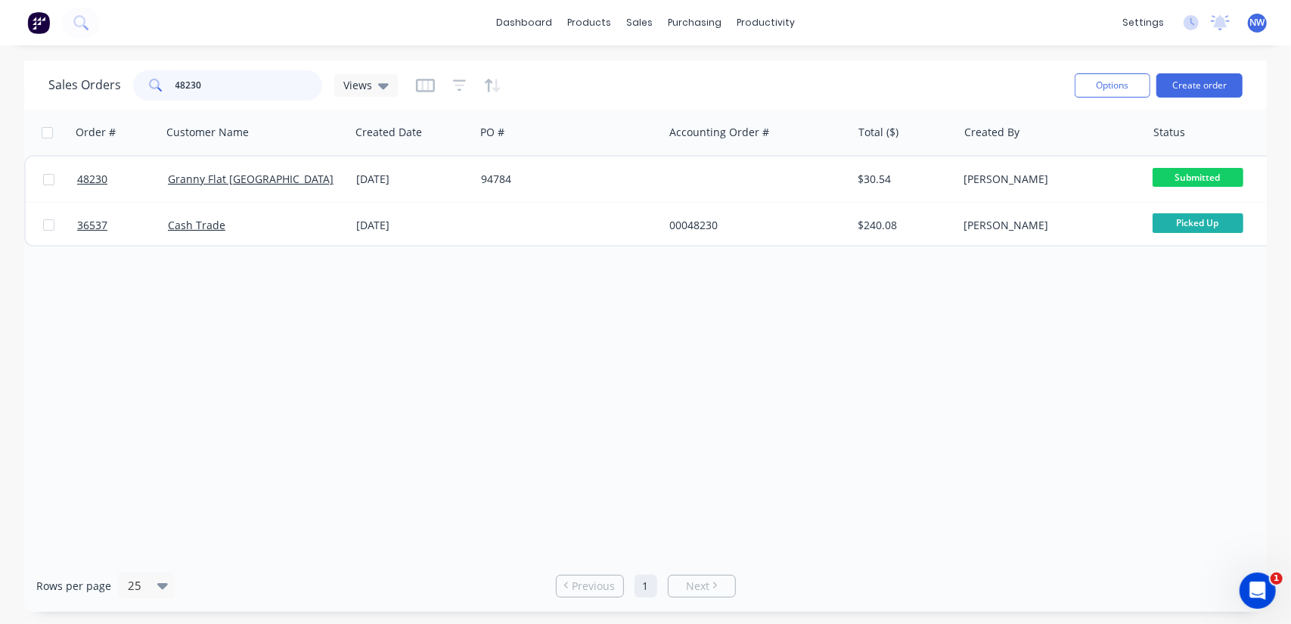
type input "48230"
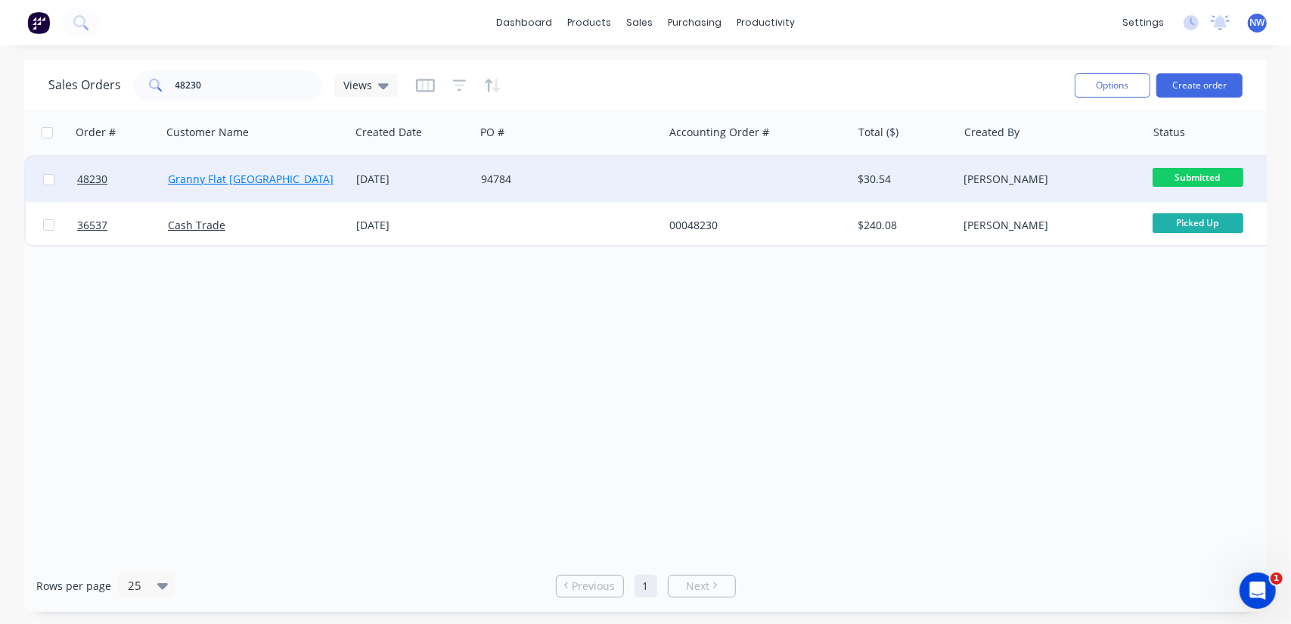
click at [212, 178] on link "Granny Flat WA" at bounding box center [251, 179] width 166 height 14
click at [94, 180] on span "48230" at bounding box center [92, 179] width 30 height 15
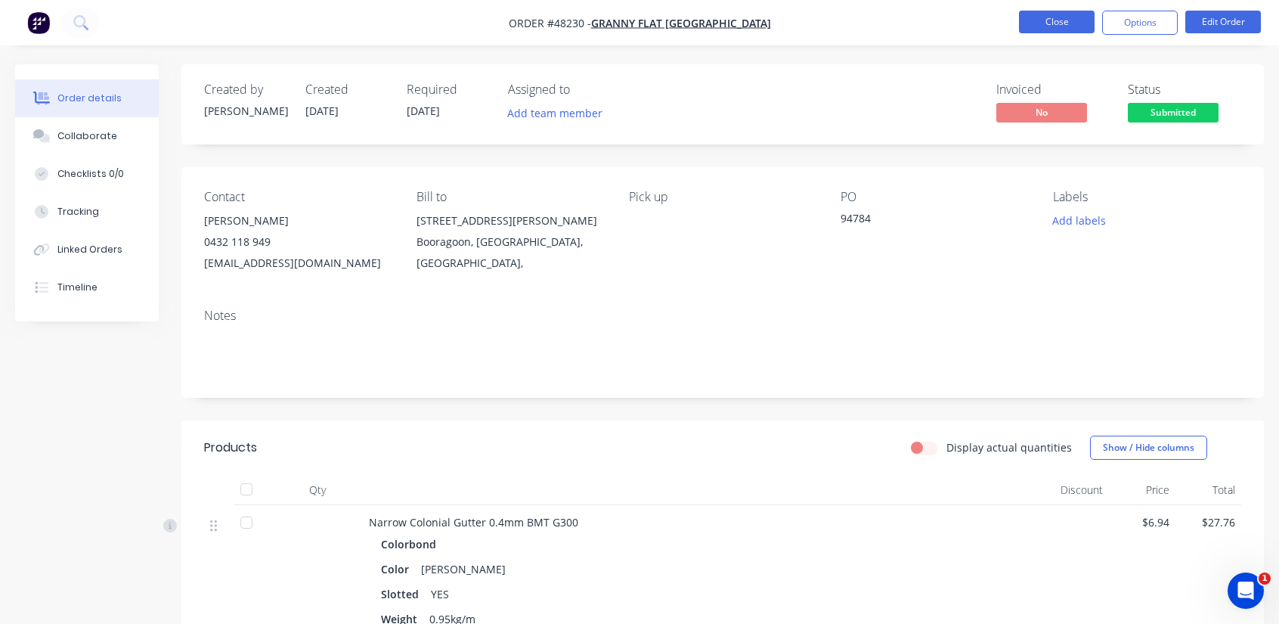
click at [1062, 14] on button "Close" at bounding box center [1057, 22] width 76 height 23
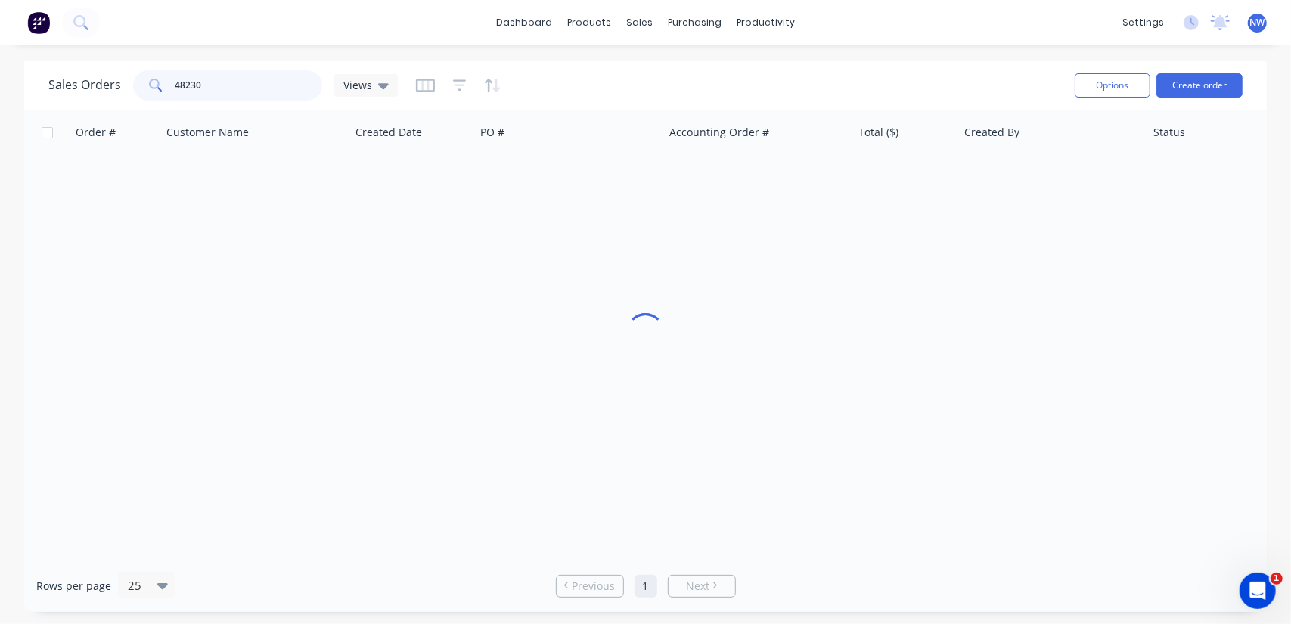
drag, startPoint x: 215, startPoint y: 88, endPoint x: 156, endPoint y: 78, distance: 59.9
click at [156, 78] on div "48230" at bounding box center [227, 85] width 189 height 30
paste input "6352"
type input "46352"
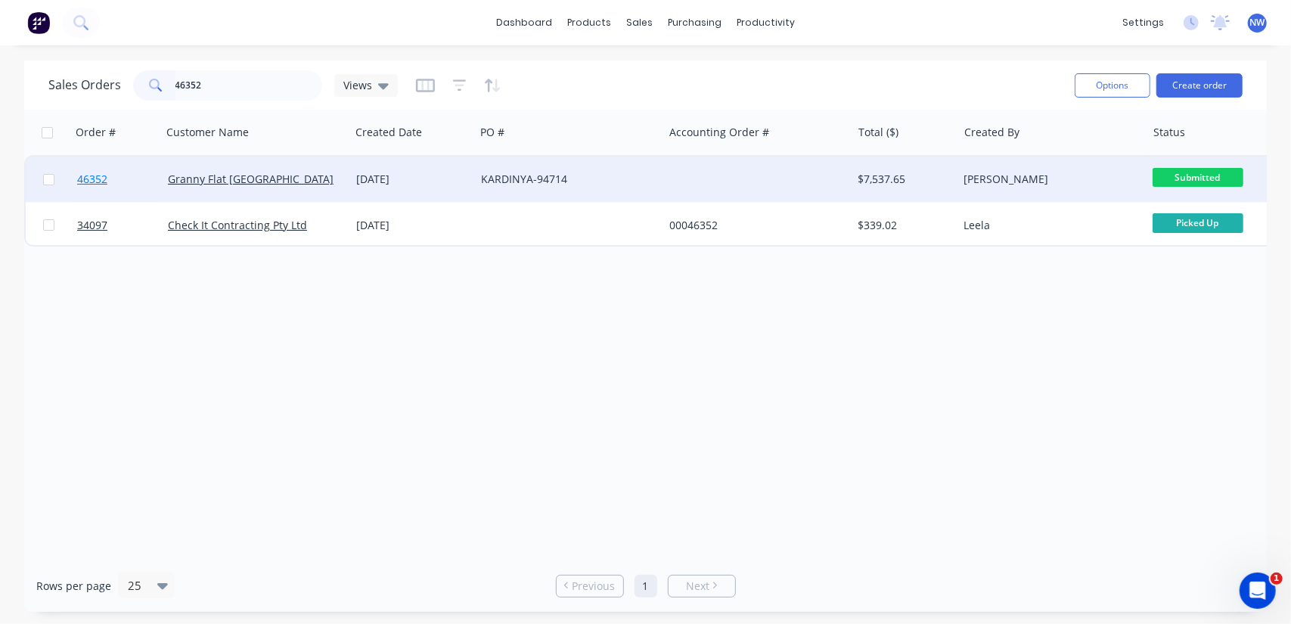
click at [104, 179] on span "46352" at bounding box center [92, 179] width 30 height 15
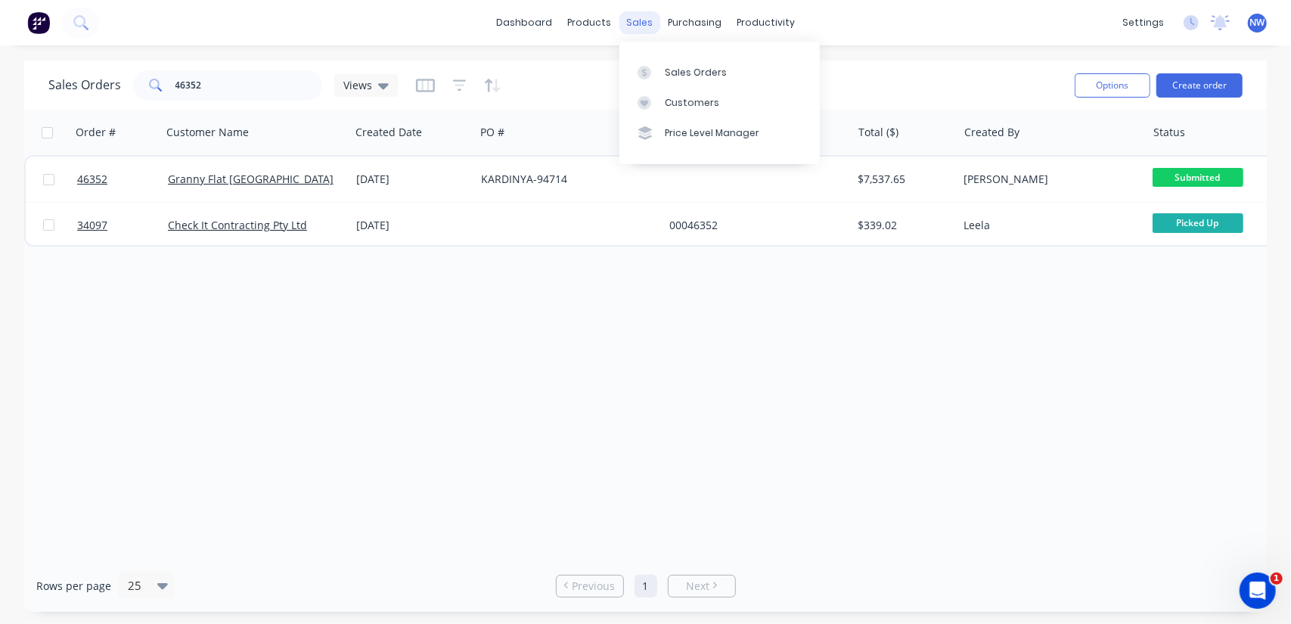
click at [641, 23] on div "sales" at bounding box center [639, 22] width 42 height 23
click at [673, 72] on div "Sales Orders" at bounding box center [696, 73] width 62 height 14
click at [674, 72] on div "Sales Orders" at bounding box center [696, 73] width 62 height 14
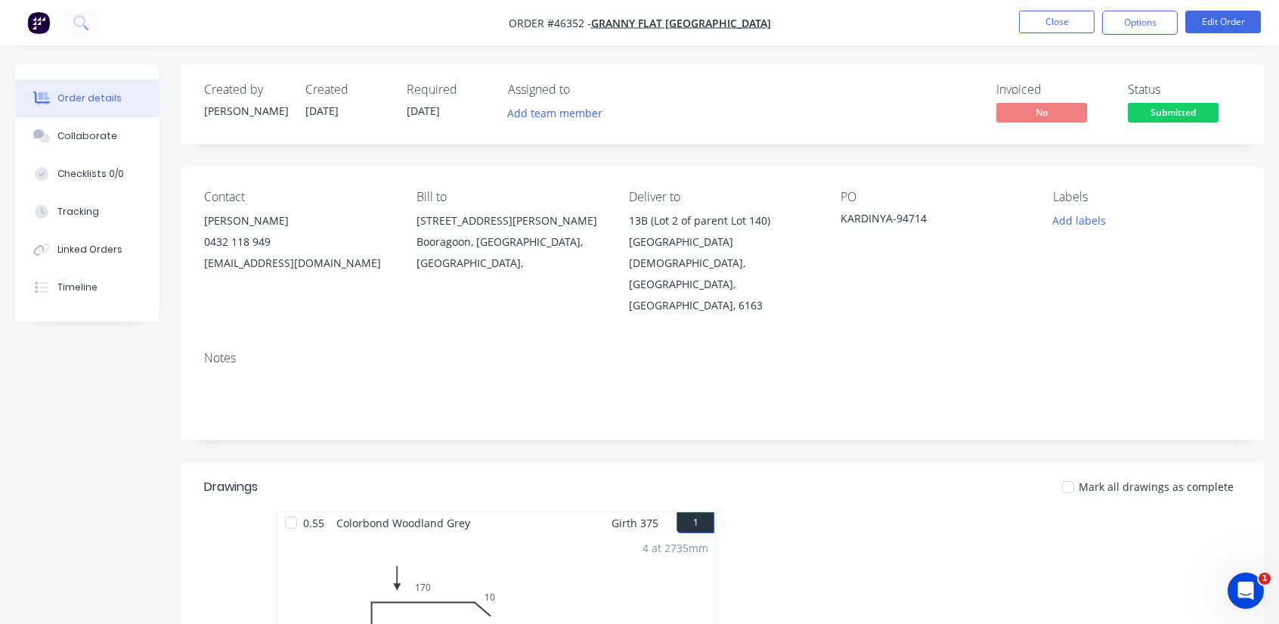
click at [97, 98] on div "Order details" at bounding box center [89, 98] width 64 height 14
click at [1065, 21] on button "Close" at bounding box center [1057, 22] width 76 height 23
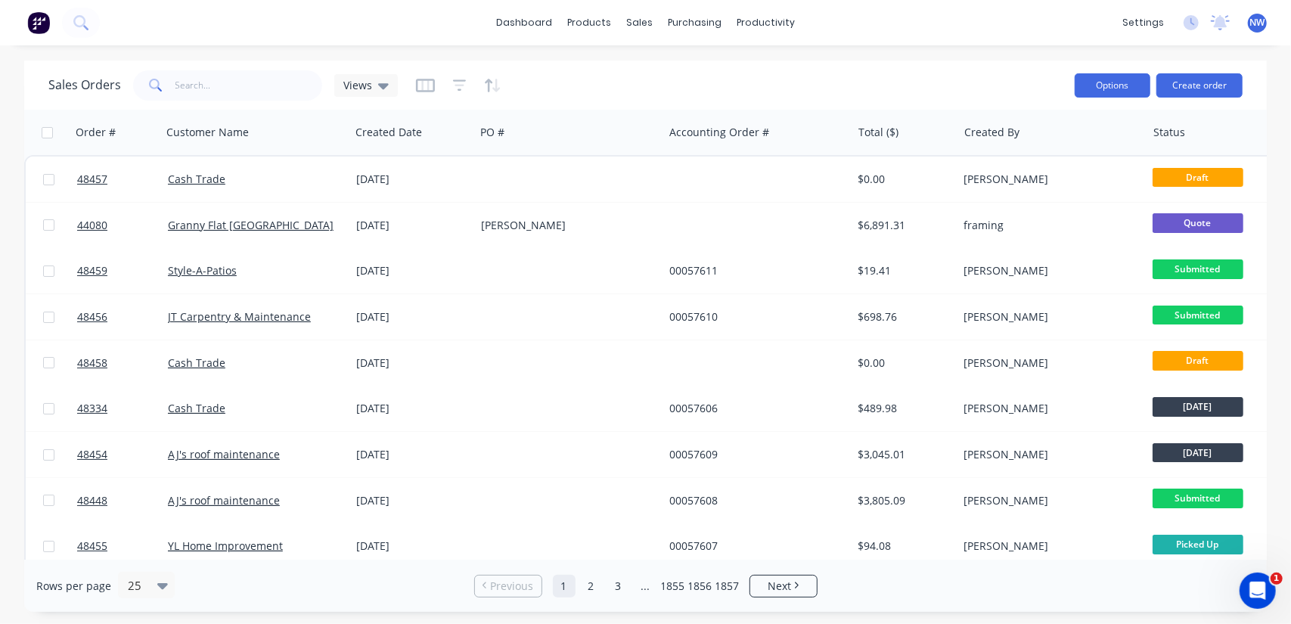
click at [1102, 86] on button "Options" at bounding box center [1112, 85] width 76 height 24
click at [1048, 175] on div "Export" at bounding box center [1066, 184] width 139 height 22
click at [461, 85] on icon "button" at bounding box center [459, 85] width 10 height 2
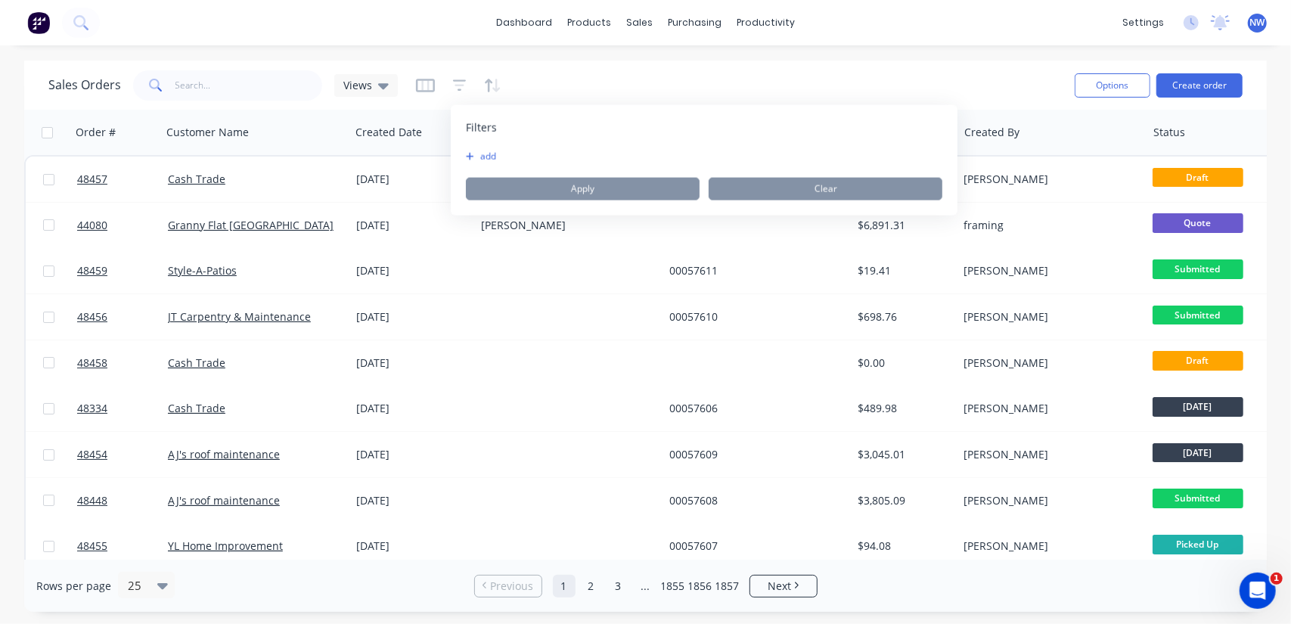
click at [470, 153] on icon "button" at bounding box center [470, 157] width 8 height 8
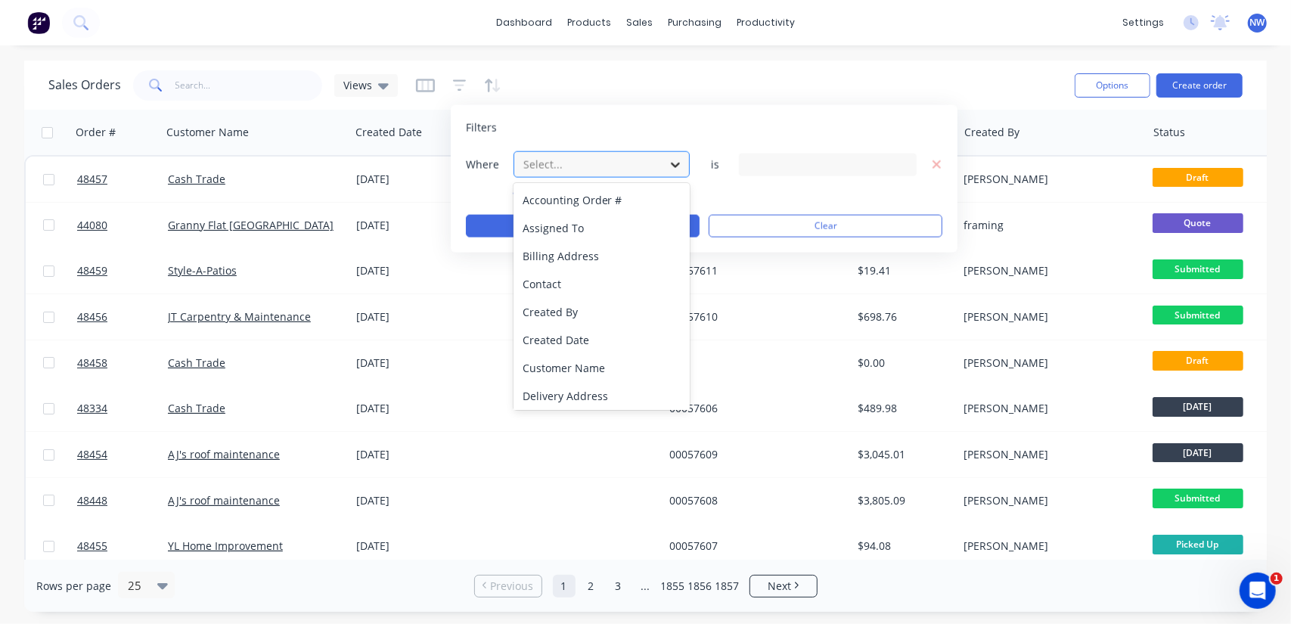
click at [674, 166] on icon at bounding box center [675, 164] width 9 height 5
click at [603, 338] on div "Created Date" at bounding box center [601, 340] width 177 height 28
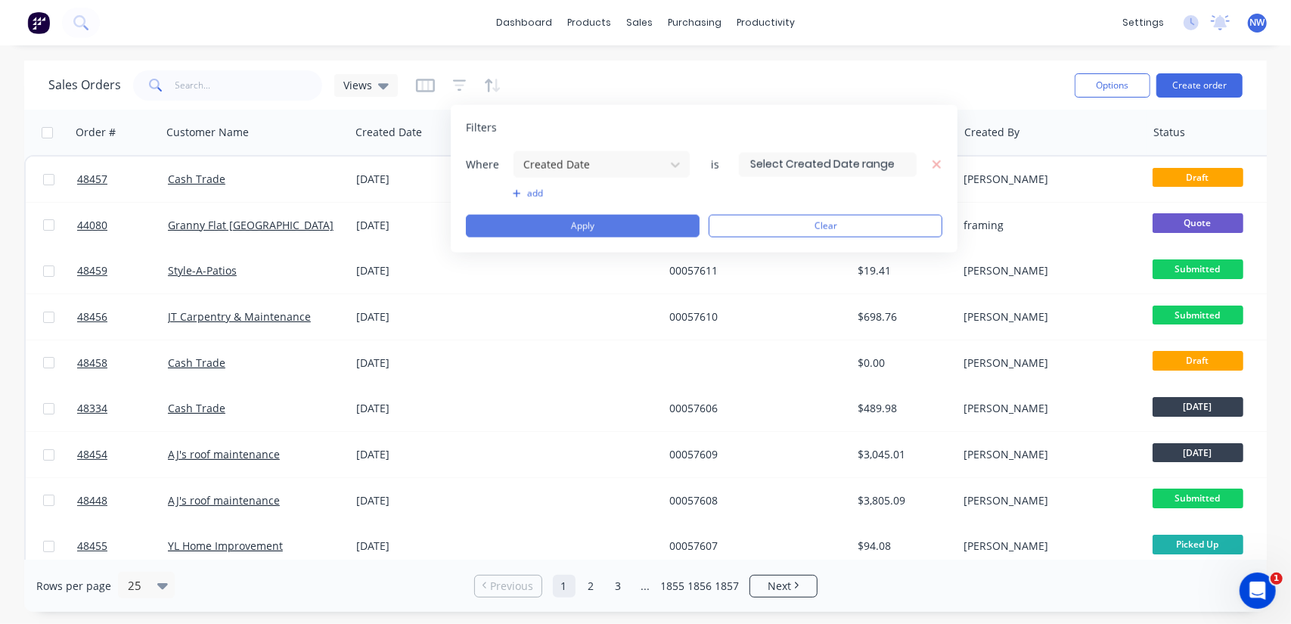
click at [547, 228] on button "Apply" at bounding box center [583, 226] width 234 height 23
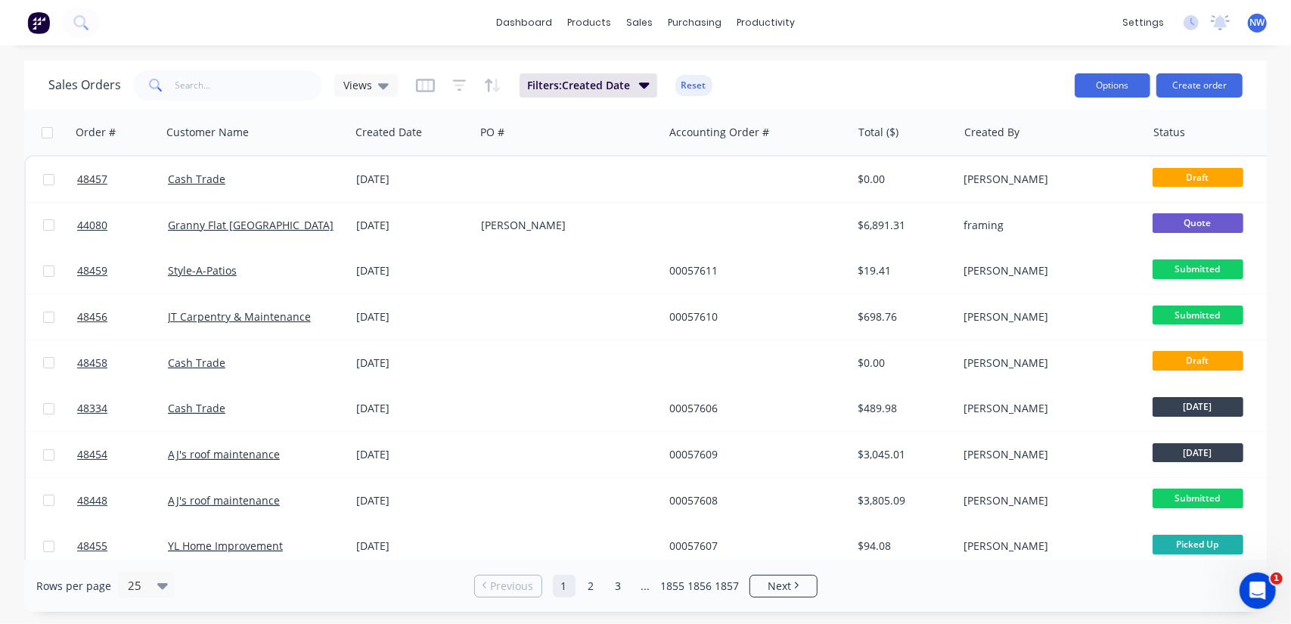
click at [1128, 80] on button "Options" at bounding box center [1112, 85] width 76 height 24
click at [1054, 184] on div "Export" at bounding box center [1066, 184] width 139 height 22
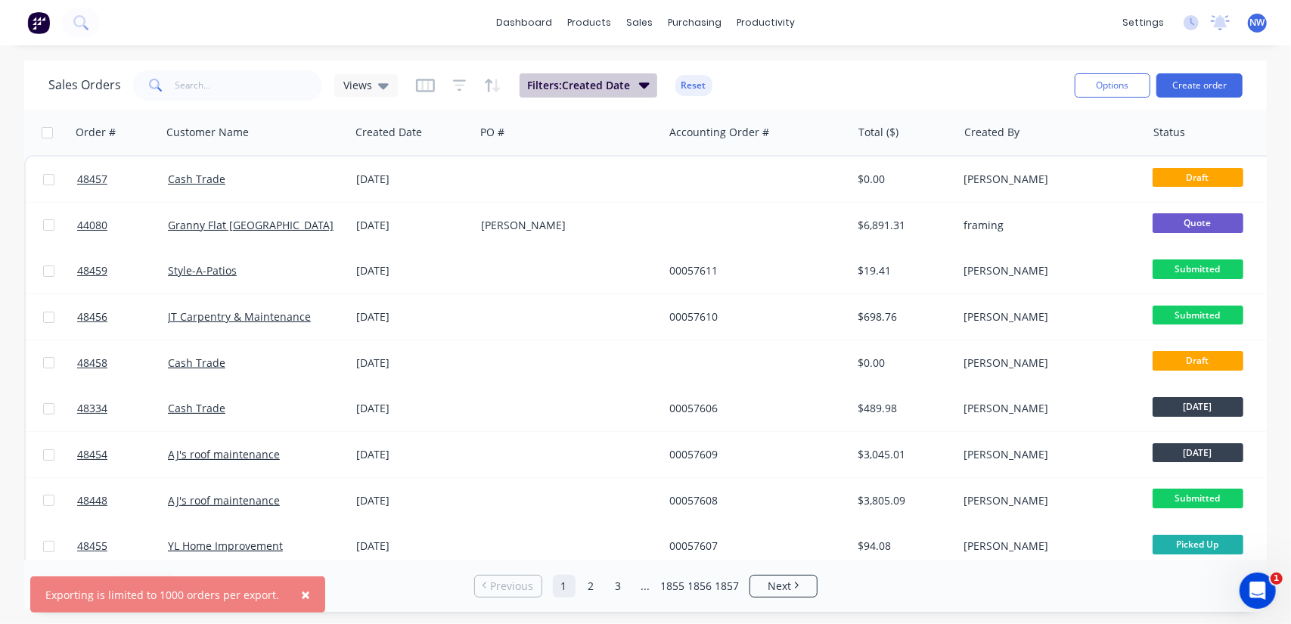
click at [648, 76] on icon "button" at bounding box center [644, 84] width 11 height 17
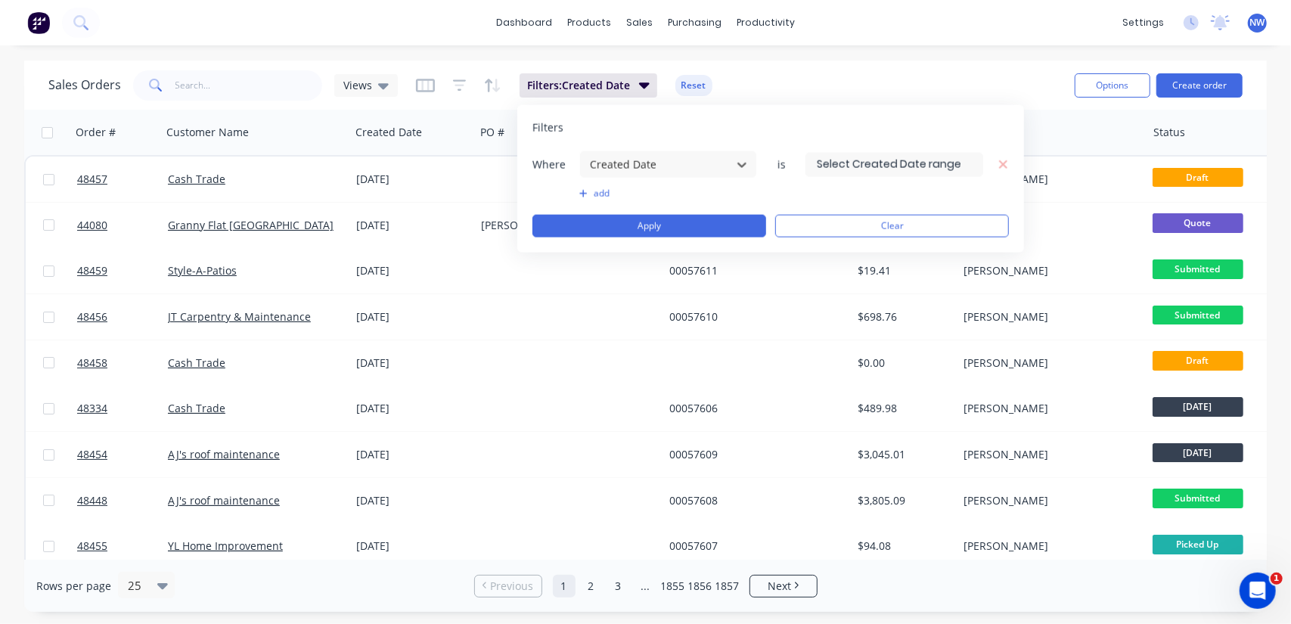
click at [957, 164] on input at bounding box center [894, 164] width 176 height 23
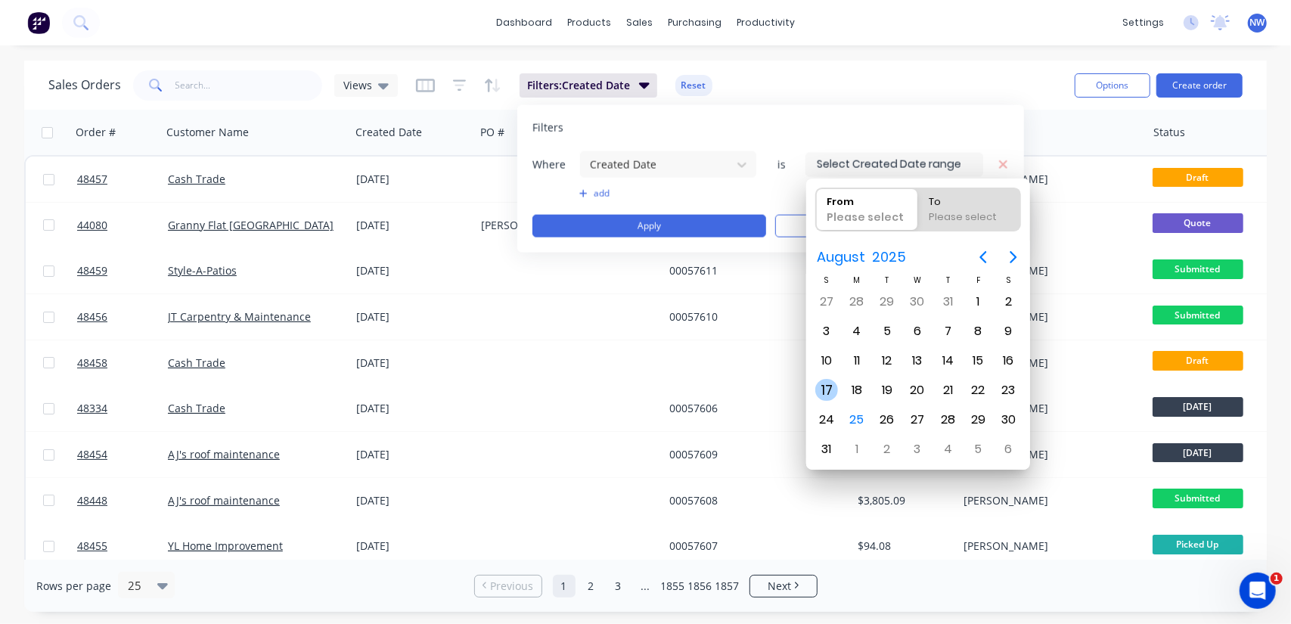
click at [827, 391] on div "17" at bounding box center [826, 390] width 23 height 23
type input "17/08/25"
radio input "false"
radio input "true"
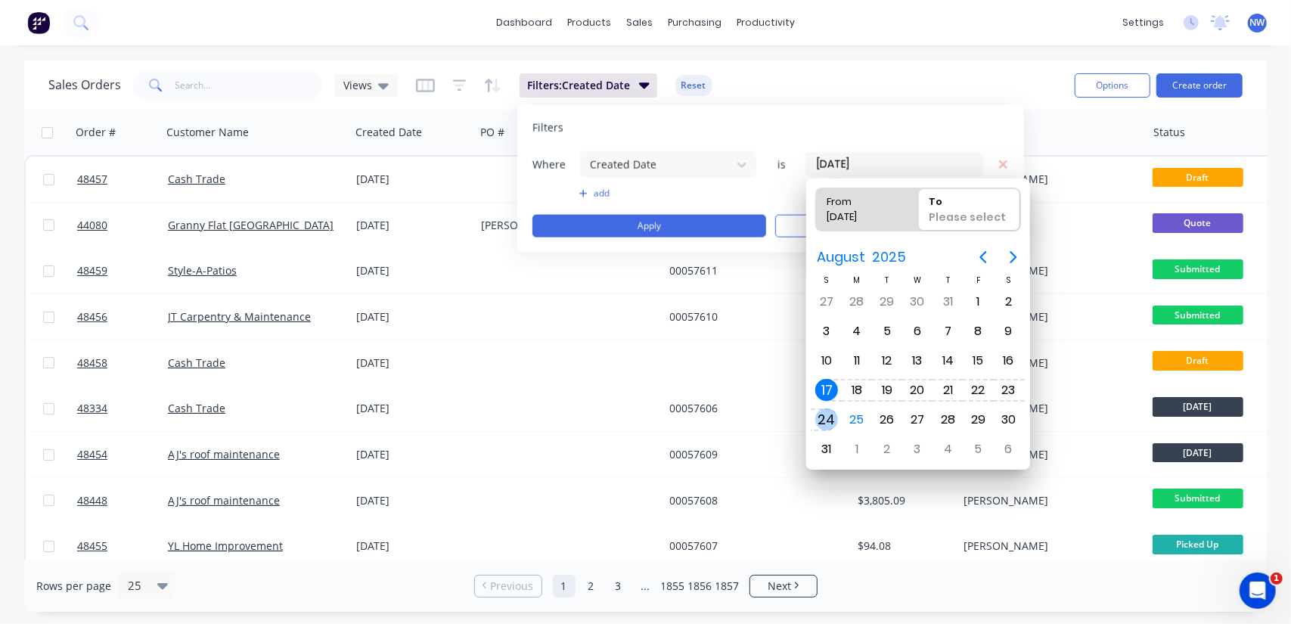
click at [827, 412] on div "24" at bounding box center [826, 419] width 23 height 23
type input "17/08/25 - 24/08/25"
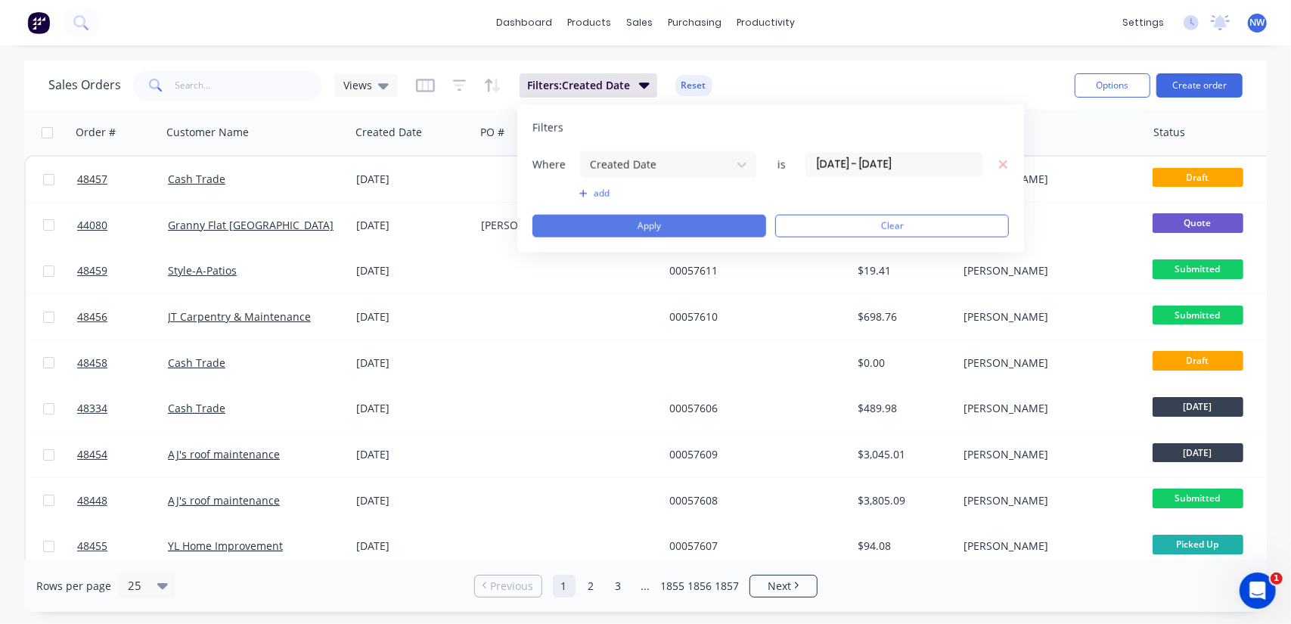
click at [709, 228] on button "Apply" at bounding box center [649, 226] width 234 height 23
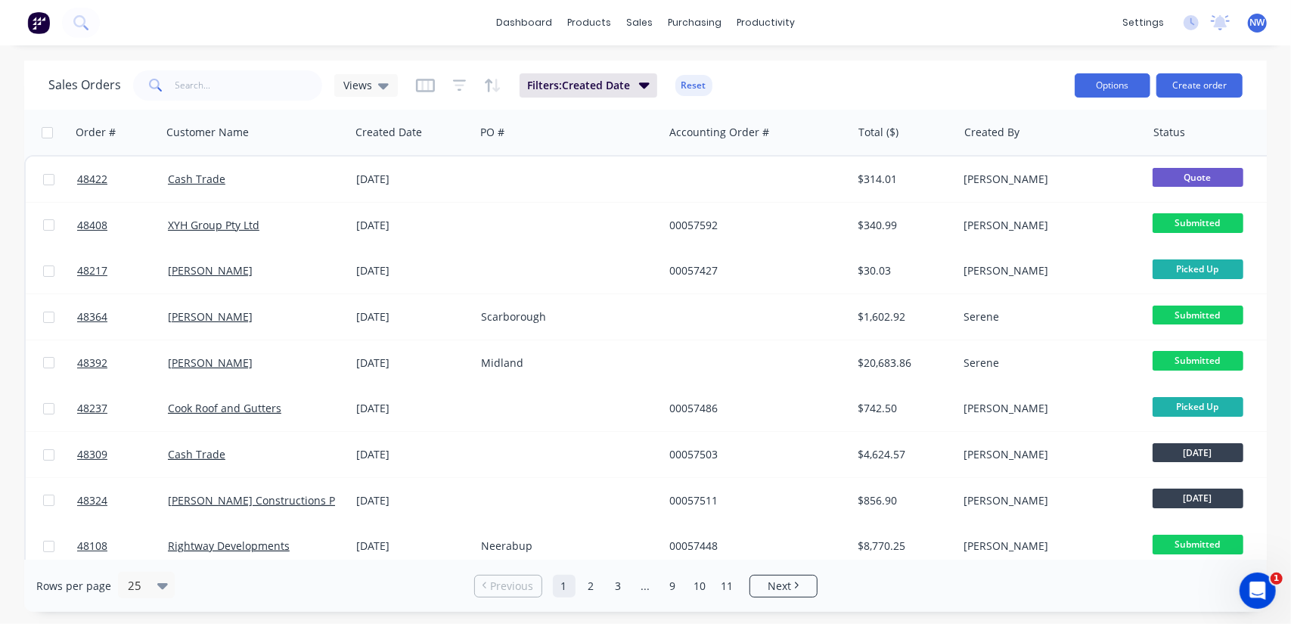
click at [1113, 85] on button "Options" at bounding box center [1112, 85] width 76 height 24
click at [1072, 178] on div "Export" at bounding box center [1066, 184] width 139 height 22
click at [225, 82] on input "text" at bounding box center [248, 85] width 147 height 30
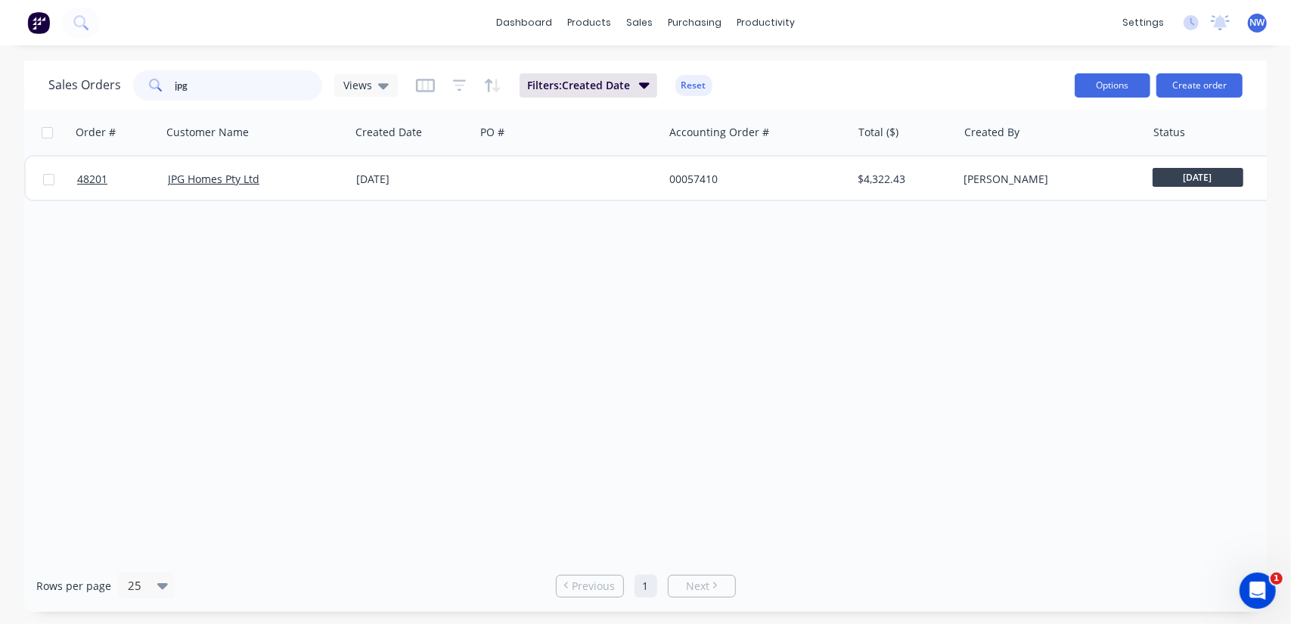
type input "jpg"
click at [1113, 95] on button "Options" at bounding box center [1112, 85] width 76 height 24
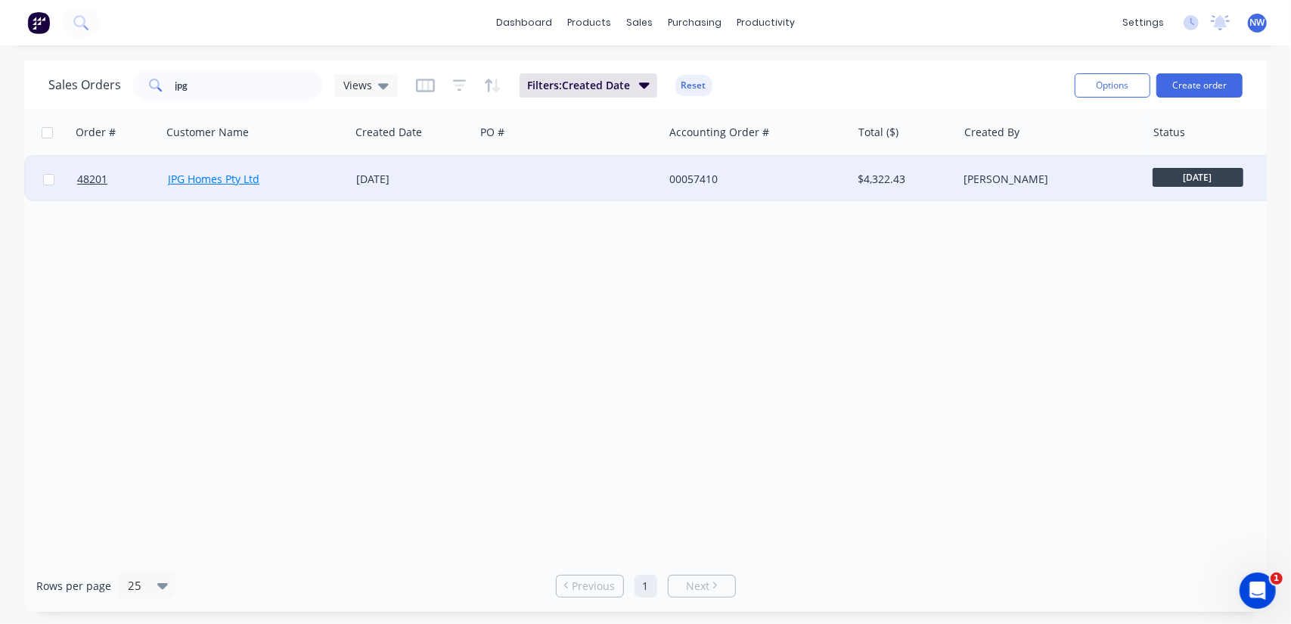
click at [238, 182] on link "JPG Homes Pty Ltd" at bounding box center [213, 179] width 91 height 14
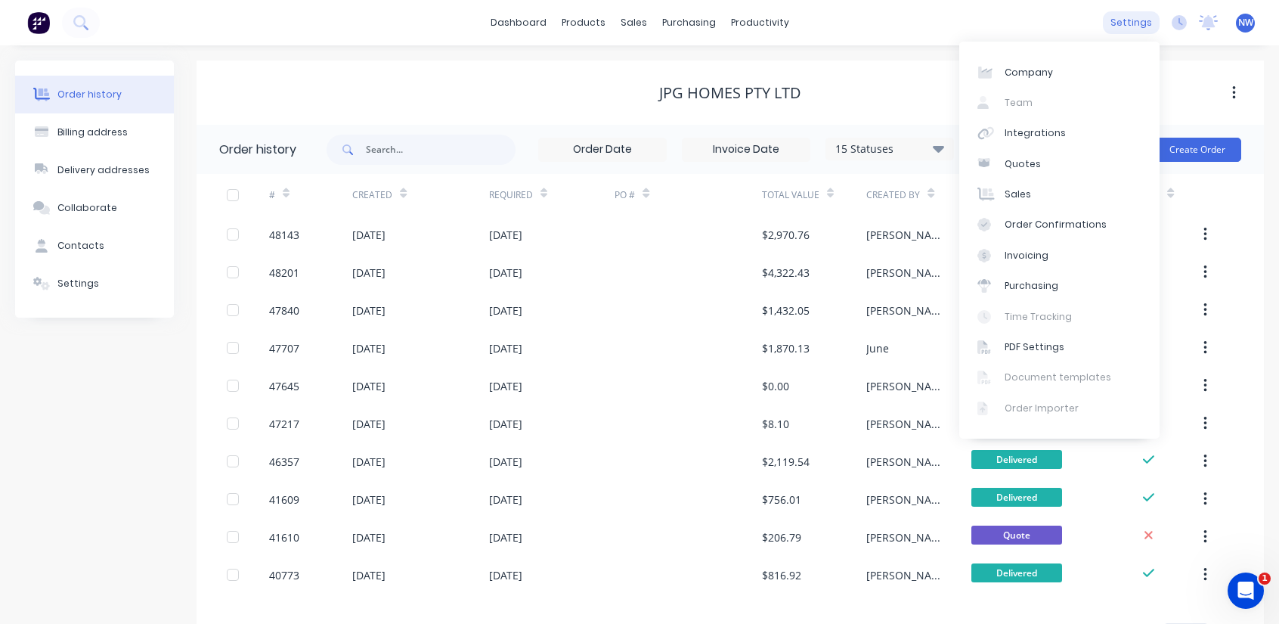
click at [1130, 23] on div "settings" at bounding box center [1131, 22] width 57 height 23
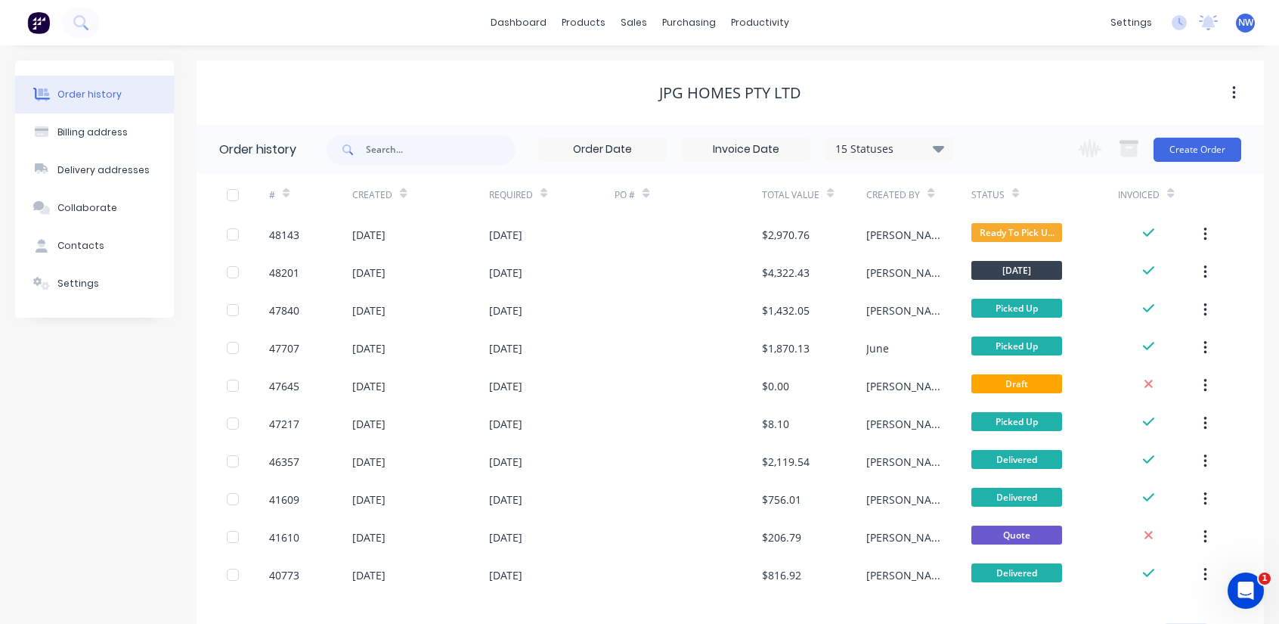
click at [1234, 87] on icon "button" at bounding box center [1233, 93] width 3 height 14
click at [850, 91] on div "JPG Homes Pty Ltd" at bounding box center [731, 93] width 1068 height 18
drag, startPoint x: 80, startPoint y: 244, endPoint x: 57, endPoint y: 246, distance: 22.7
click at [57, 246] on button "Contacts" at bounding box center [94, 246] width 159 height 38
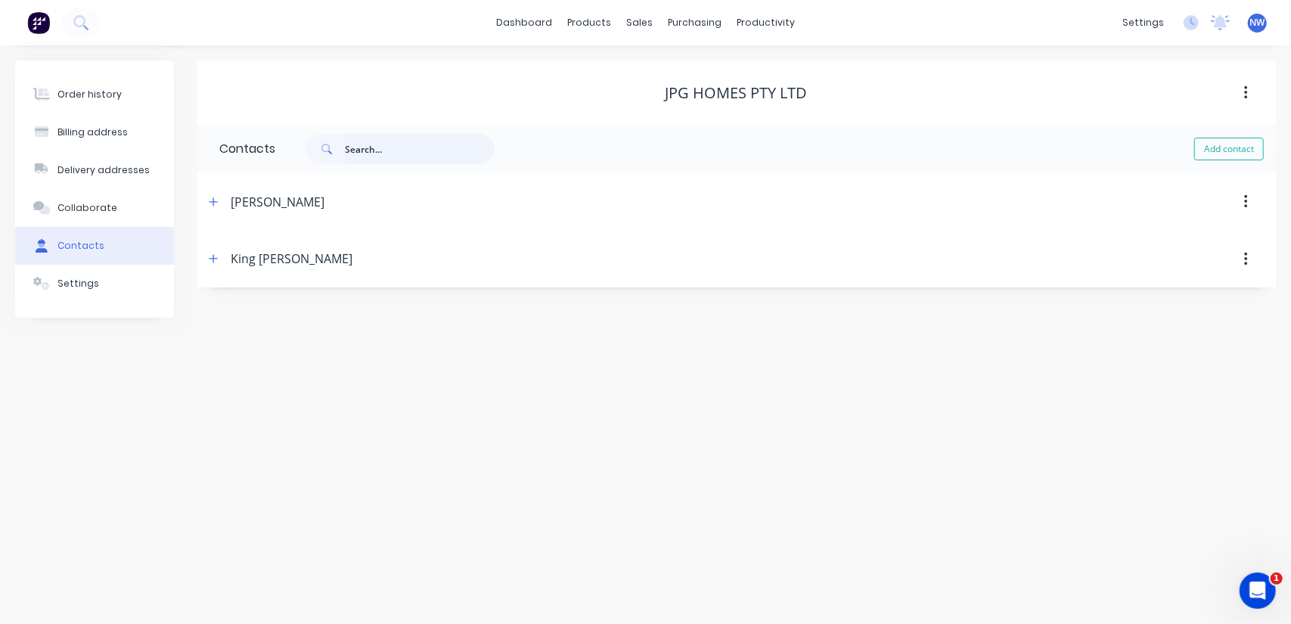
click at [389, 144] on input "text" at bounding box center [420, 149] width 150 height 30
type input "jpg"
drag, startPoint x: 386, startPoint y: 147, endPoint x: 298, endPoint y: 147, distance: 87.7
click at [298, 147] on div "jpg" at bounding box center [392, 149] width 204 height 30
select select "AU"
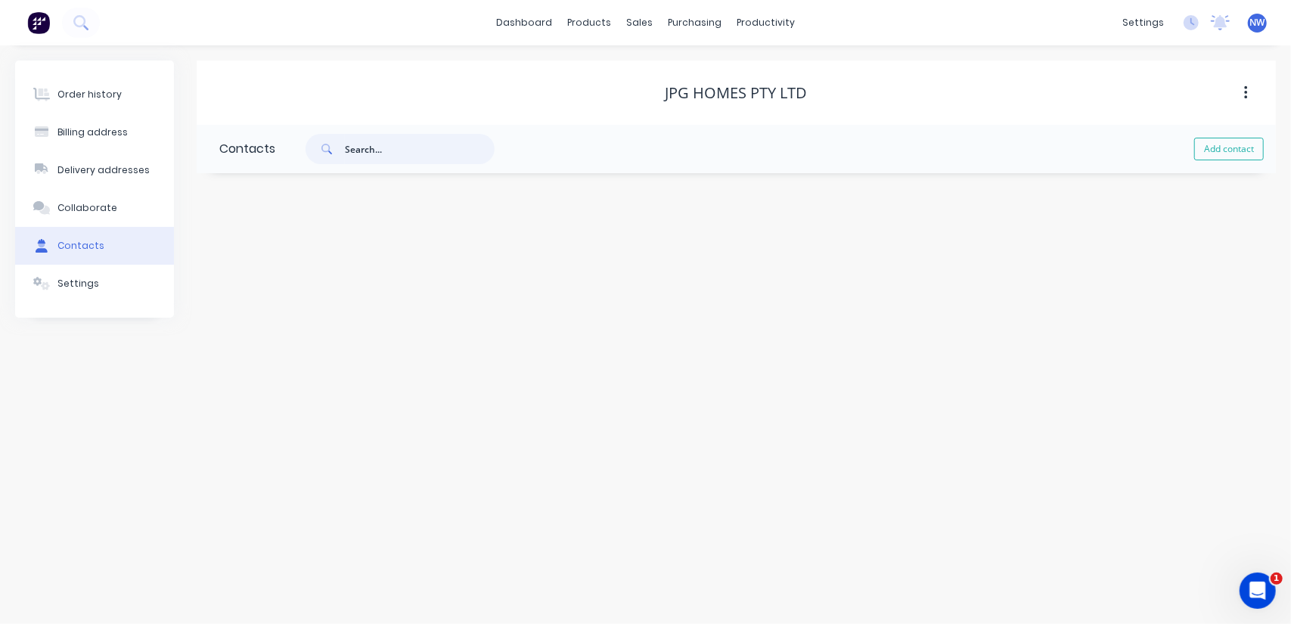
select select "AU"
click at [88, 206] on div "Collaborate" at bounding box center [87, 208] width 60 height 14
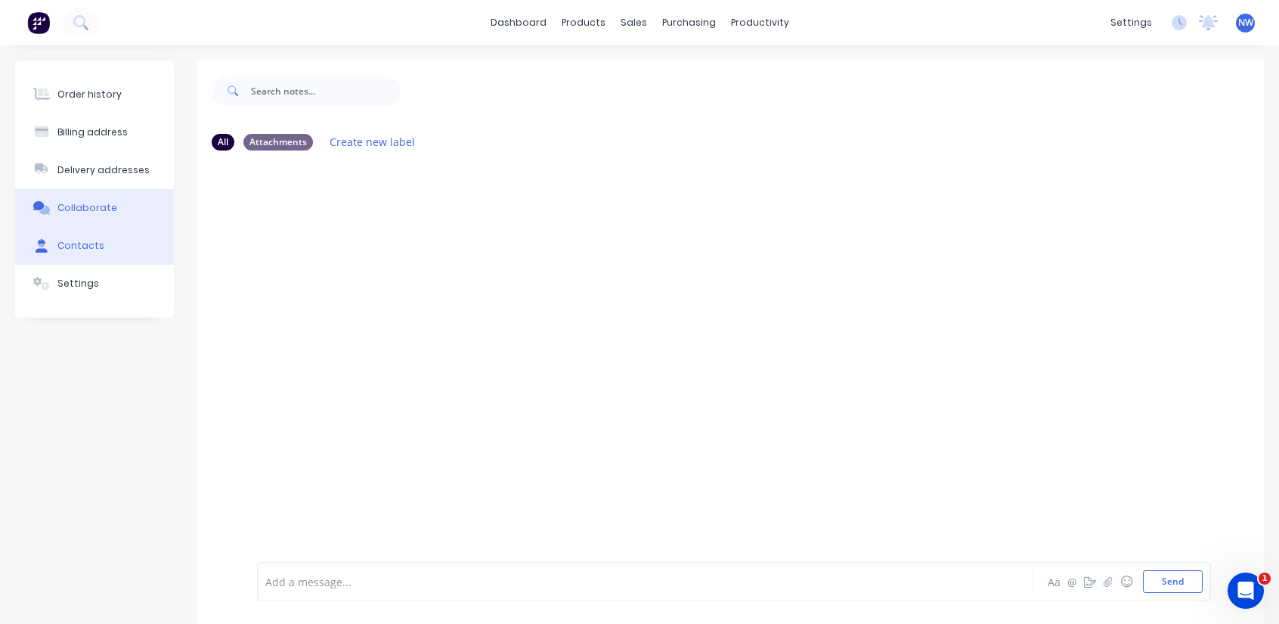
click at [79, 241] on div "Contacts" at bounding box center [80, 246] width 47 height 14
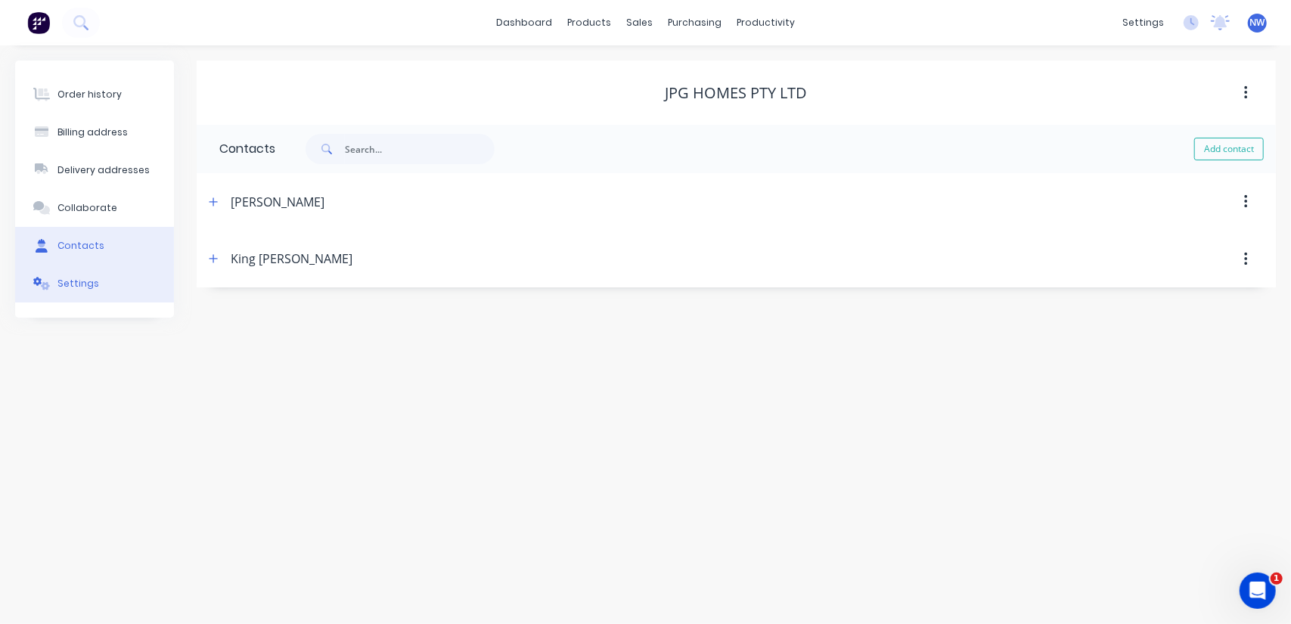
click at [79, 288] on div "Settings" at bounding box center [78, 284] width 42 height 14
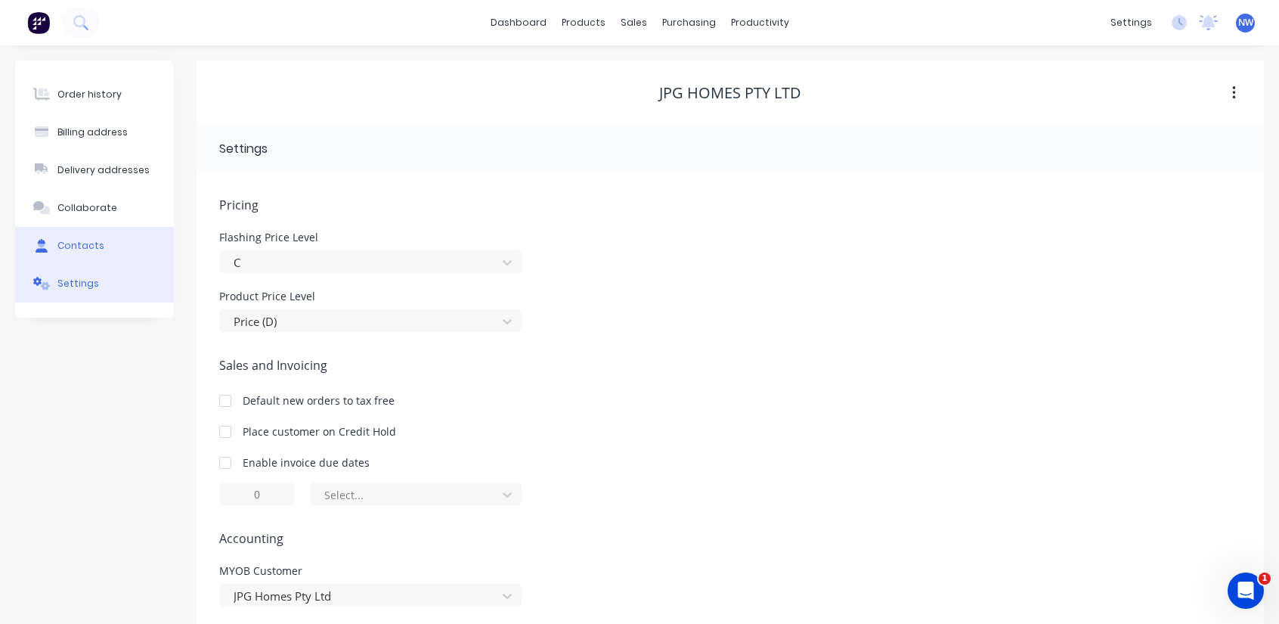
click at [88, 243] on div "Contacts" at bounding box center [80, 246] width 47 height 14
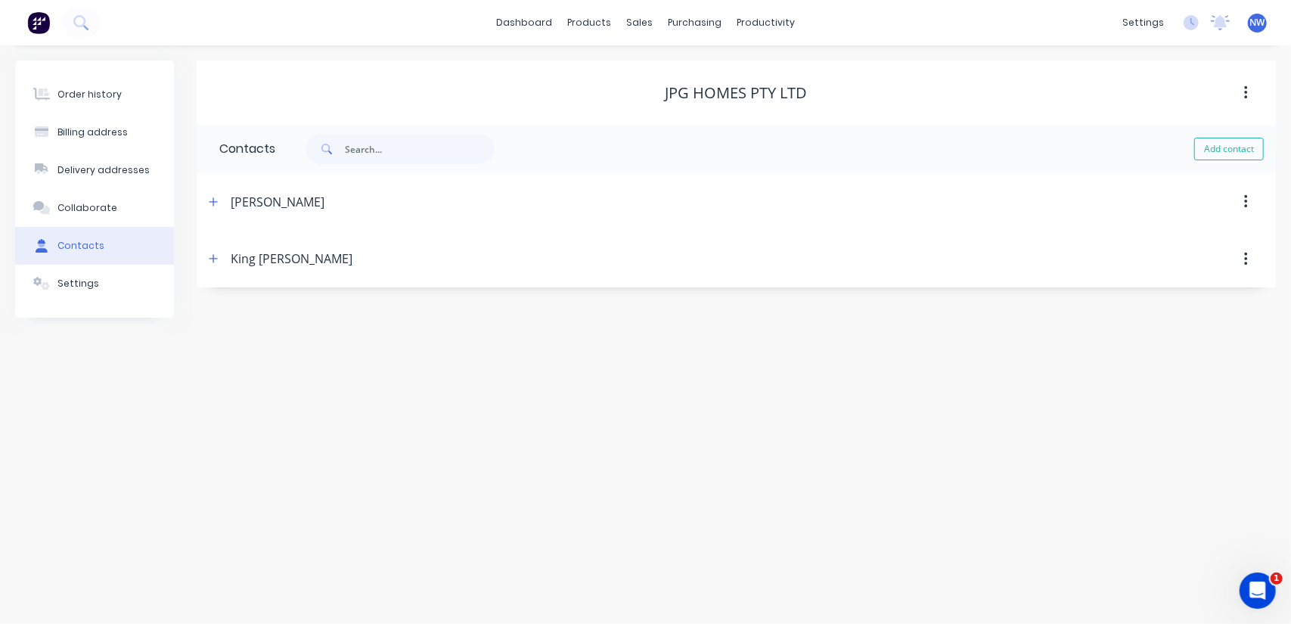
click at [1249, 88] on button "button" at bounding box center [1246, 92] width 36 height 27
click at [244, 150] on div "Contacts" at bounding box center [236, 149] width 79 height 48
click at [82, 208] on div "Collaborate" at bounding box center [87, 208] width 60 height 14
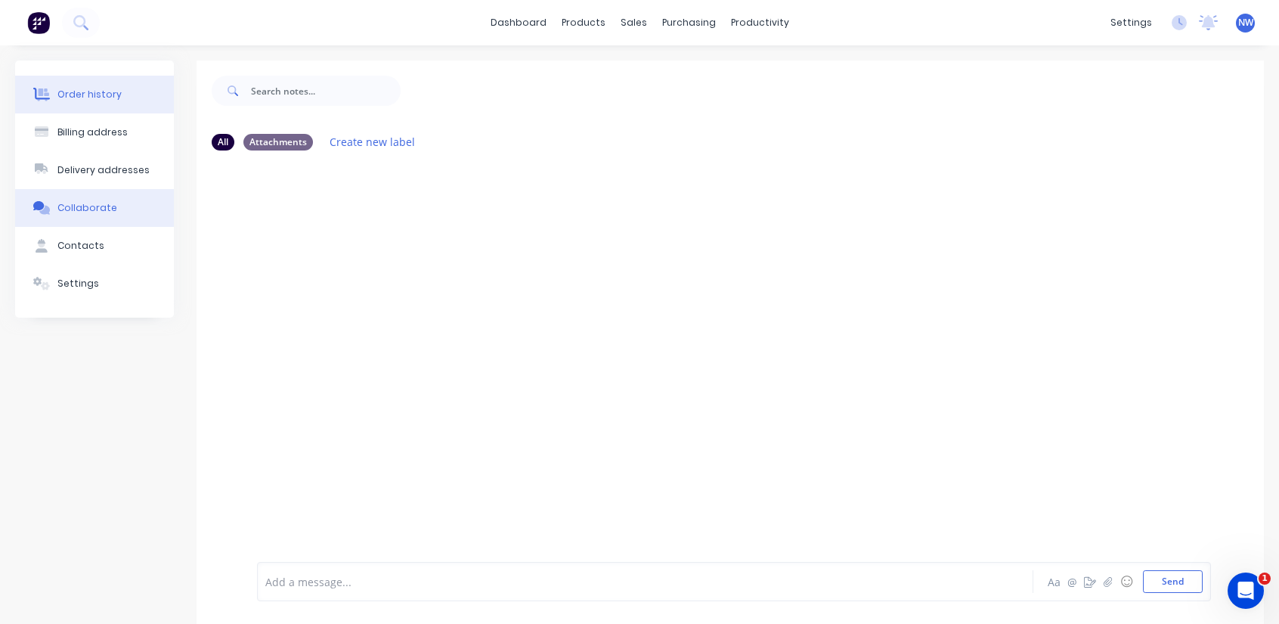
click at [83, 102] on button "Order history" at bounding box center [94, 95] width 159 height 38
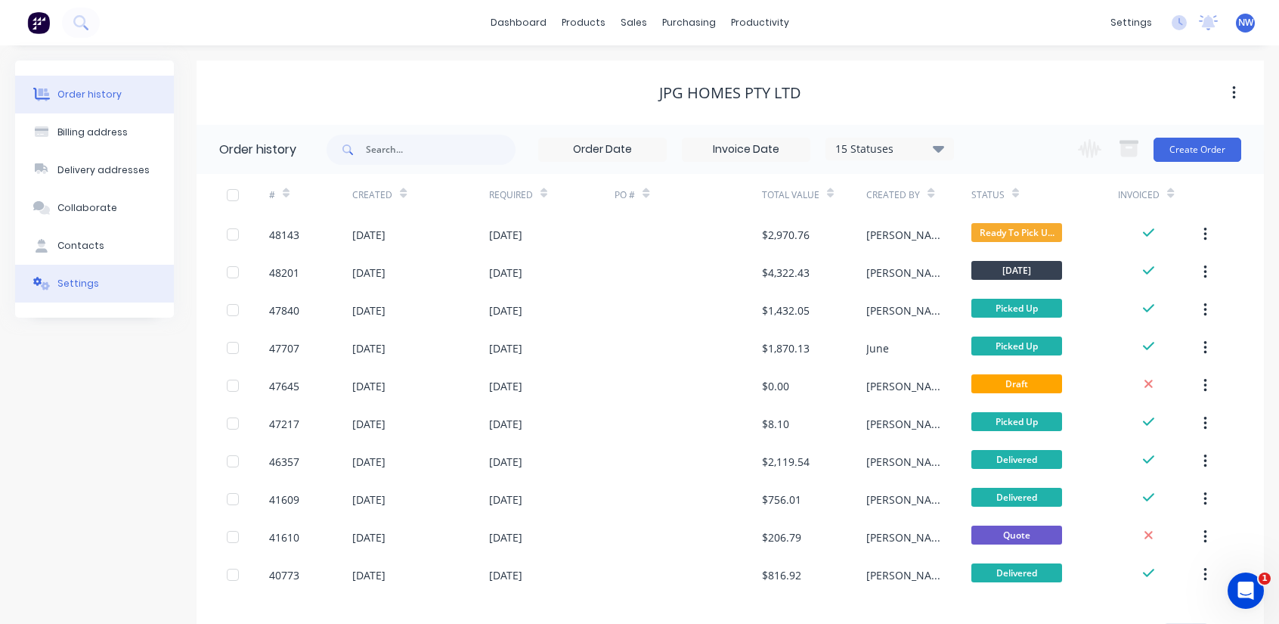
click at [52, 293] on button "Settings" at bounding box center [94, 284] width 159 height 38
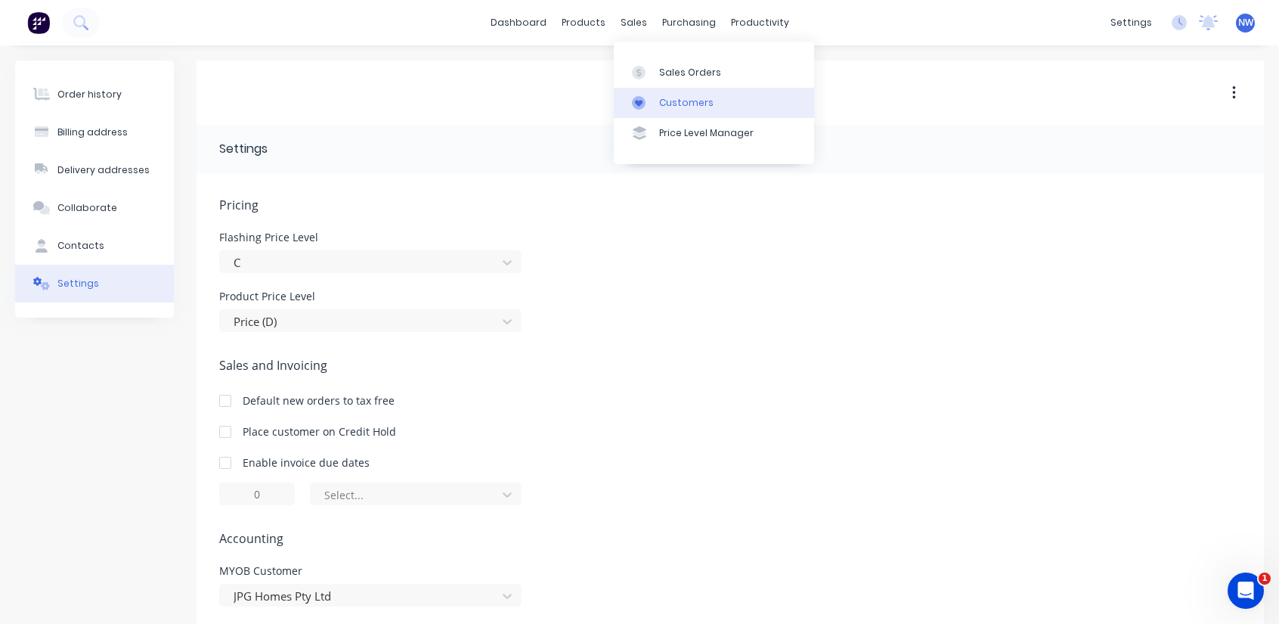
click at [669, 90] on link "Customers" at bounding box center [714, 103] width 200 height 30
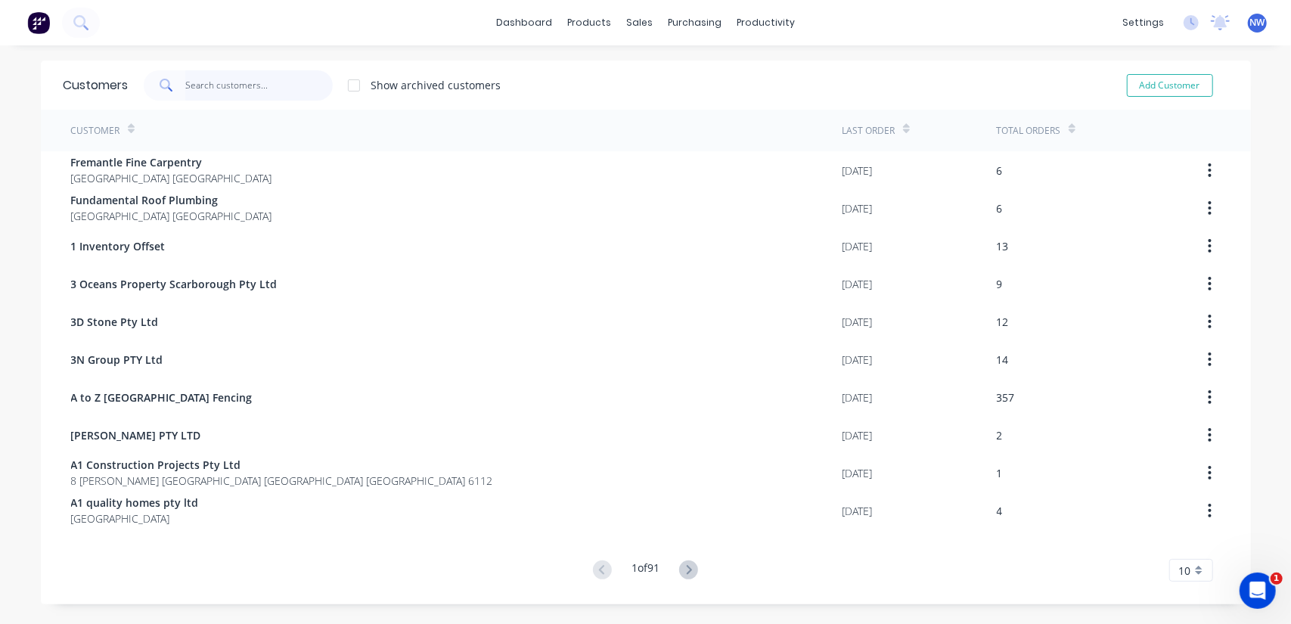
click at [275, 78] on input "text" at bounding box center [258, 85] width 147 height 30
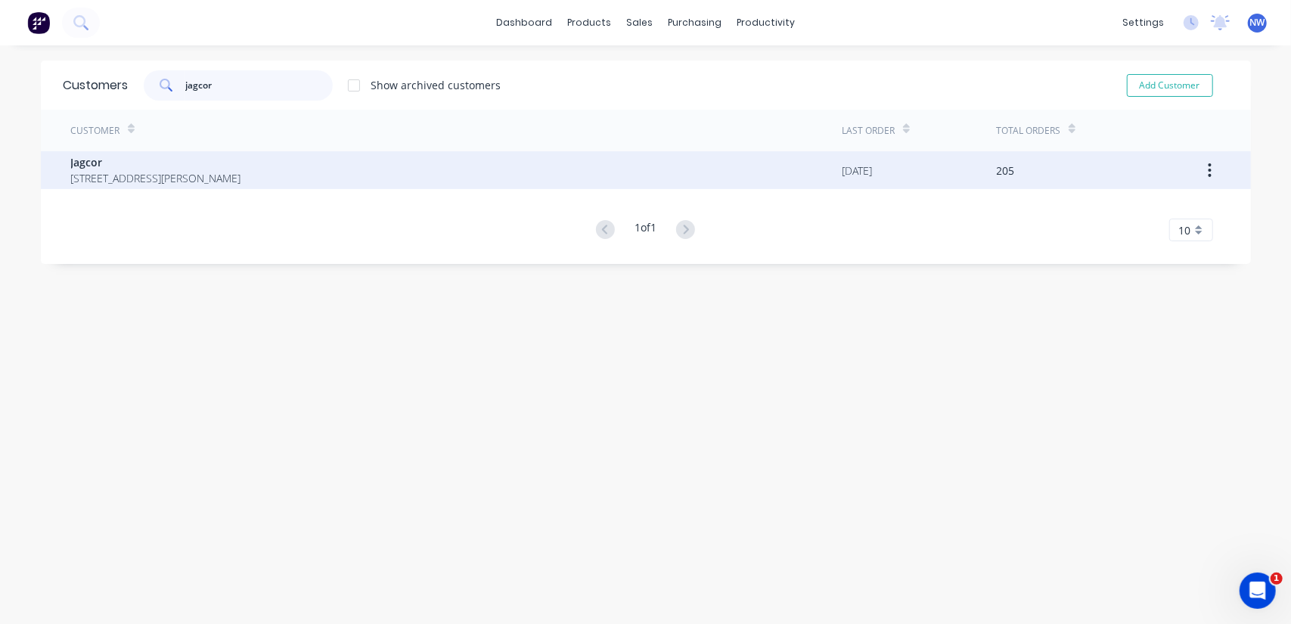
type input "jagcor"
click at [165, 175] on span "15 Hoyle Rd Hope Valley Western Australia Australia 6165" at bounding box center [156, 178] width 170 height 16
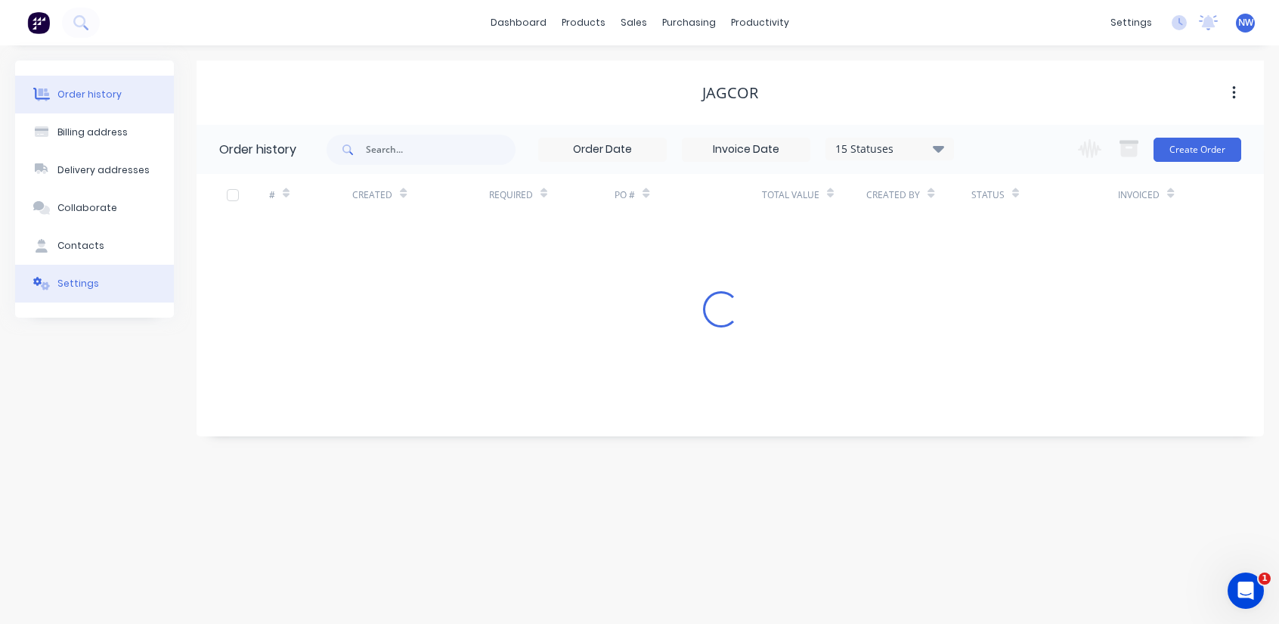
click at [82, 296] on button "Settings" at bounding box center [94, 284] width 159 height 38
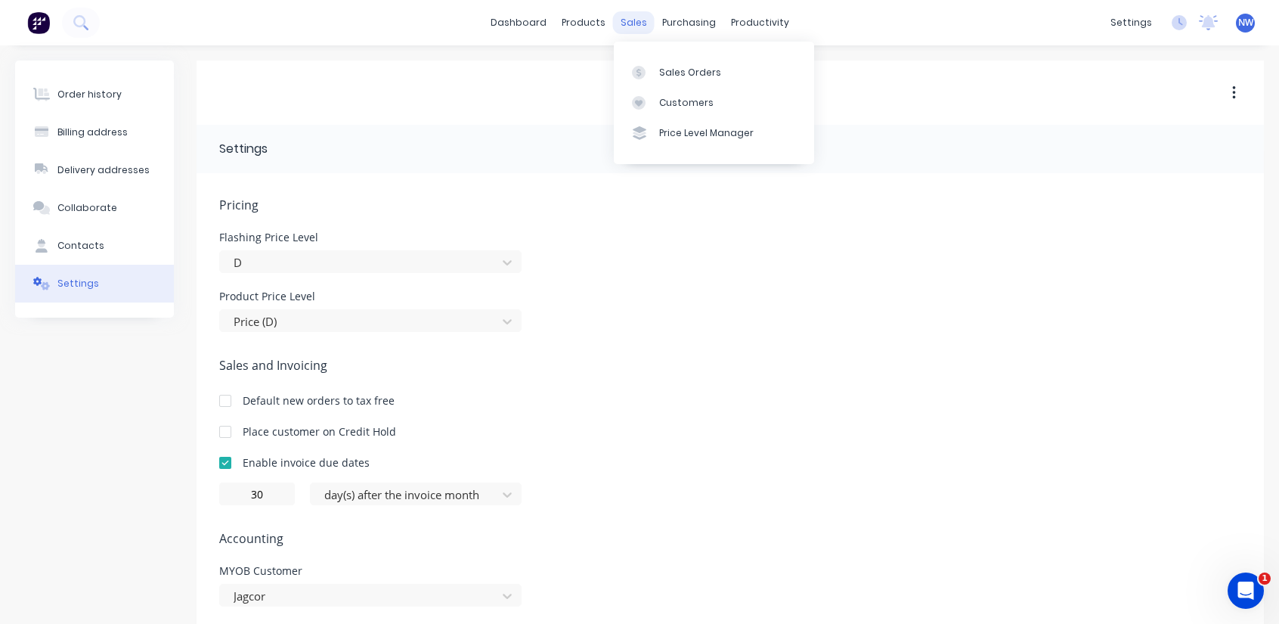
click at [638, 26] on div "sales" at bounding box center [634, 22] width 42 height 23
click at [716, 73] on link "Sales Orders" at bounding box center [714, 72] width 200 height 30
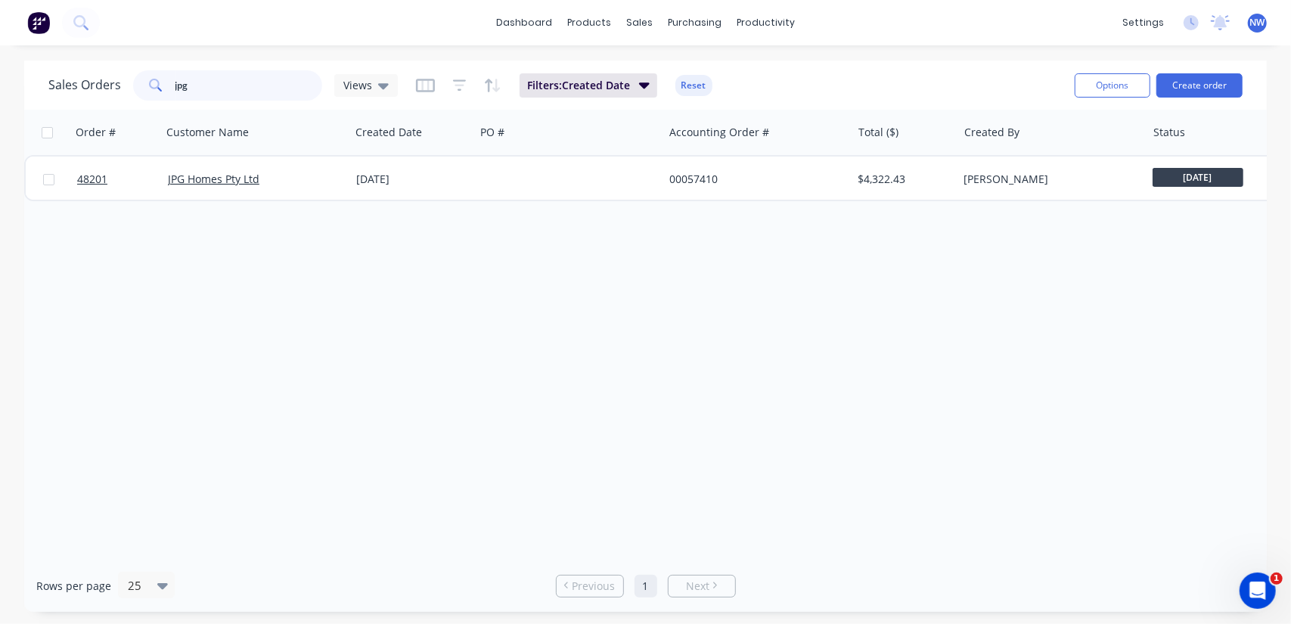
drag, startPoint x: 199, startPoint y: 85, endPoint x: 96, endPoint y: 82, distance: 102.9
click at [95, 82] on div "Sales Orders jpg Views" at bounding box center [222, 85] width 349 height 30
paste input "48160"
type input "48160"
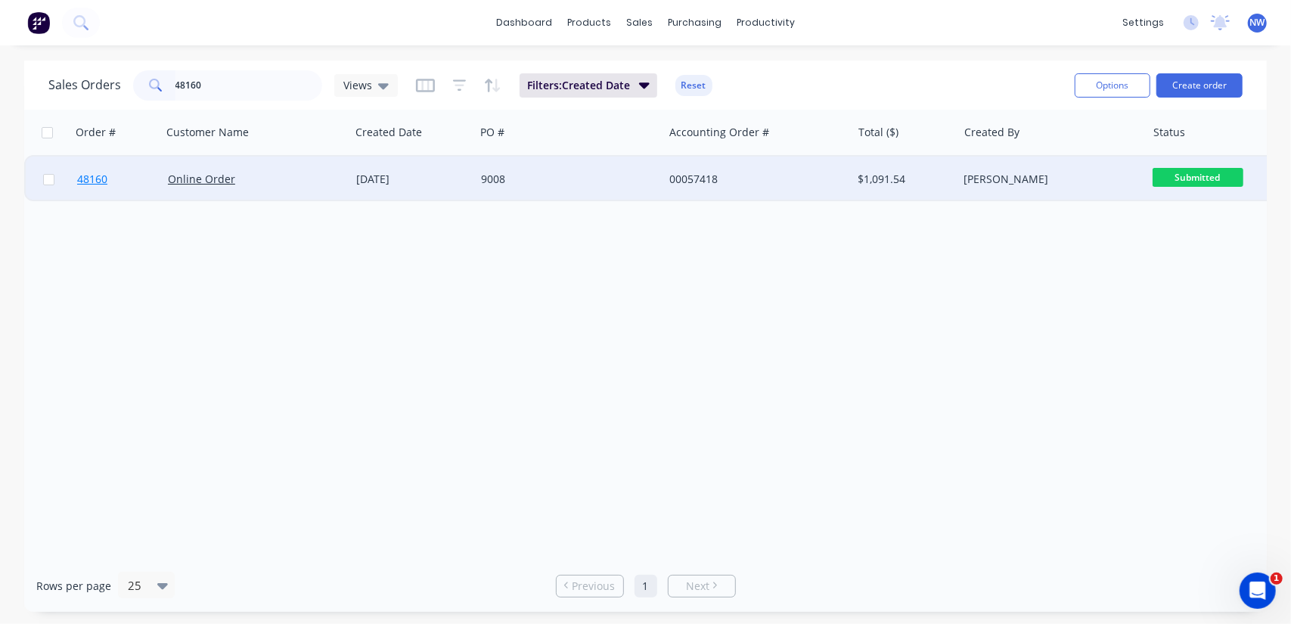
click at [97, 178] on span "48160" at bounding box center [92, 179] width 30 height 15
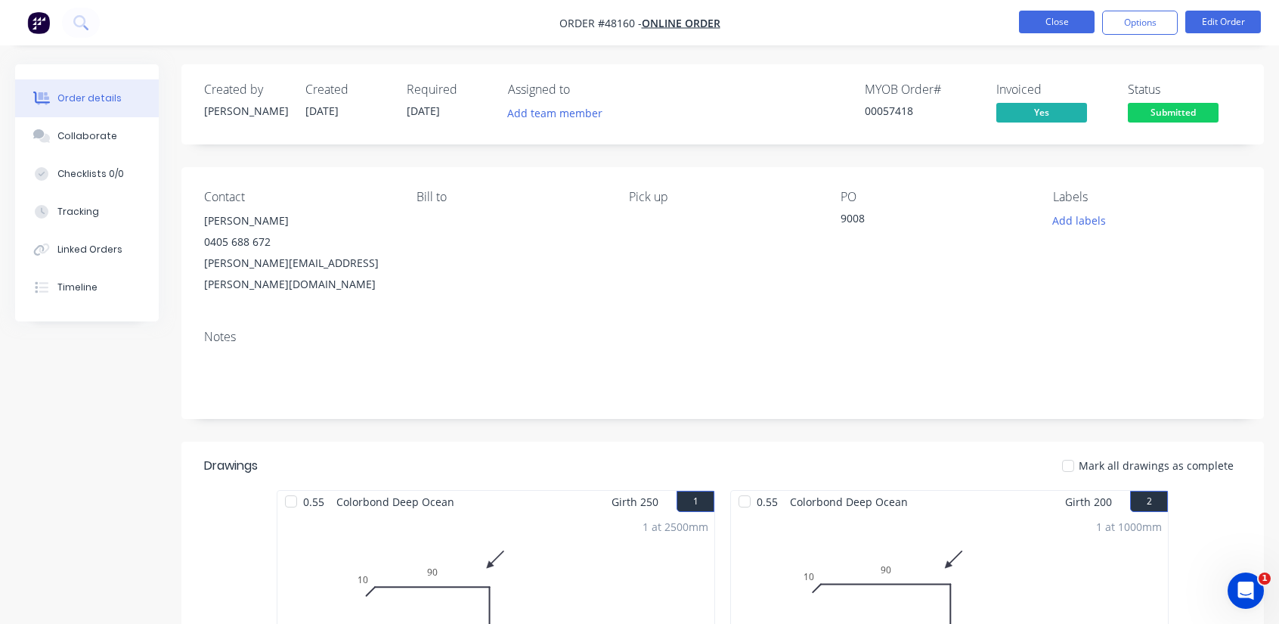
click at [1049, 17] on button "Close" at bounding box center [1057, 22] width 76 height 23
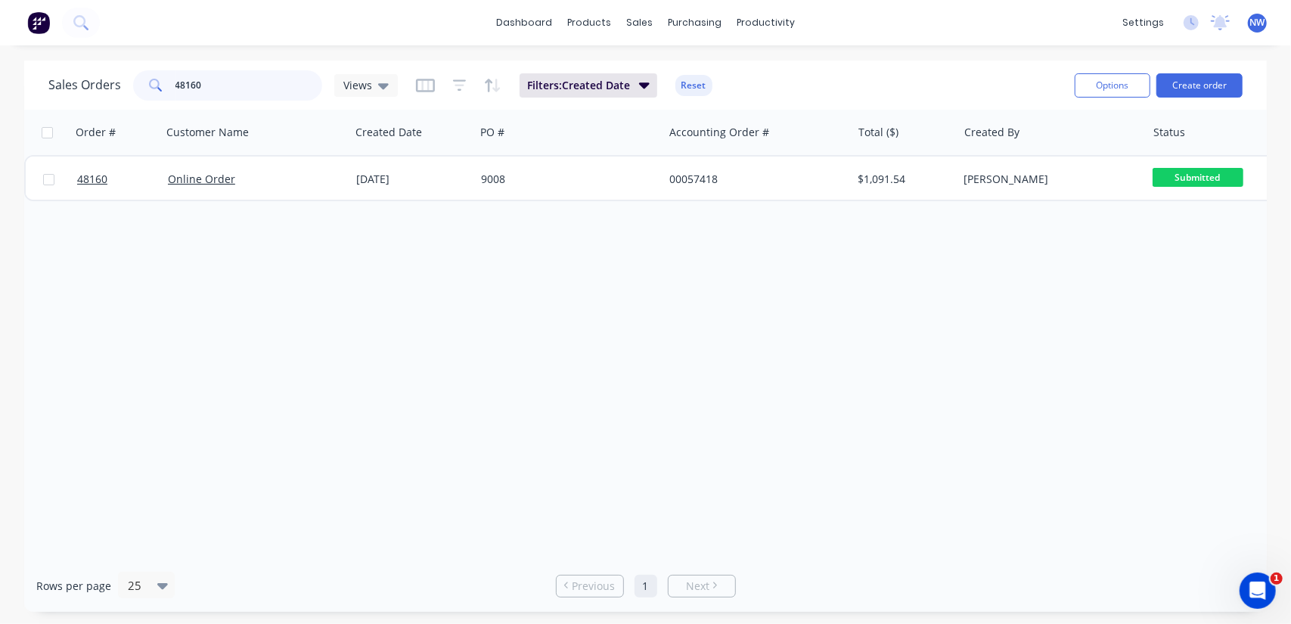
drag, startPoint x: 219, startPoint y: 88, endPoint x: 88, endPoint y: 70, distance: 132.8
click at [88, 70] on div "Sales Orders 48160 Views" at bounding box center [222, 85] width 349 height 30
paste input "245"
type input "48245"
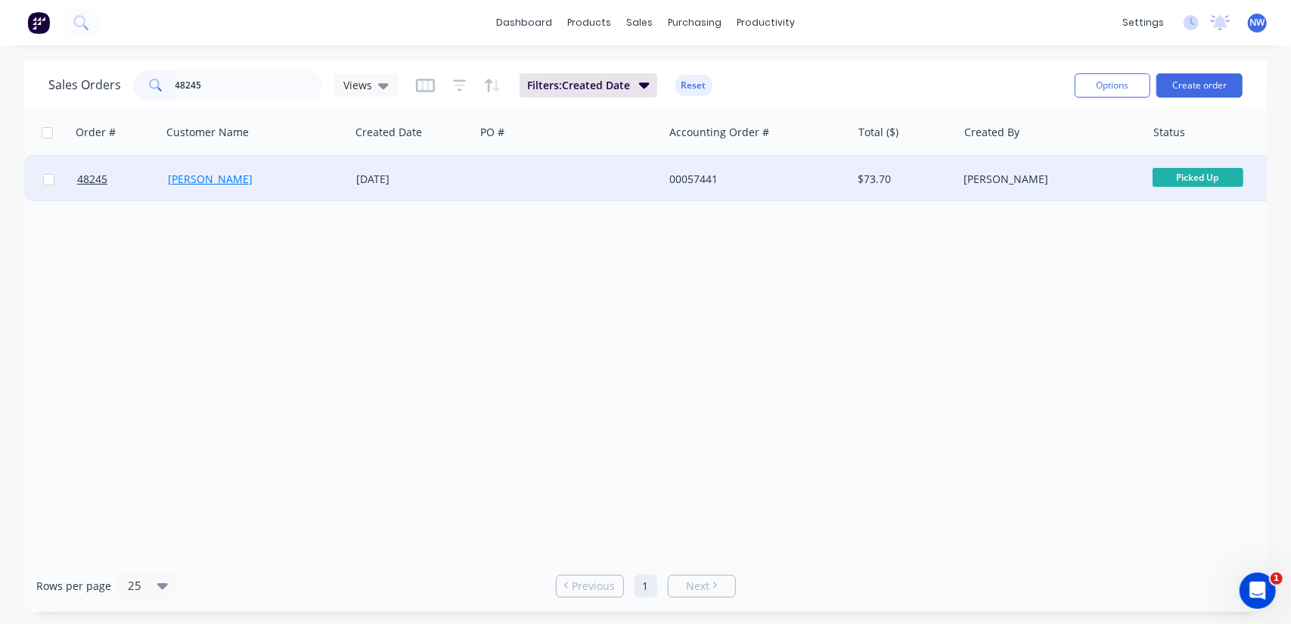
click at [206, 177] on link "Chenghai Lin" at bounding box center [210, 179] width 85 height 14
click at [98, 184] on span "48245" at bounding box center [92, 179] width 30 height 15
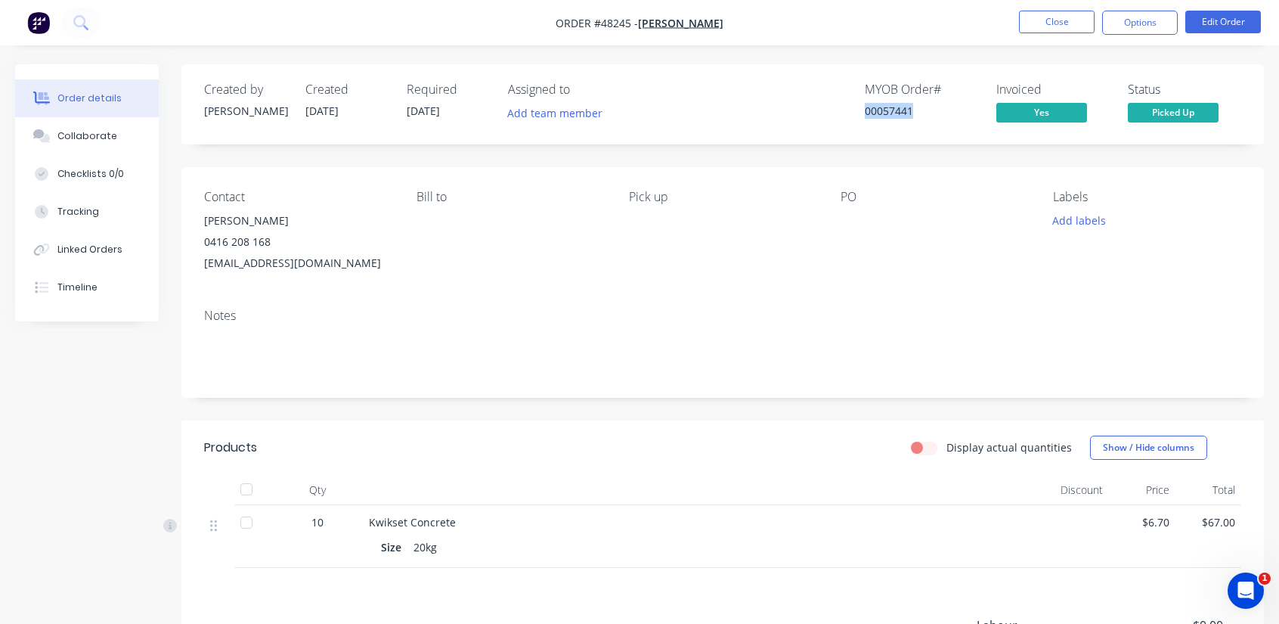
drag, startPoint x: 921, startPoint y: 110, endPoint x: 832, endPoint y: 107, distance: 89.3
click at [832, 107] on div "MYOB Order # 00057441 Invoiced Yes Status Picked Up" at bounding box center [950, 104] width 582 height 44
copy div "00057441"
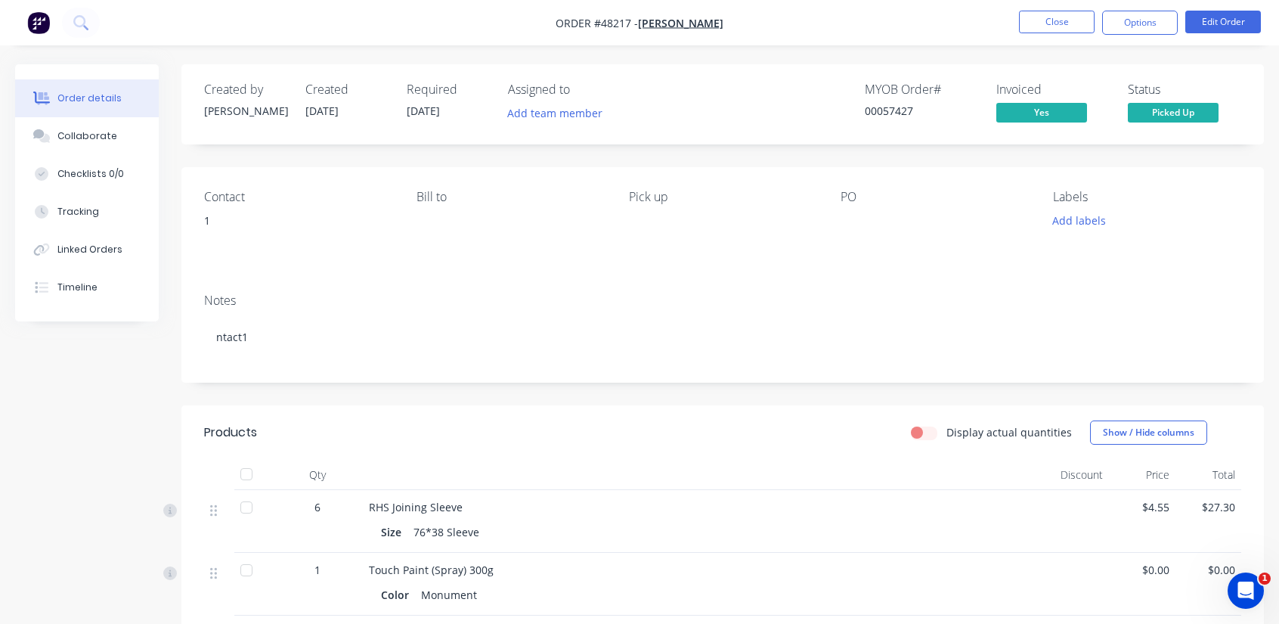
click at [76, 88] on button "Order details" at bounding box center [87, 98] width 144 height 38
click at [1052, 14] on button "Close" at bounding box center [1057, 22] width 76 height 23
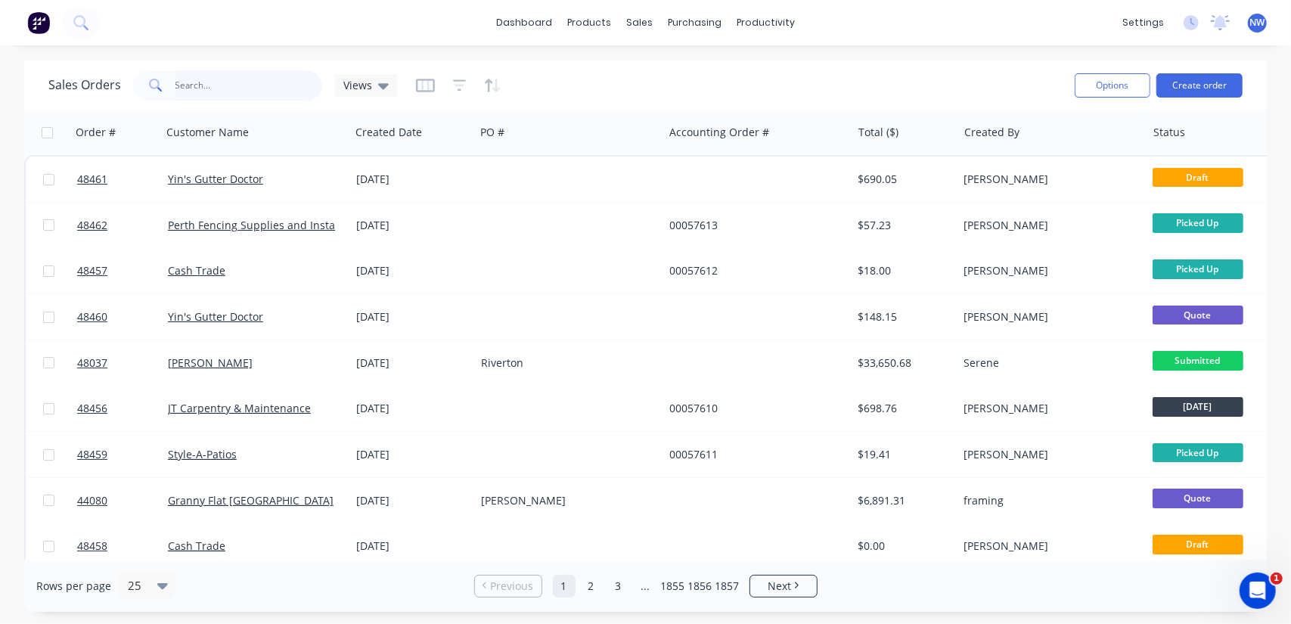
click at [222, 84] on input "text" at bounding box center [248, 85] width 147 height 30
click at [225, 79] on input "text" at bounding box center [248, 85] width 147 height 30
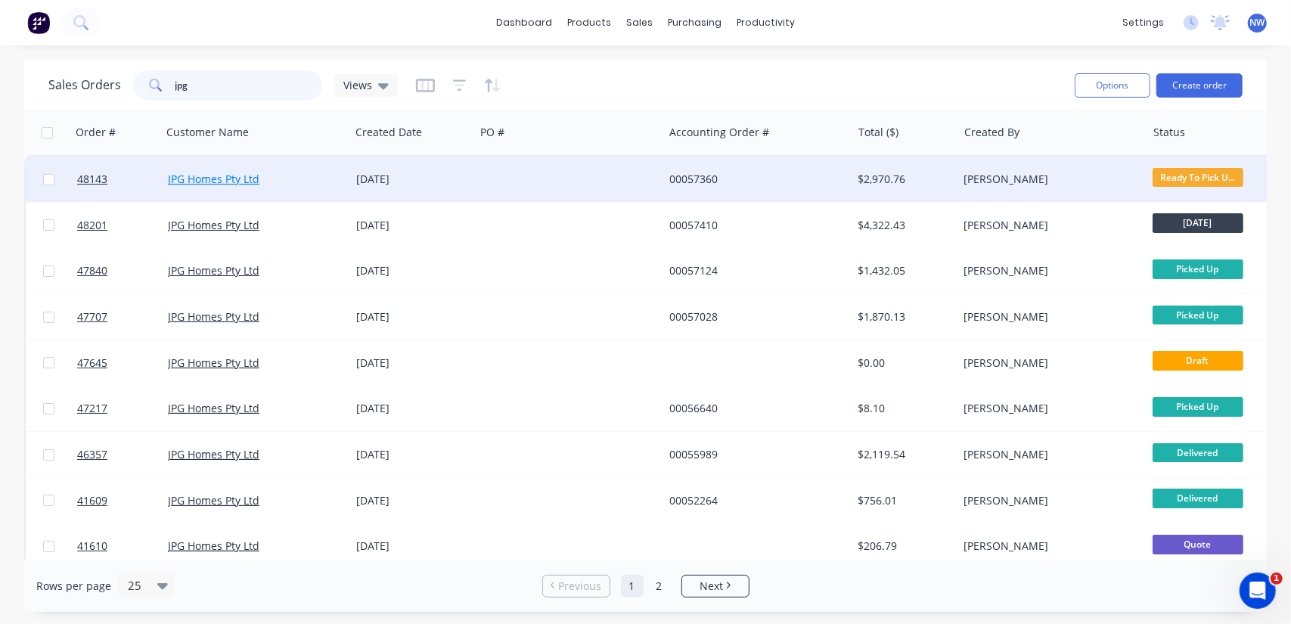
type input "jpg"
click at [237, 176] on link "JPG Homes Pty Ltd" at bounding box center [213, 179] width 91 height 14
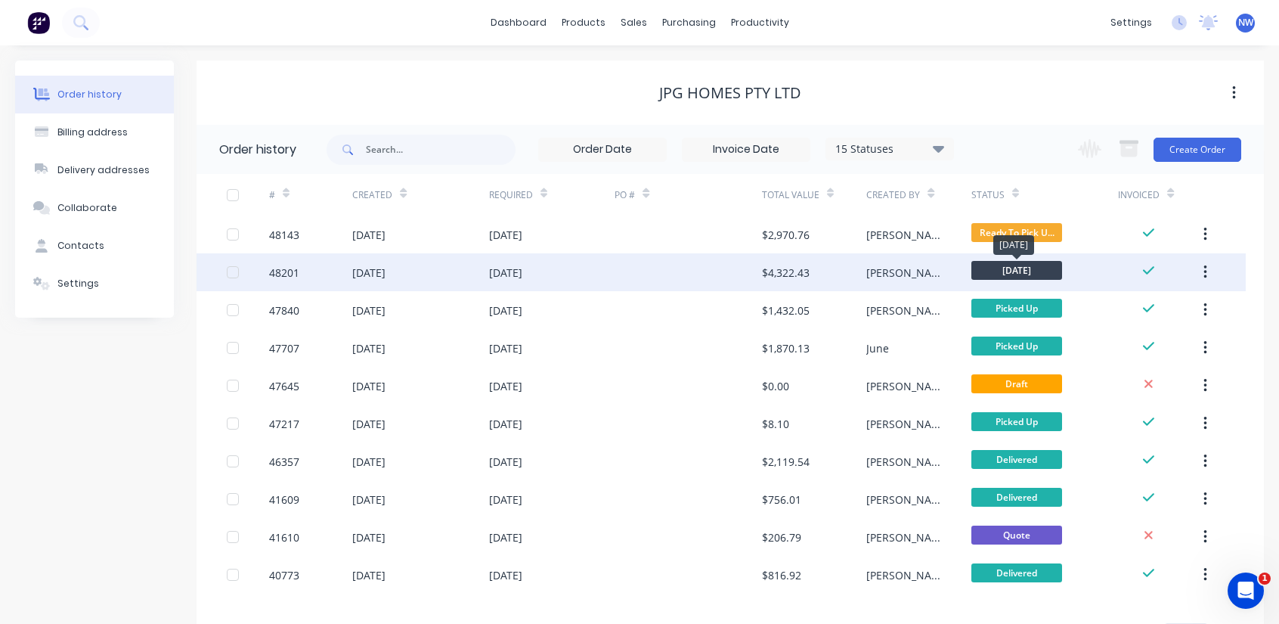
click at [972, 268] on span "[DATE]" at bounding box center [1017, 270] width 91 height 19
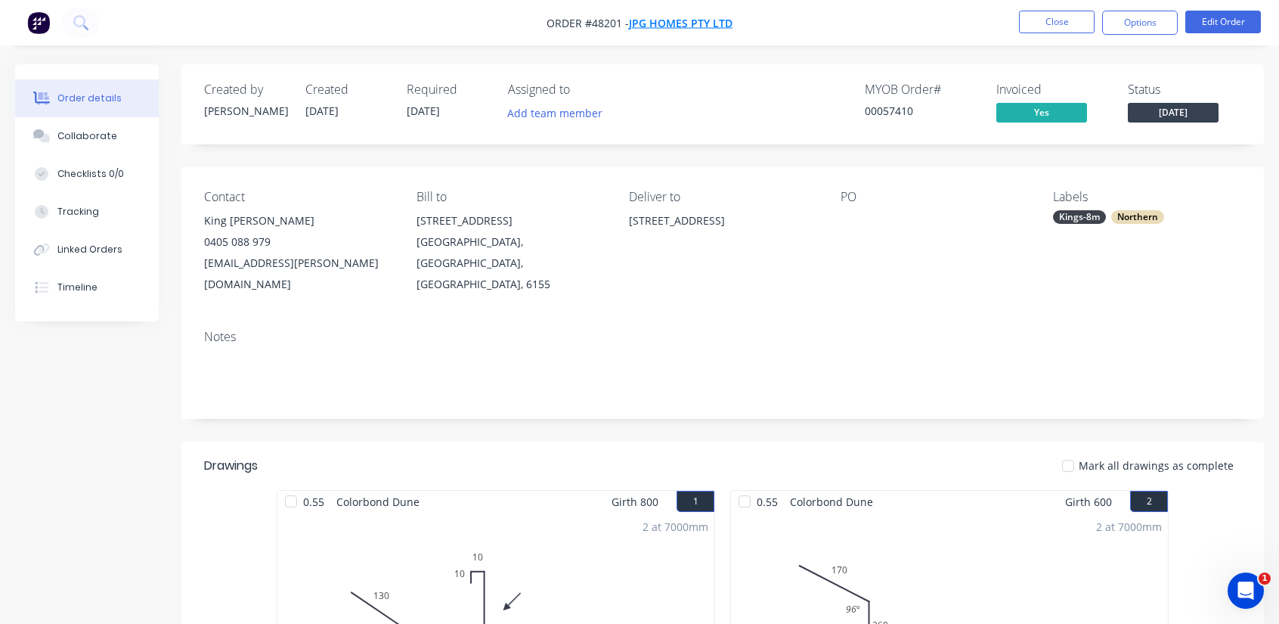
click at [690, 20] on span "JPG Homes Pty Ltd" at bounding box center [681, 23] width 104 height 14
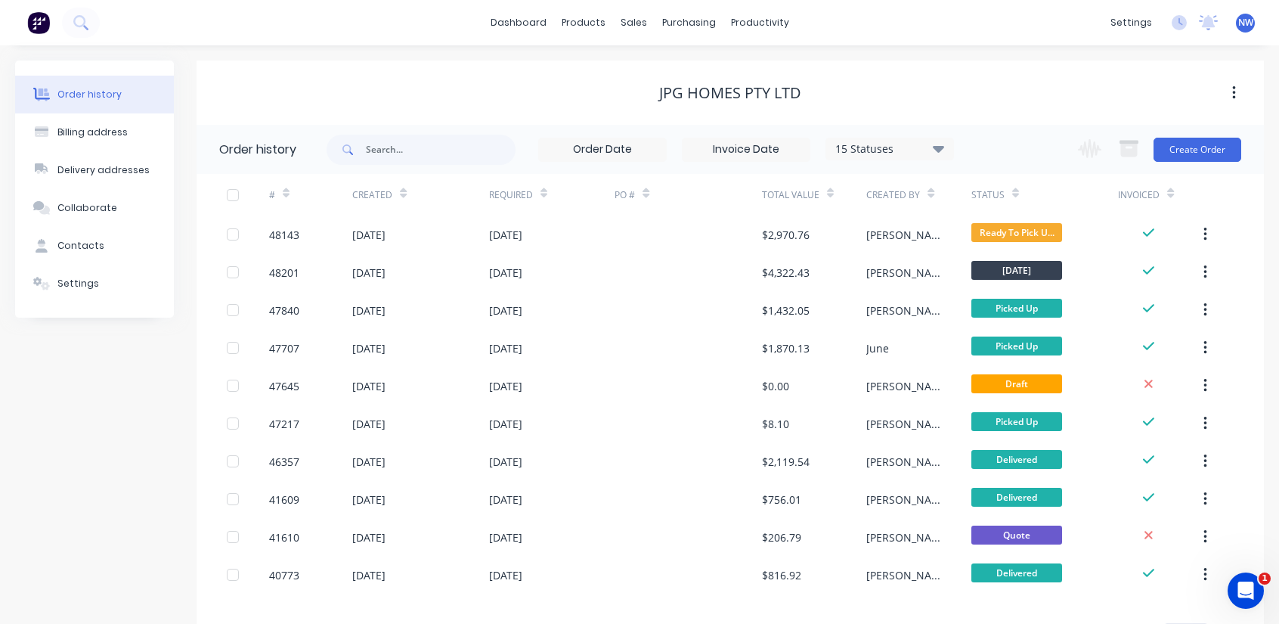
click at [1232, 96] on icon "button" at bounding box center [1234, 93] width 4 height 17
click at [1137, 129] on div "Archive" at bounding box center [1180, 133] width 116 height 22
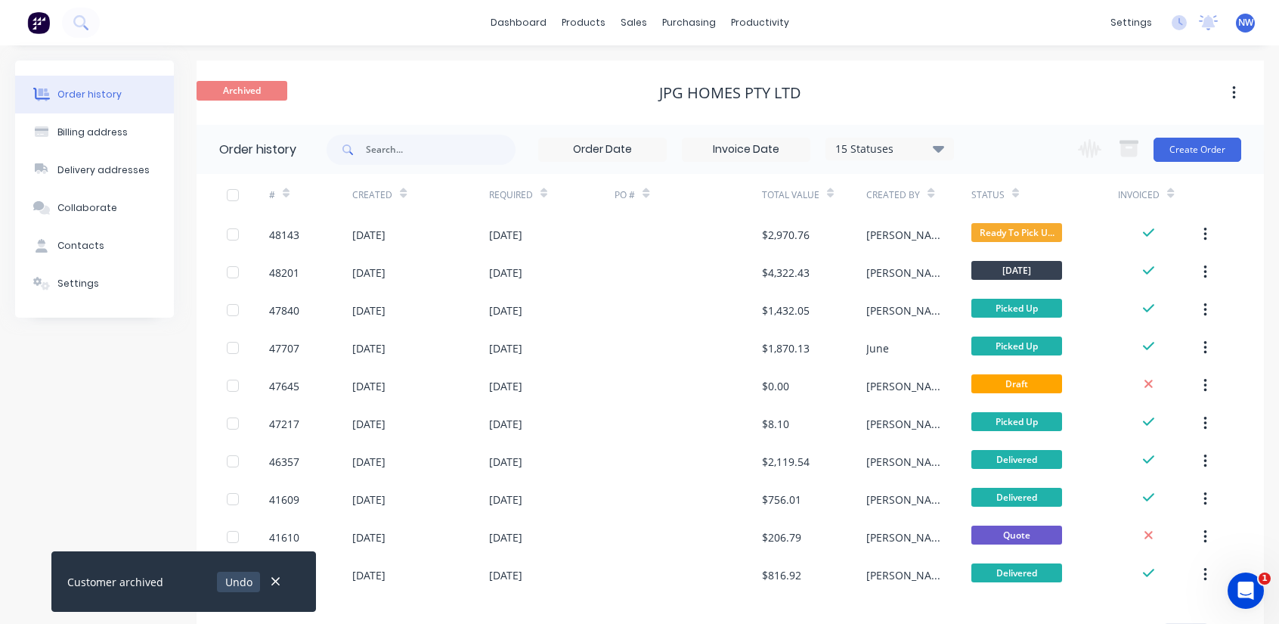
click at [233, 581] on button "Undo" at bounding box center [238, 582] width 43 height 20
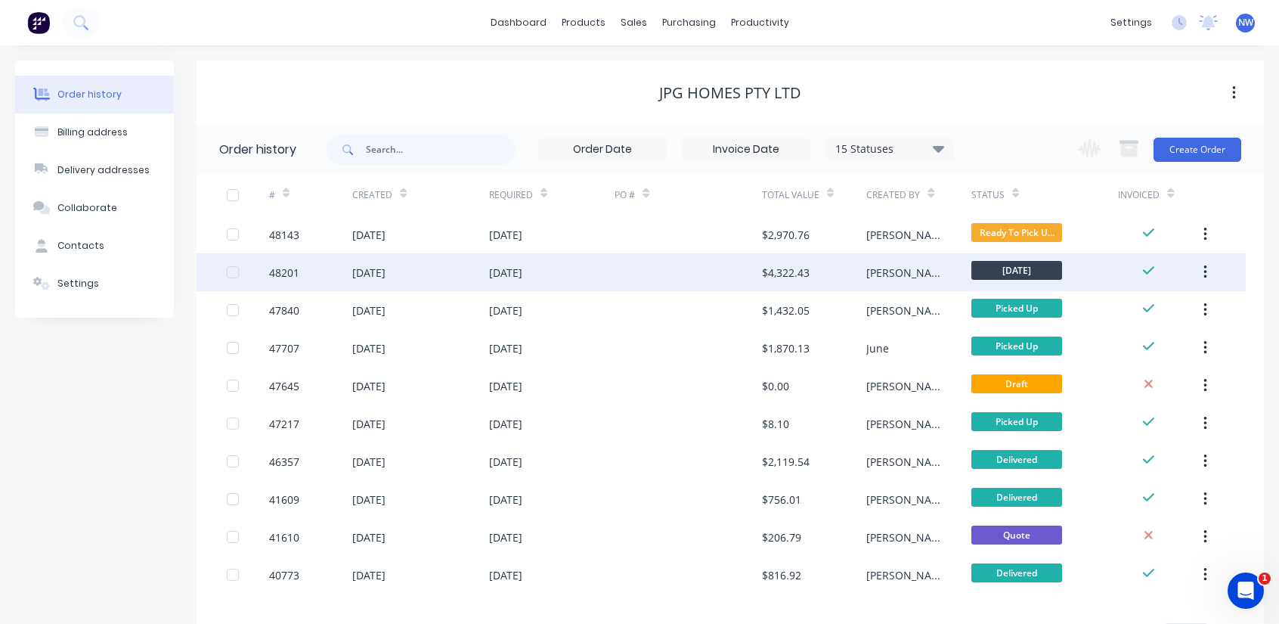
click at [1205, 274] on icon "button" at bounding box center [1206, 272] width 4 height 17
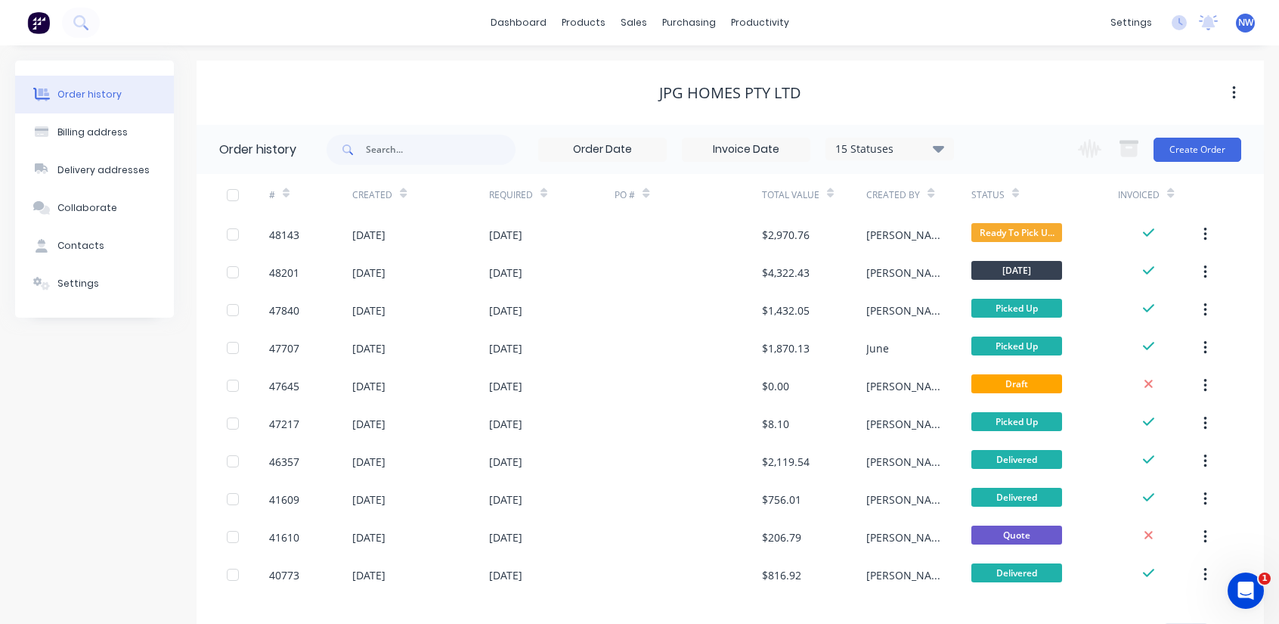
click at [1228, 88] on button "button" at bounding box center [1235, 92] width 36 height 27
click at [962, 76] on div "JPG Homes Pty Ltd" at bounding box center [731, 92] width 1068 height 64
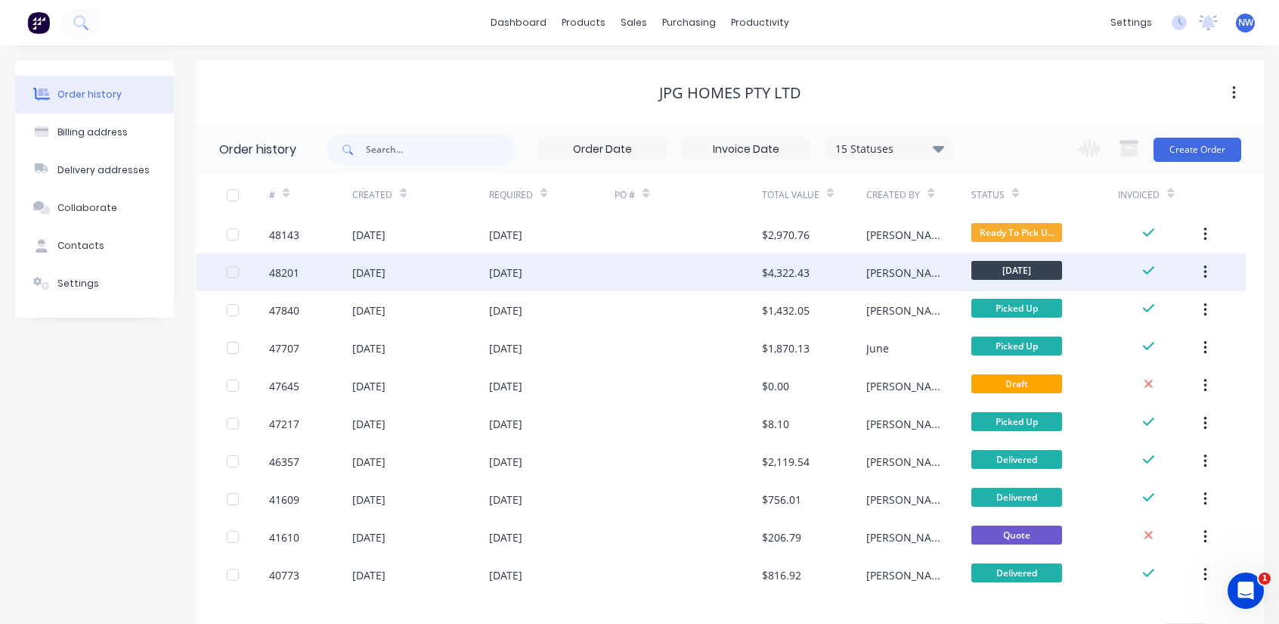
click at [308, 273] on div "48201" at bounding box center [311, 272] width 84 height 38
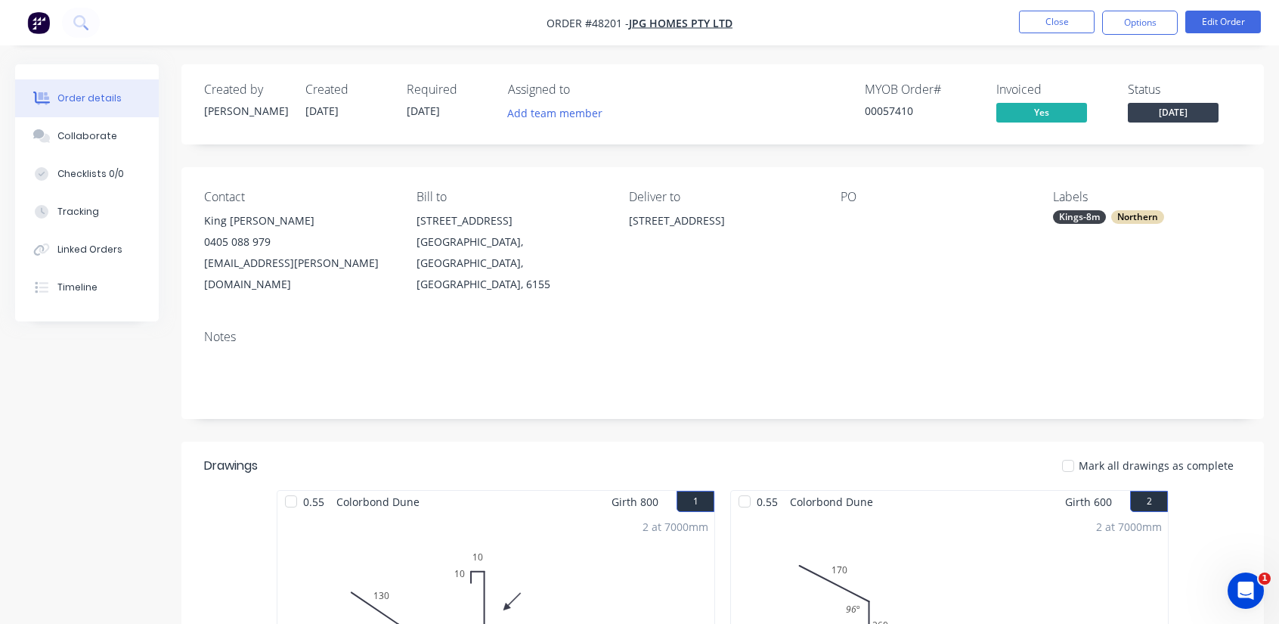
click at [245, 223] on div "King Ping Wong" at bounding box center [298, 220] width 188 height 21
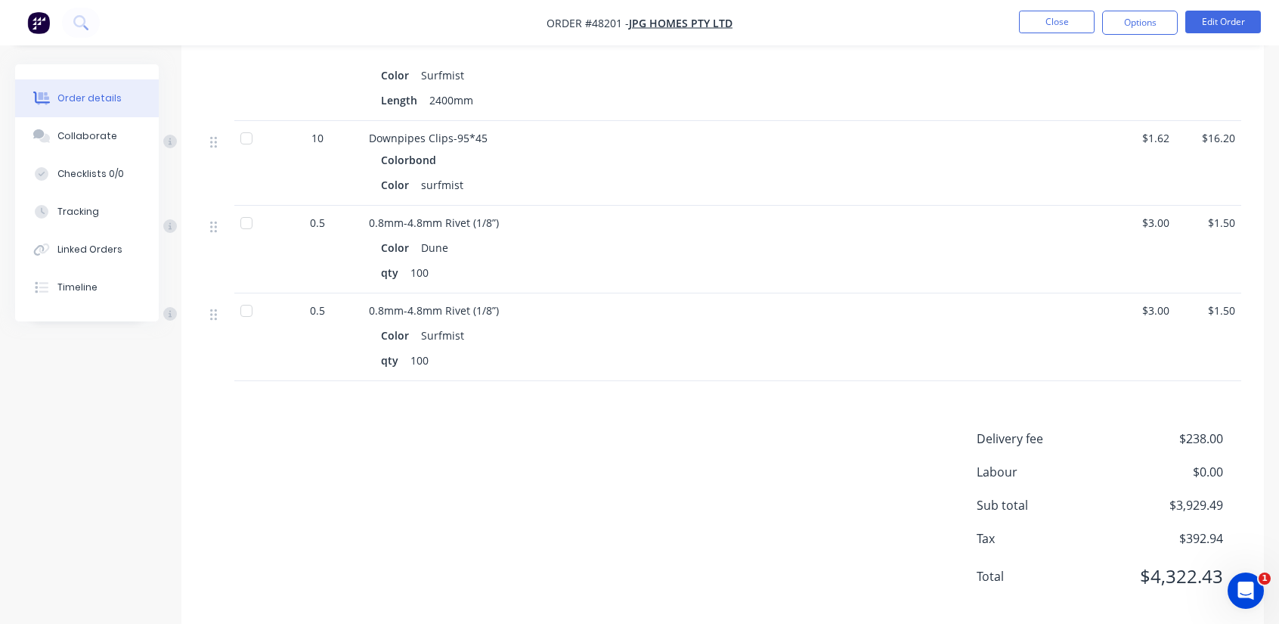
scroll to position [1683, 0]
click at [86, 208] on div "Tracking" at bounding box center [78, 212] width 42 height 14
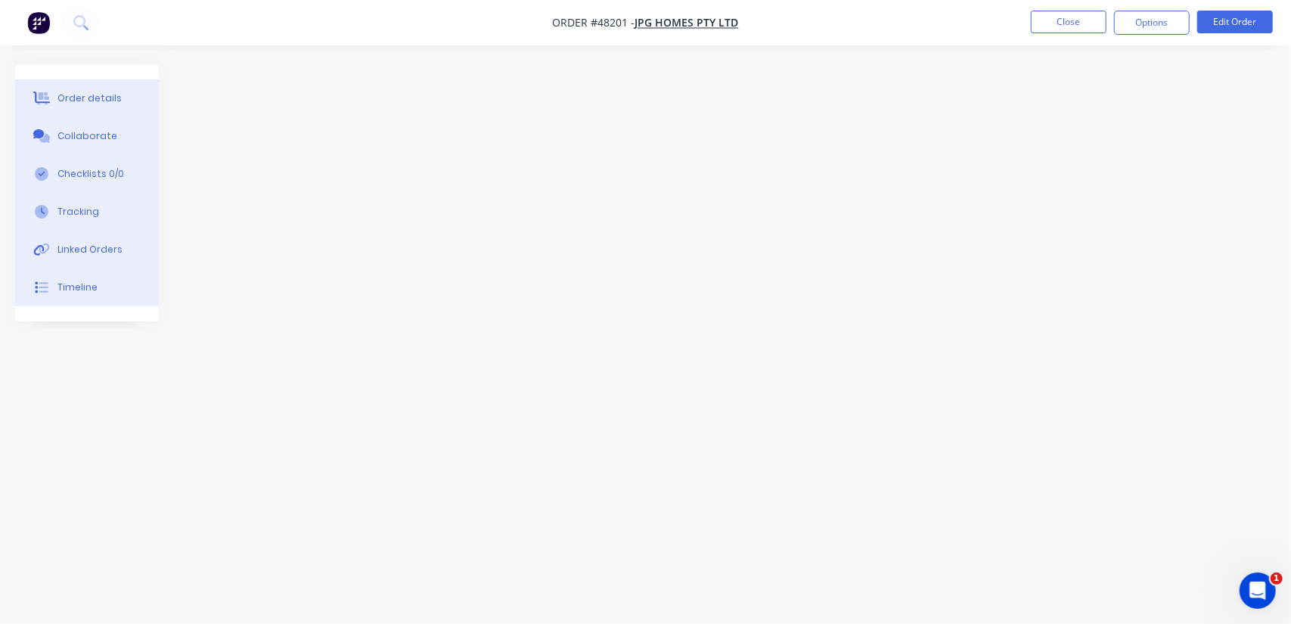
click at [372, 200] on div at bounding box center [645, 283] width 1260 height 438
click at [678, 25] on span "JPG Homes Pty Ltd" at bounding box center [687, 23] width 104 height 14
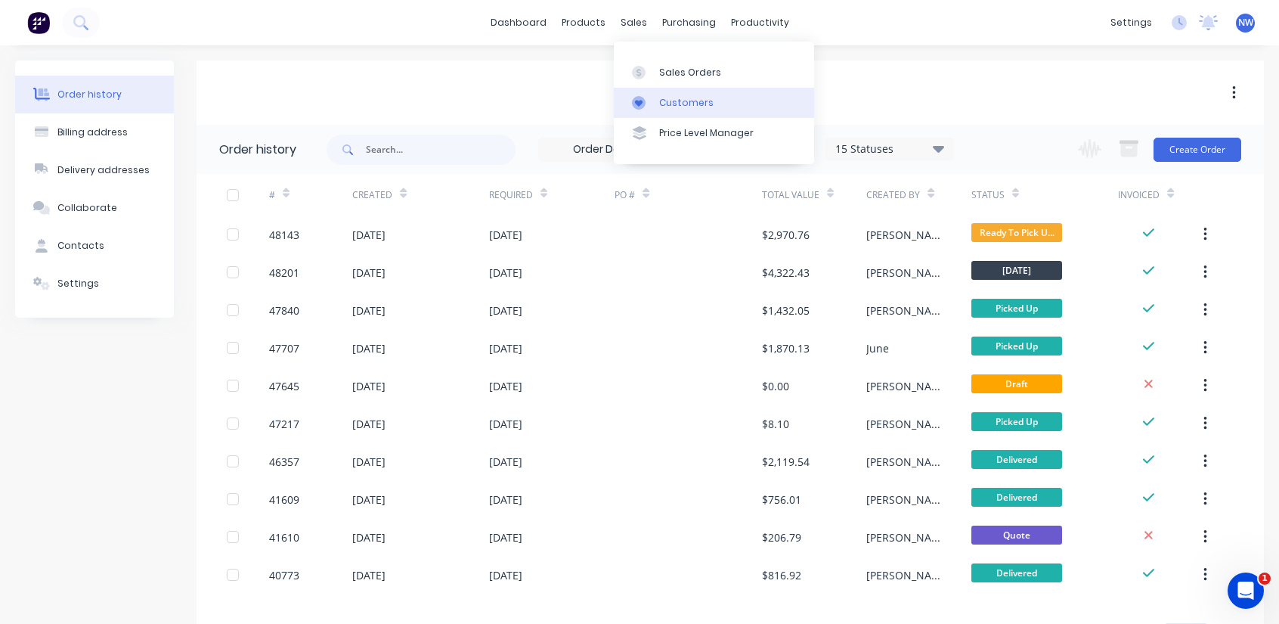
click at [667, 107] on div "Customers" at bounding box center [686, 103] width 54 height 14
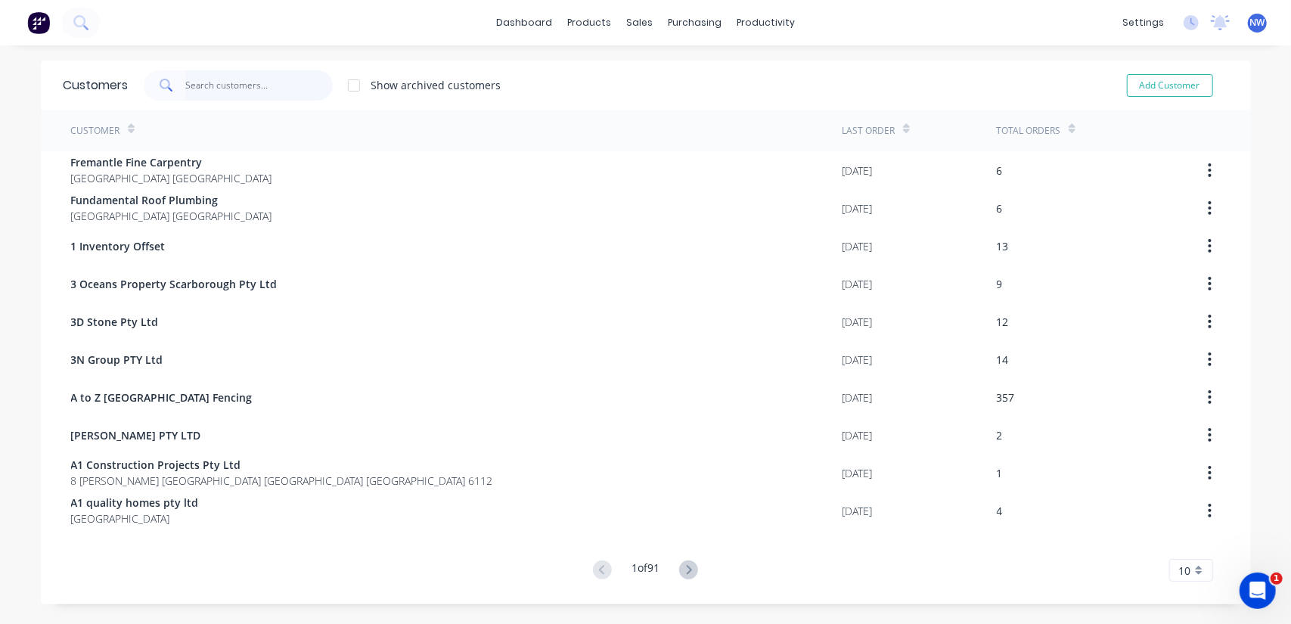
click at [303, 79] on input "text" at bounding box center [258, 85] width 147 height 30
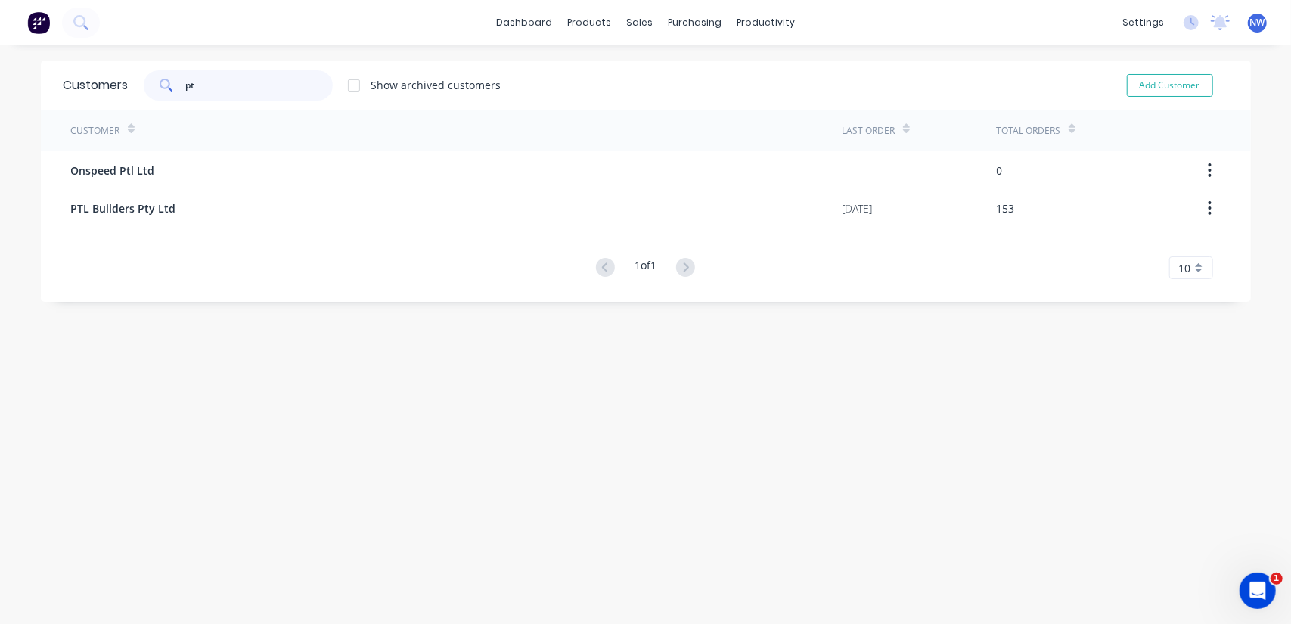
type input "p"
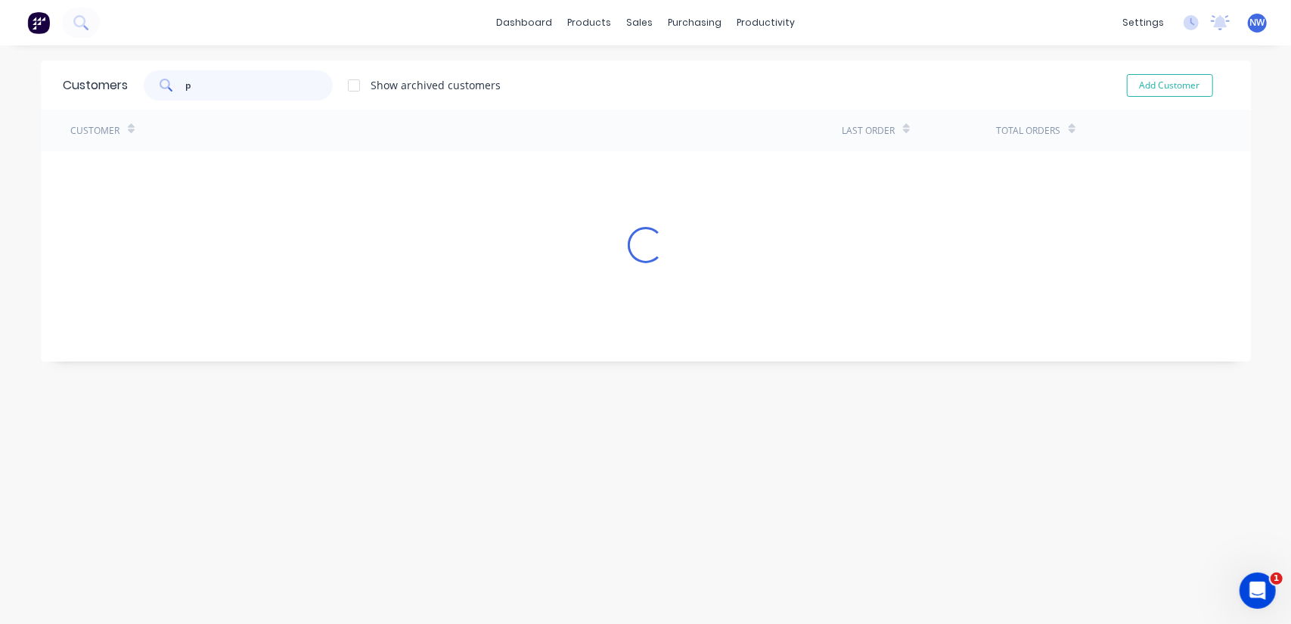
click at [246, 85] on input "p" at bounding box center [258, 85] width 147 height 30
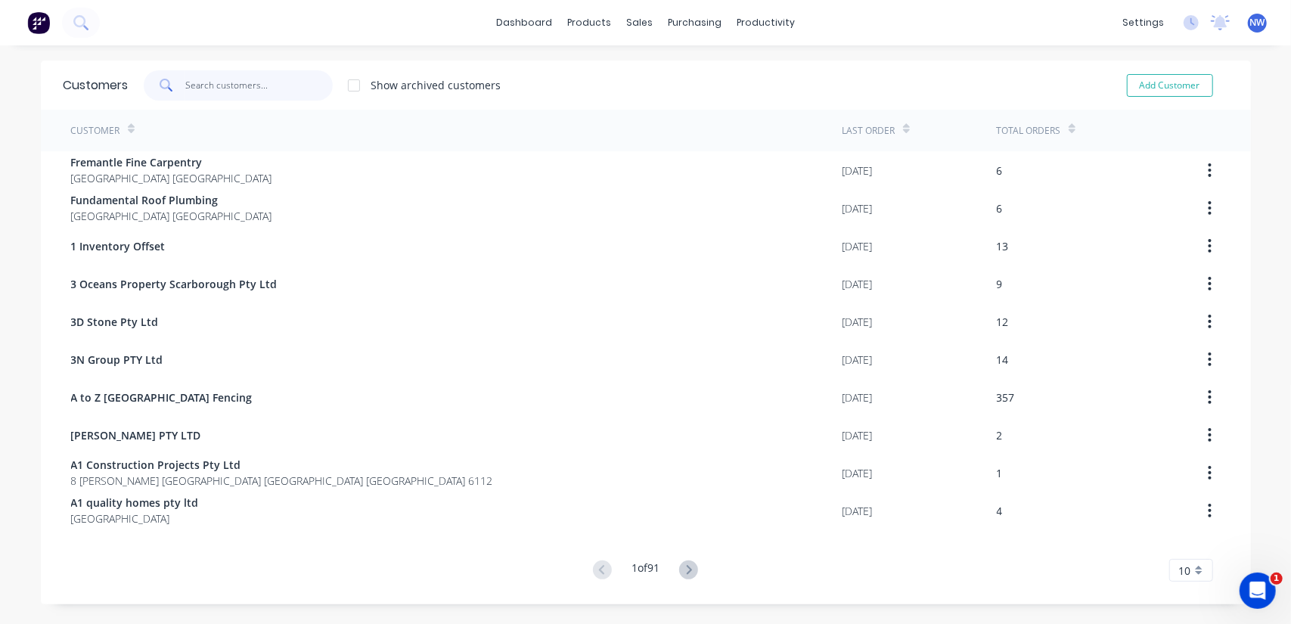
click at [246, 85] on input "text" at bounding box center [258, 85] width 147 height 30
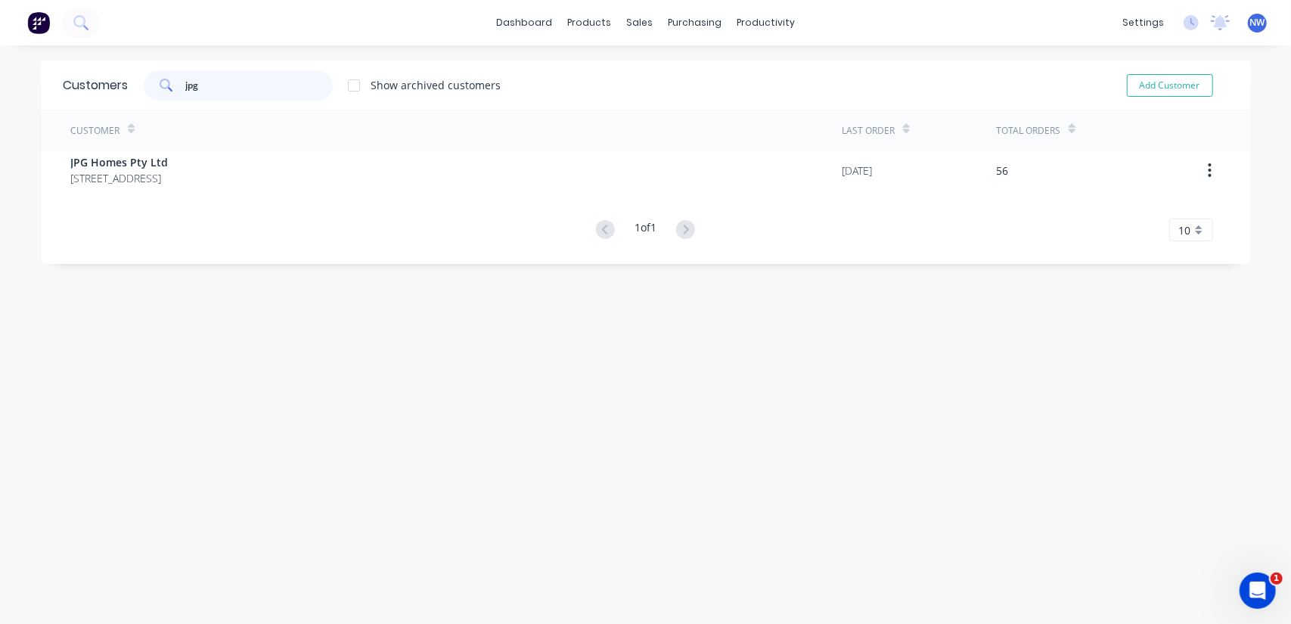
type input "jpg"
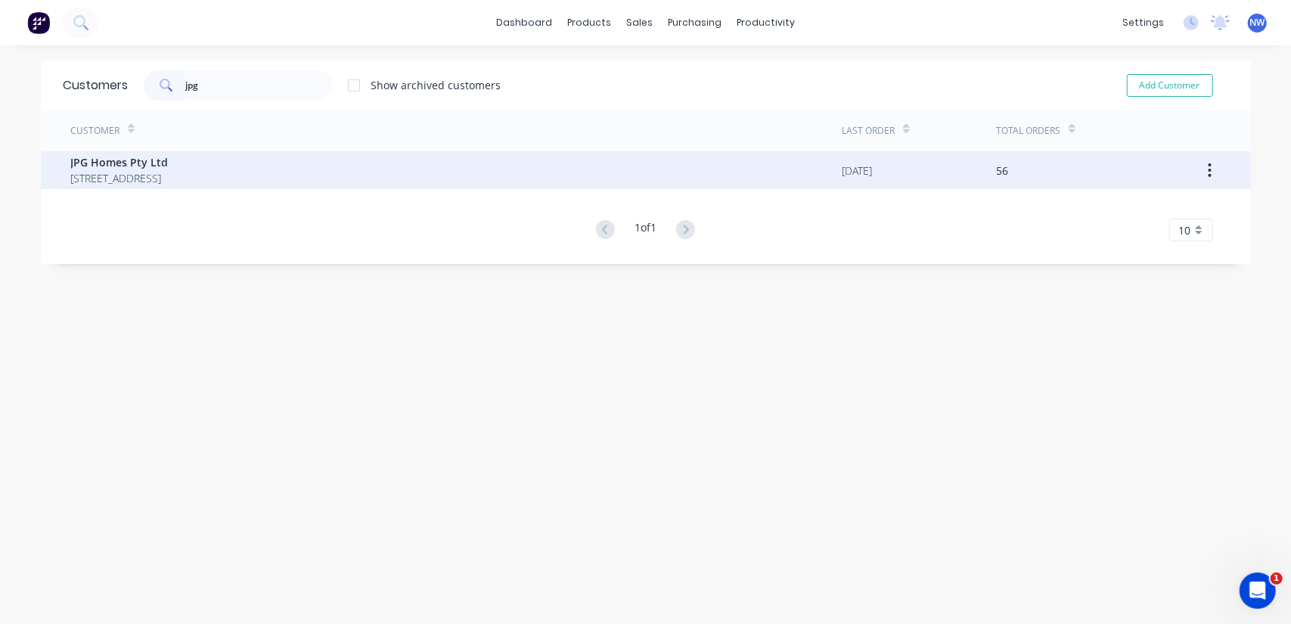
click at [169, 175] on span "28 Goodwood Way Canning Vale Western Australia Australia 6155" at bounding box center [120, 178] width 98 height 16
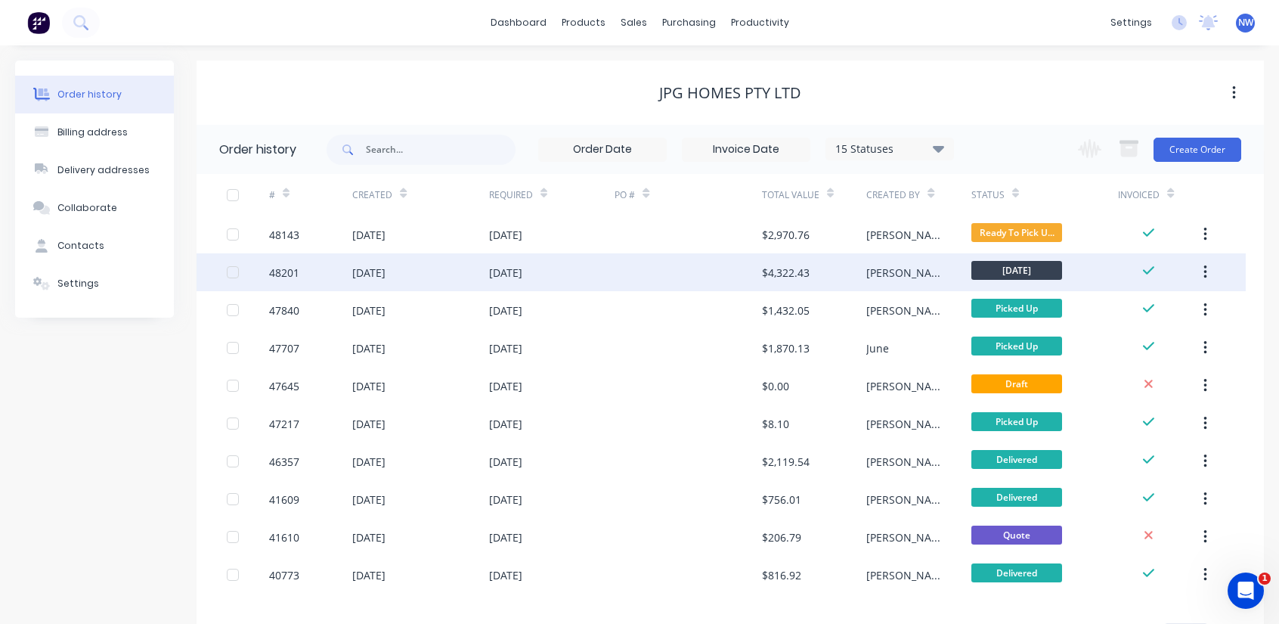
click at [443, 265] on div "[DATE]" at bounding box center [420, 272] width 136 height 38
